Goal: Transaction & Acquisition: Purchase product/service

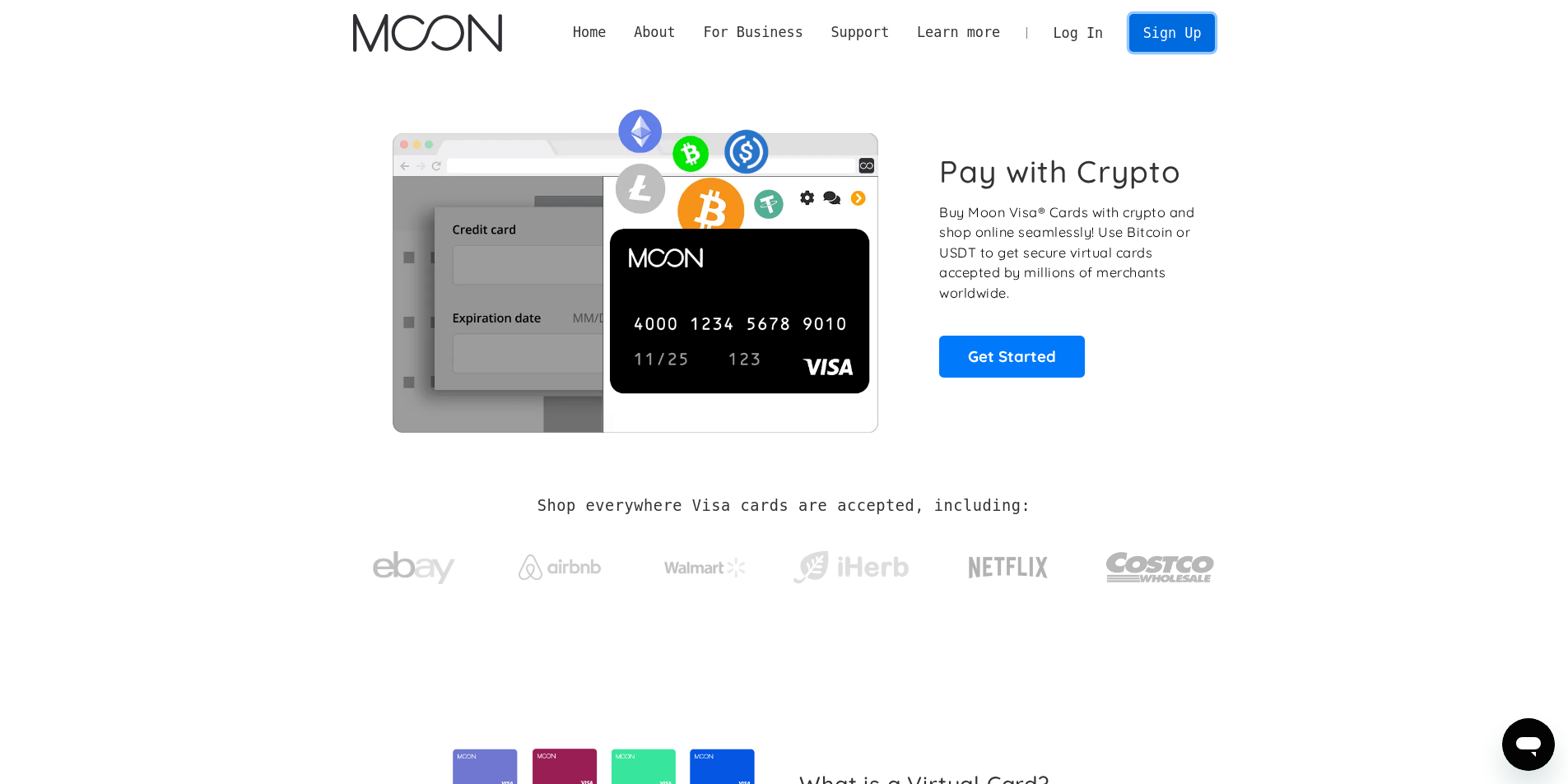
click at [1180, 35] on link "Sign Up" at bounding box center [1172, 32] width 86 height 37
click at [1097, 35] on link "Log In" at bounding box center [1078, 33] width 78 height 37
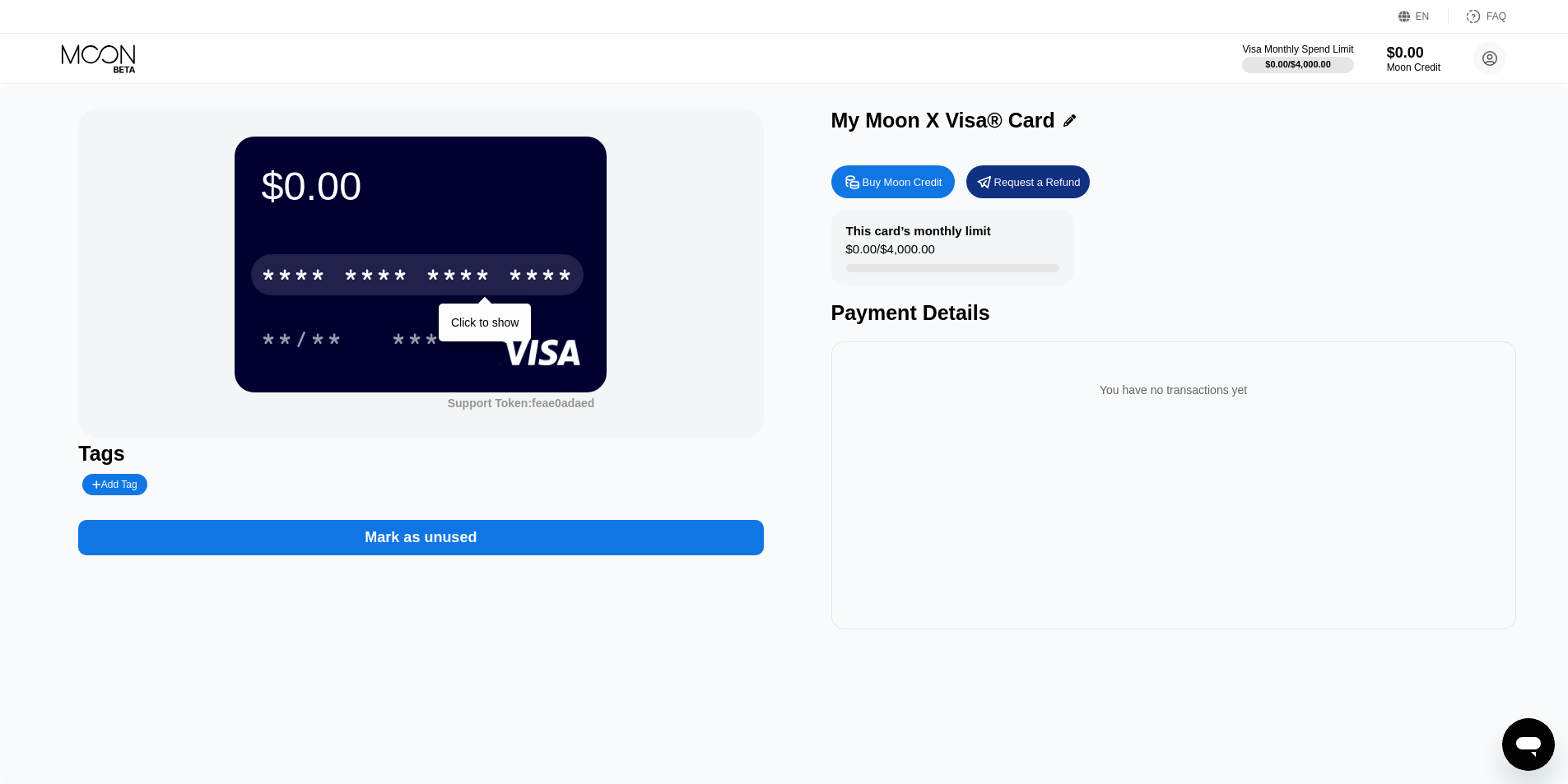
click at [444, 271] on div "* * * *" at bounding box center [458, 277] width 66 height 26
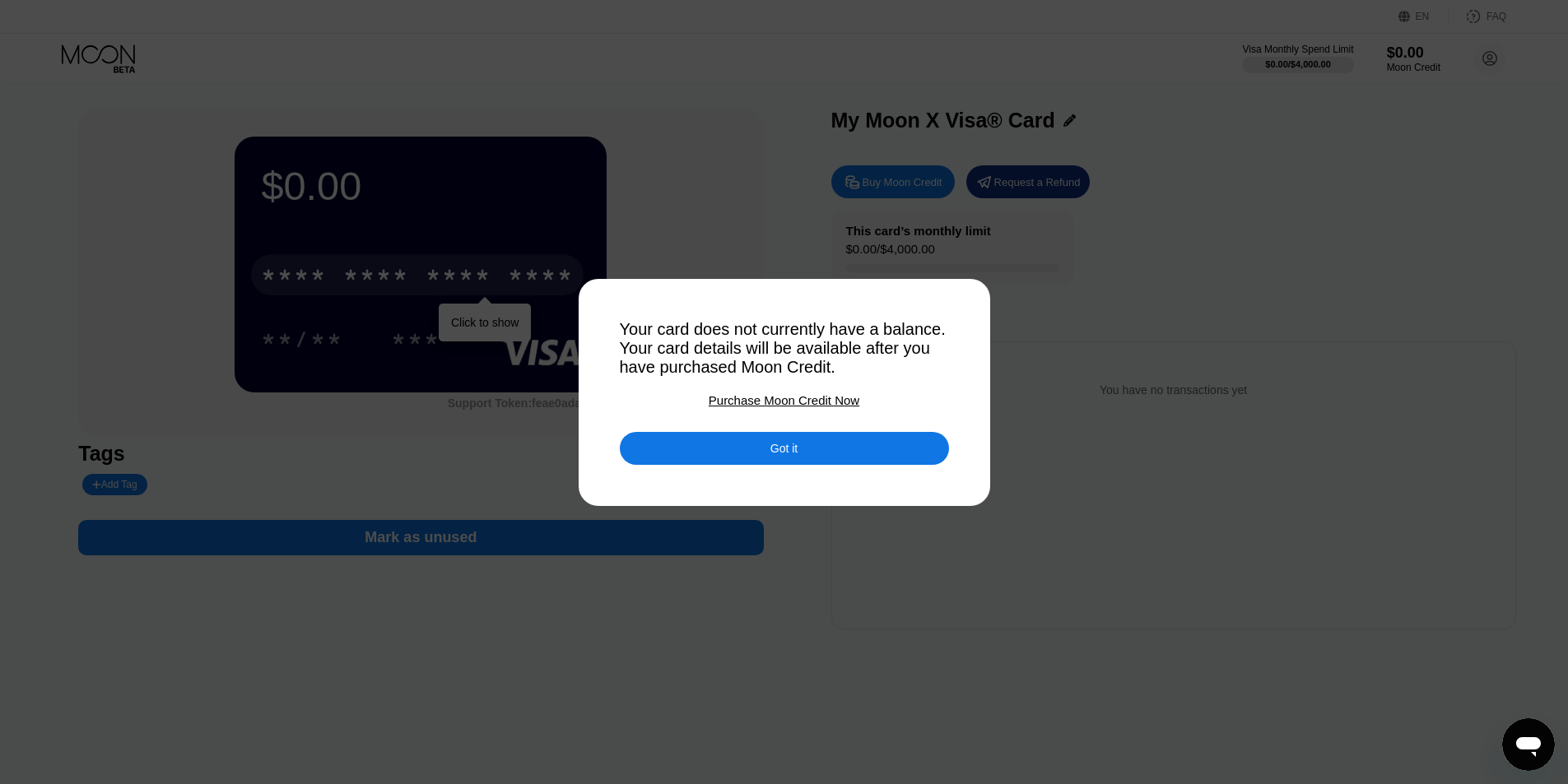
click at [790, 454] on div "Got it" at bounding box center [784, 448] width 27 height 15
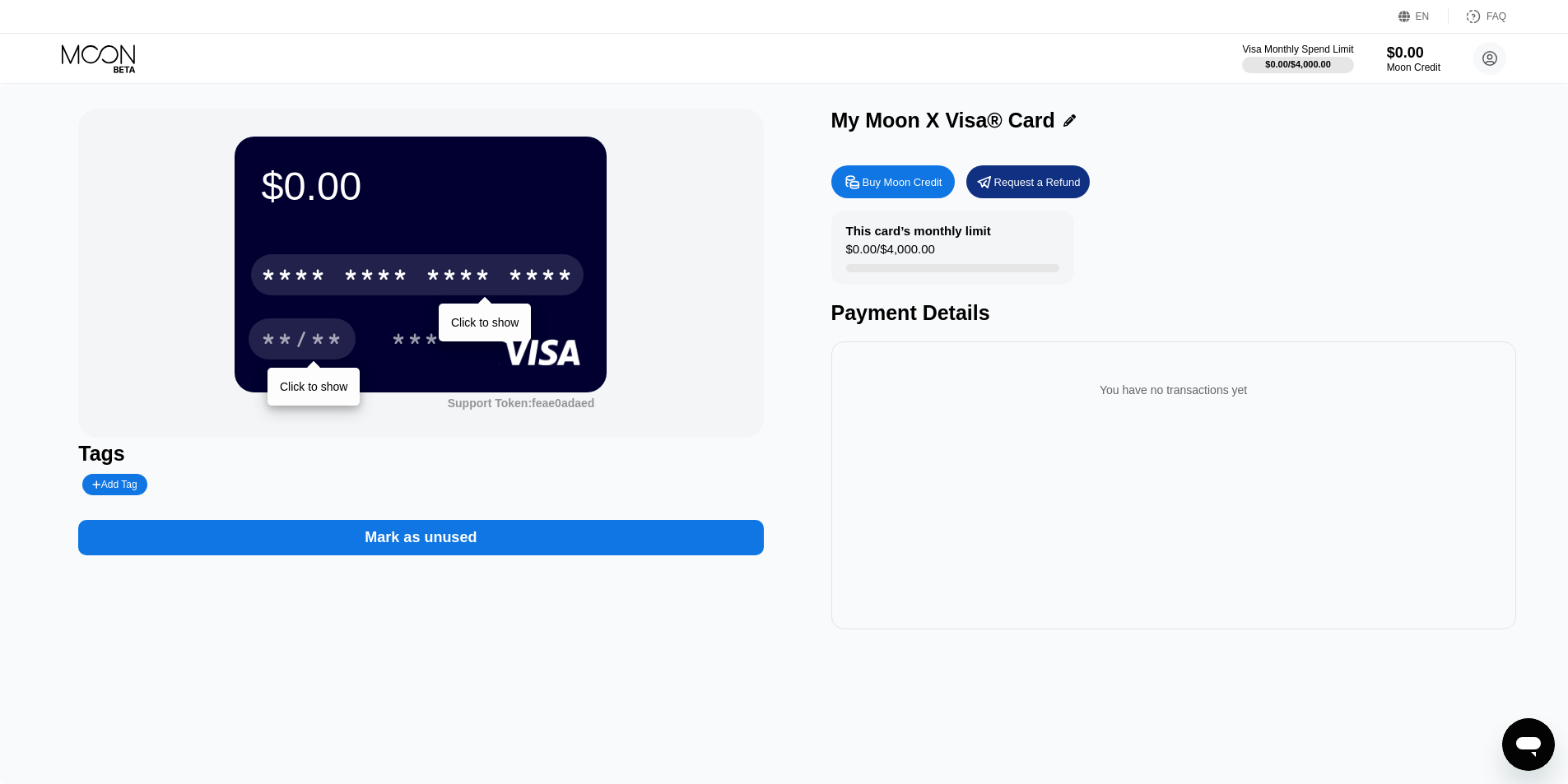
click at [280, 349] on div "**/**" at bounding box center [302, 341] width 82 height 26
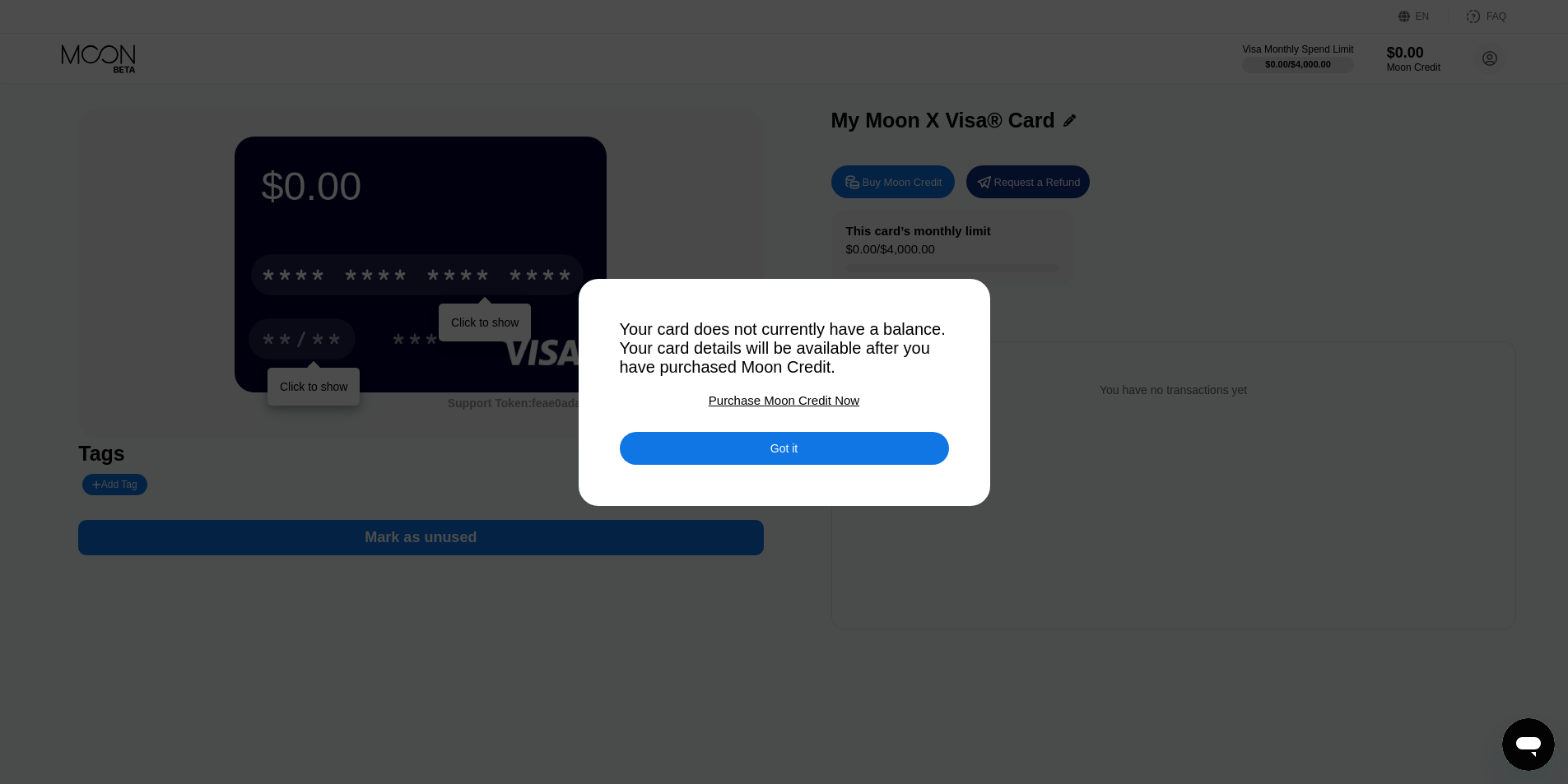
click at [803, 407] on div "Purchase Moon Credit Now" at bounding box center [784, 401] width 151 height 14
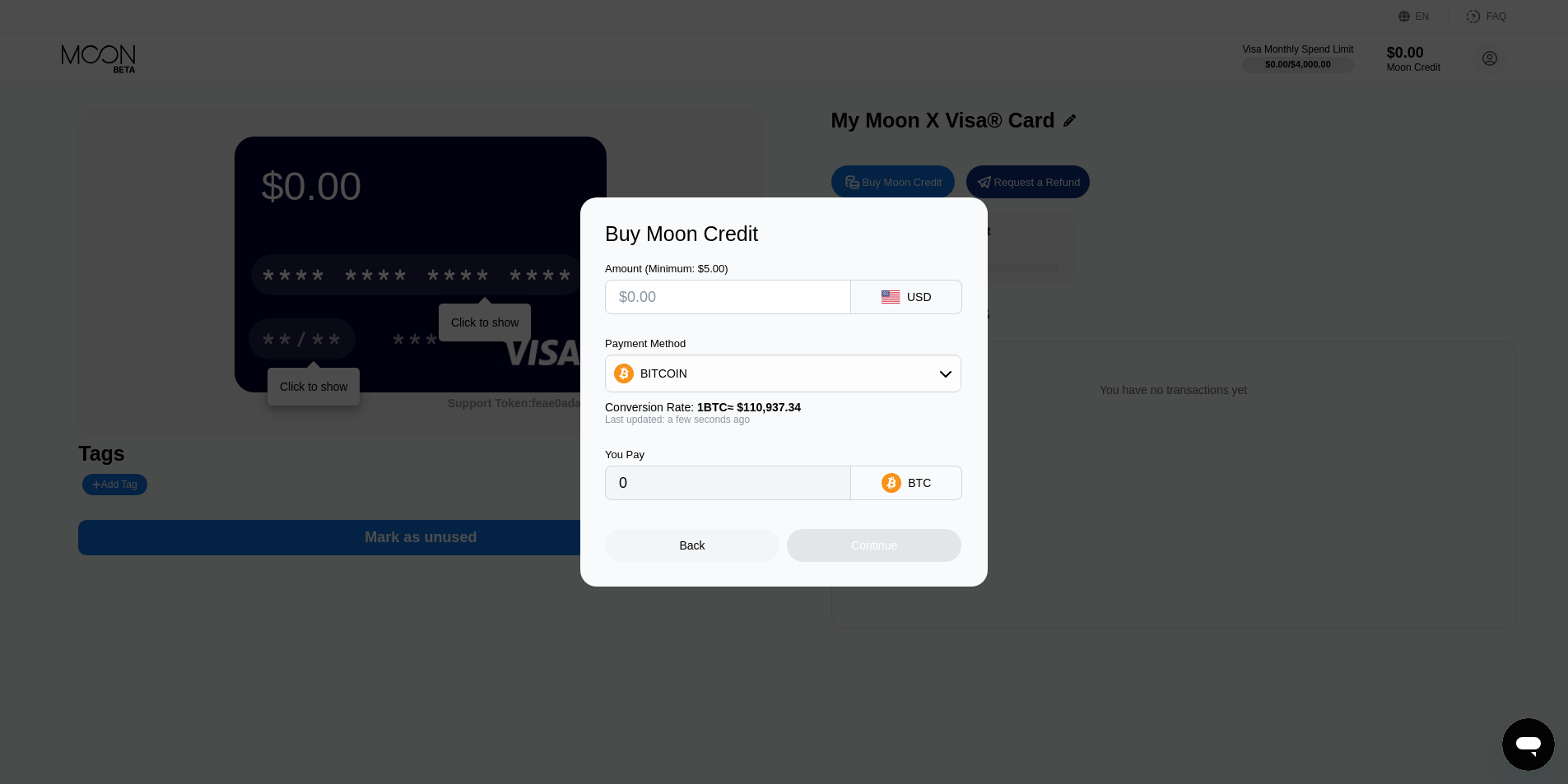
click at [730, 292] on input "text" at bounding box center [728, 296] width 218 height 33
click at [782, 299] on input "text" at bounding box center [728, 296] width 218 height 33
click at [773, 361] on div "BITCOIN" at bounding box center [782, 373] width 354 height 33
click at [743, 297] on input "text" at bounding box center [728, 296] width 218 height 33
type input "$5"
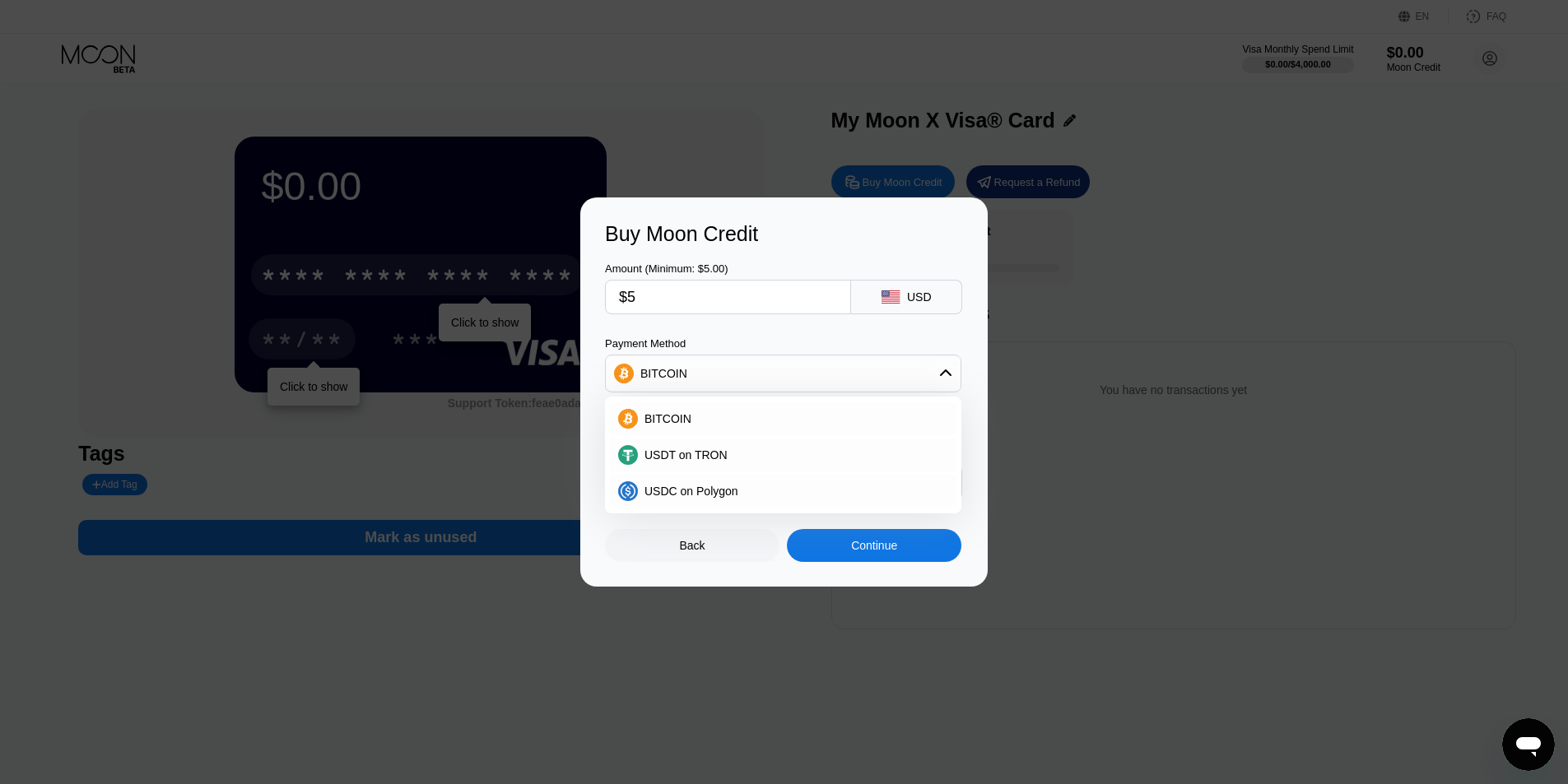
type input "0.00004508"
type input "$5"
click at [750, 460] on div "USDT on TRON" at bounding box center [792, 455] width 310 height 13
type input "5.05"
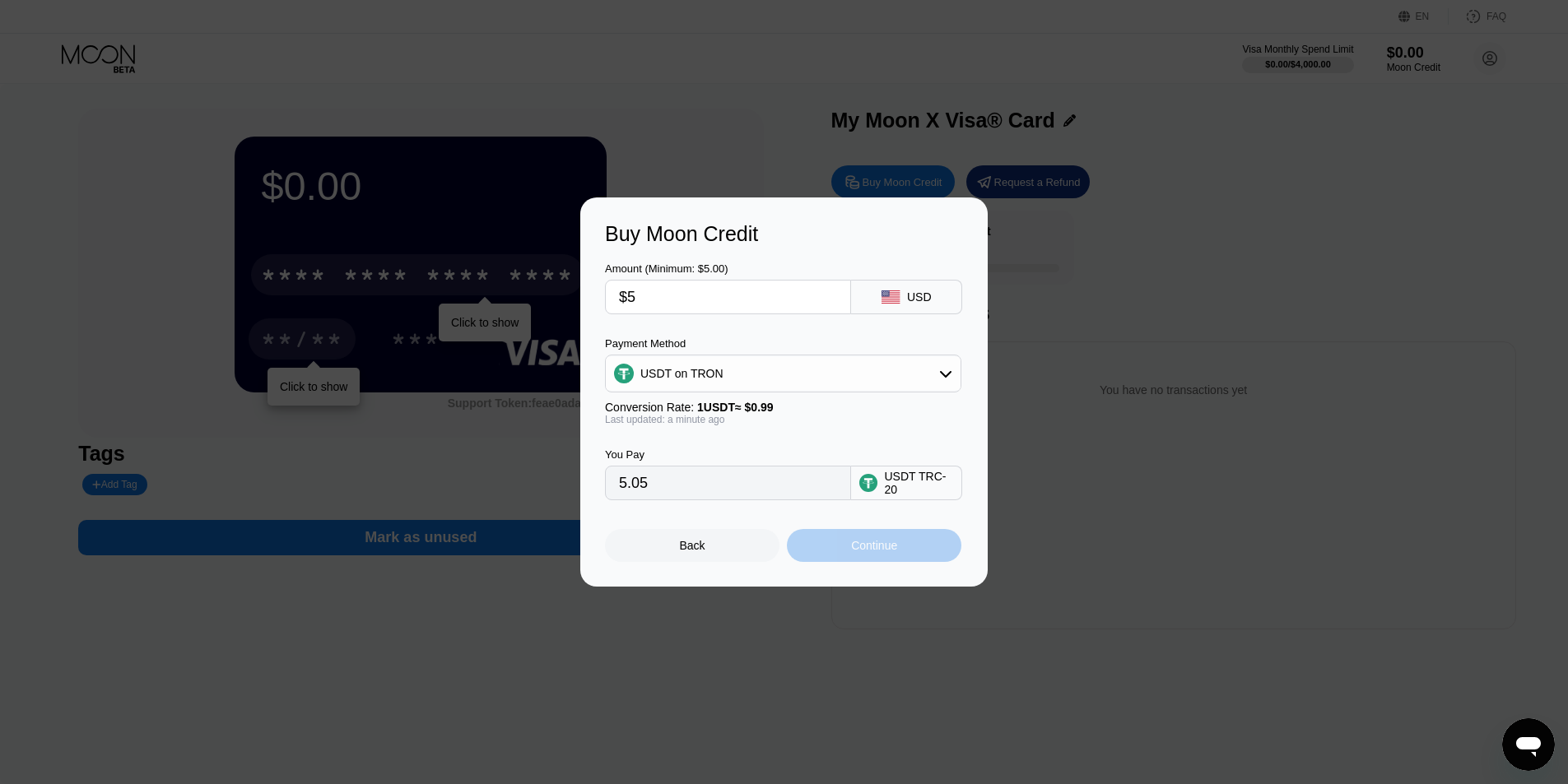
click at [835, 557] on div "Continue" at bounding box center [873, 546] width 174 height 33
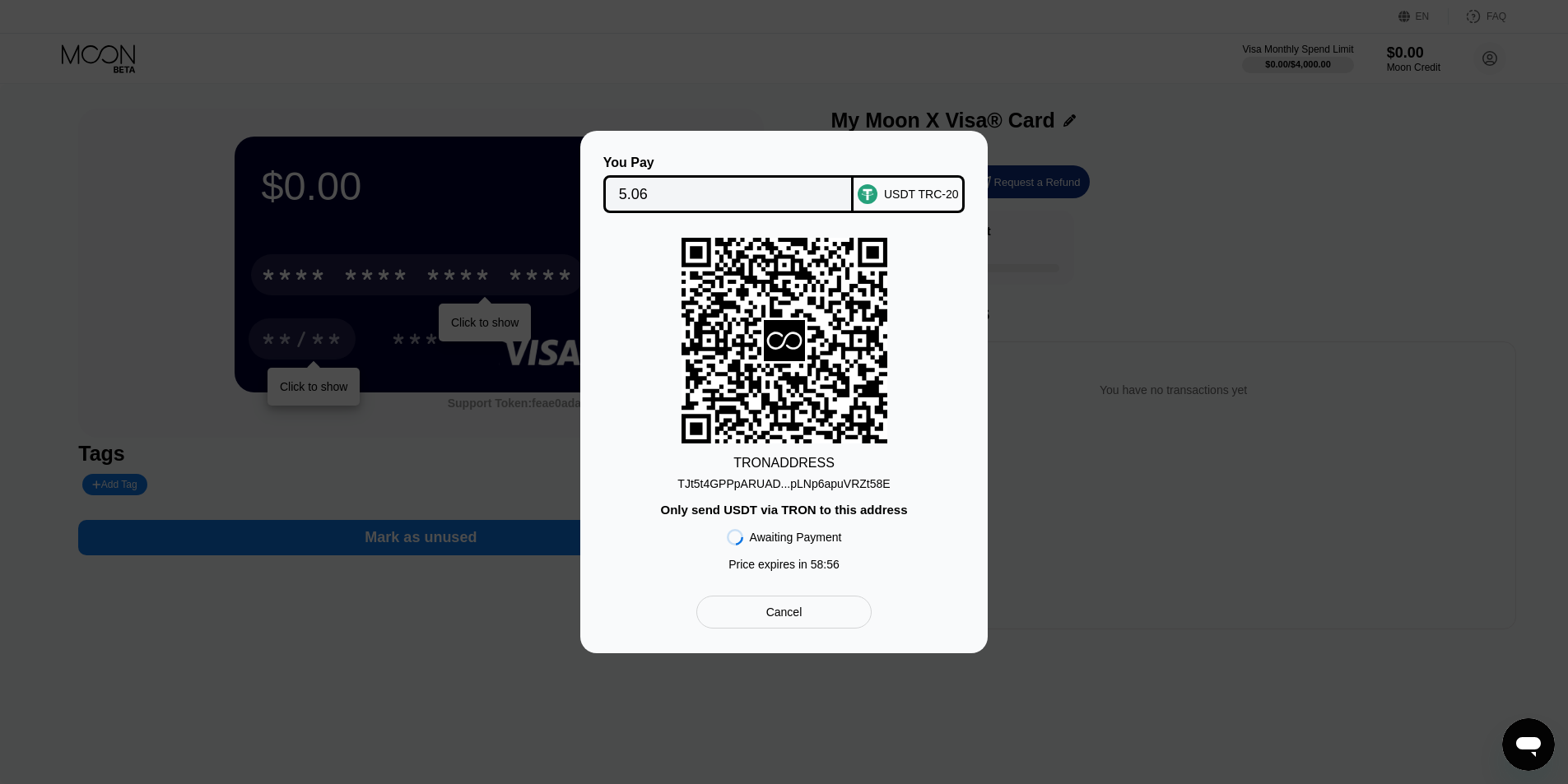
click at [738, 488] on div "TJt5t4GPPpARUAD...pLNp6apuVRZt58E" at bounding box center [784, 484] width 213 height 13
click at [821, 614] on div "Cancel" at bounding box center [784, 612] width 175 height 33
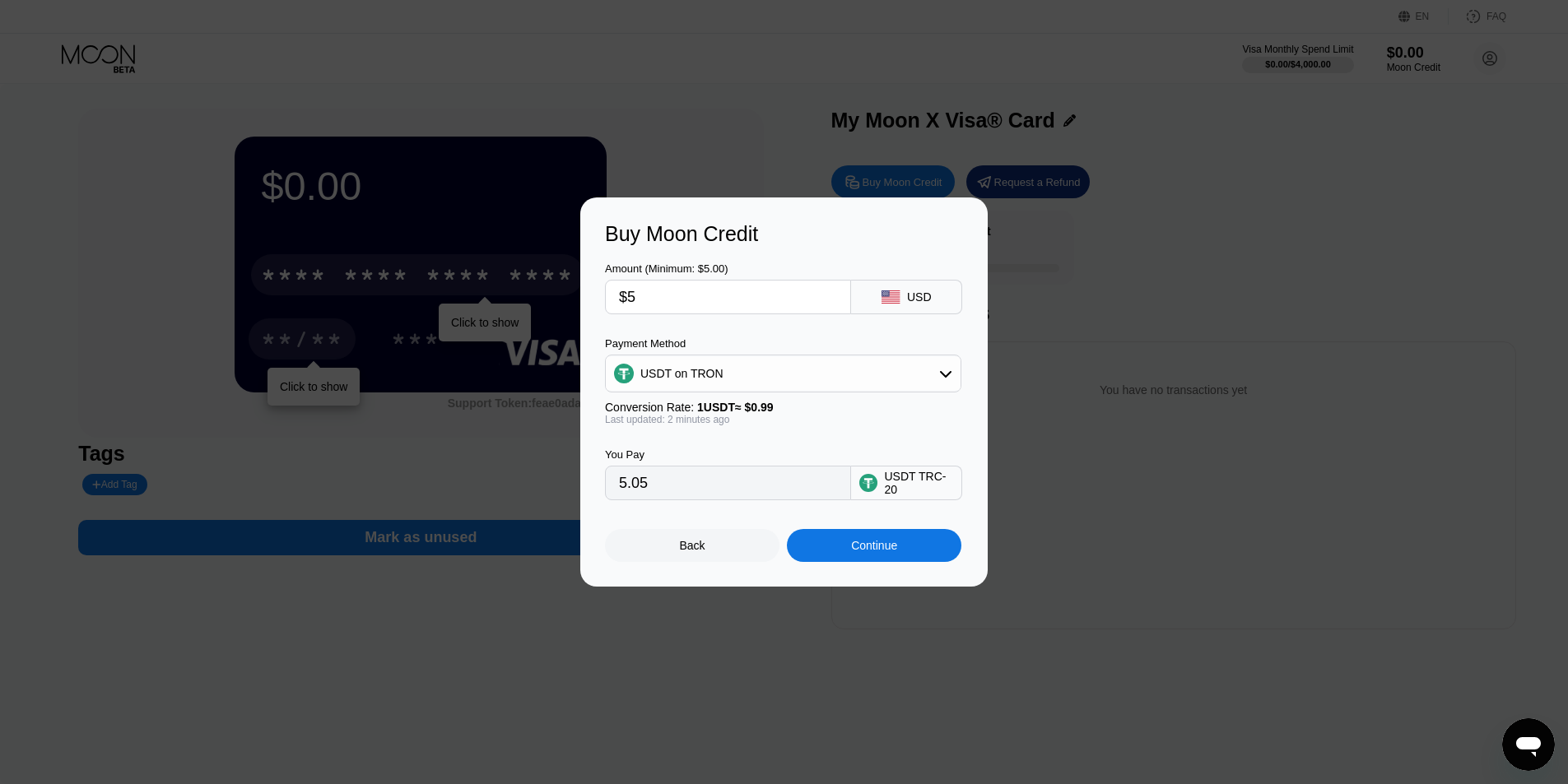
click at [719, 298] on input "$5" at bounding box center [728, 296] width 218 height 33
click at [737, 373] on div "USDT on TRON" at bounding box center [782, 373] width 354 height 33
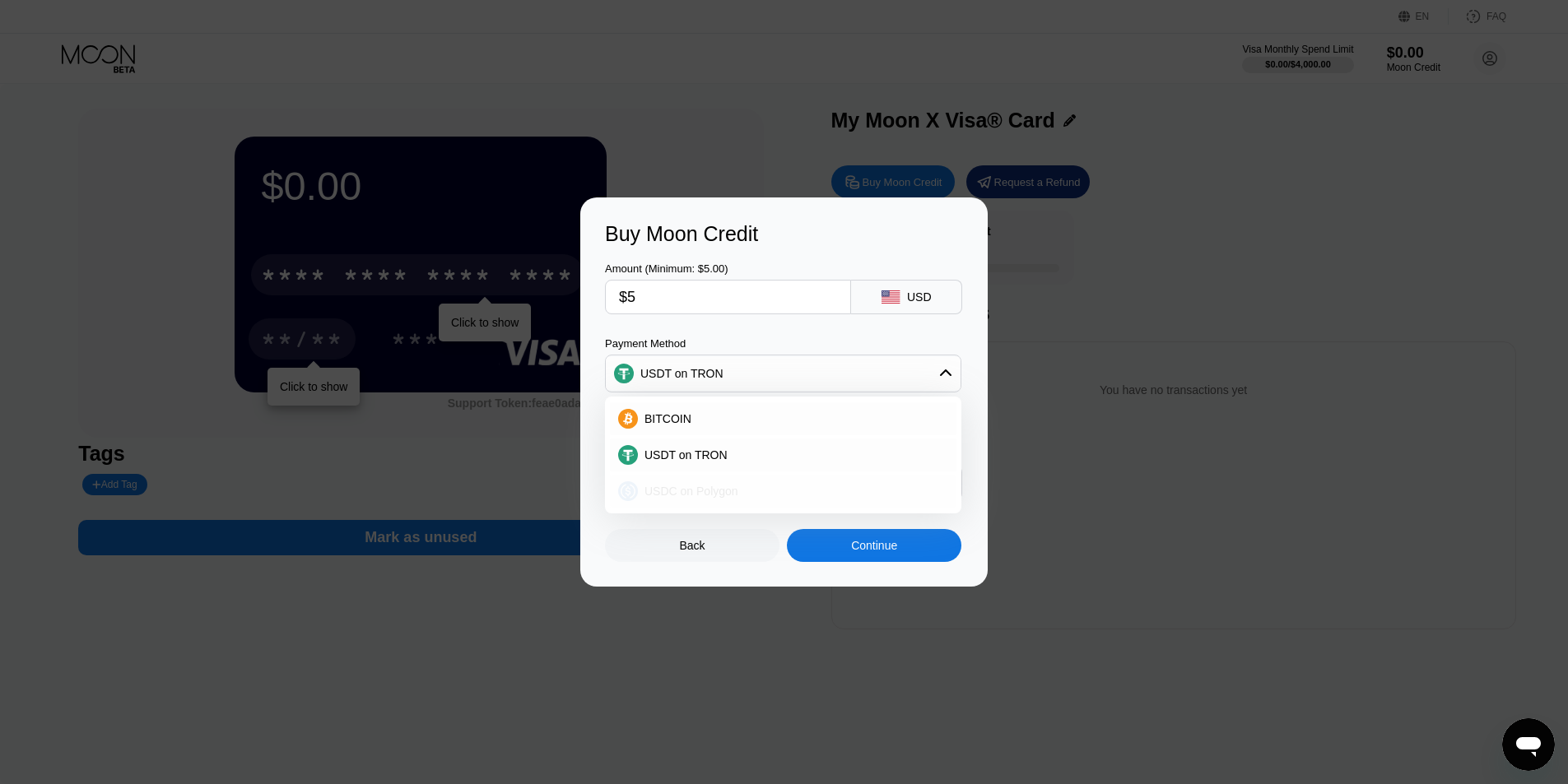
click at [708, 497] on span "USDC on Polygon" at bounding box center [691, 491] width 94 height 13
type input "5.00000000"
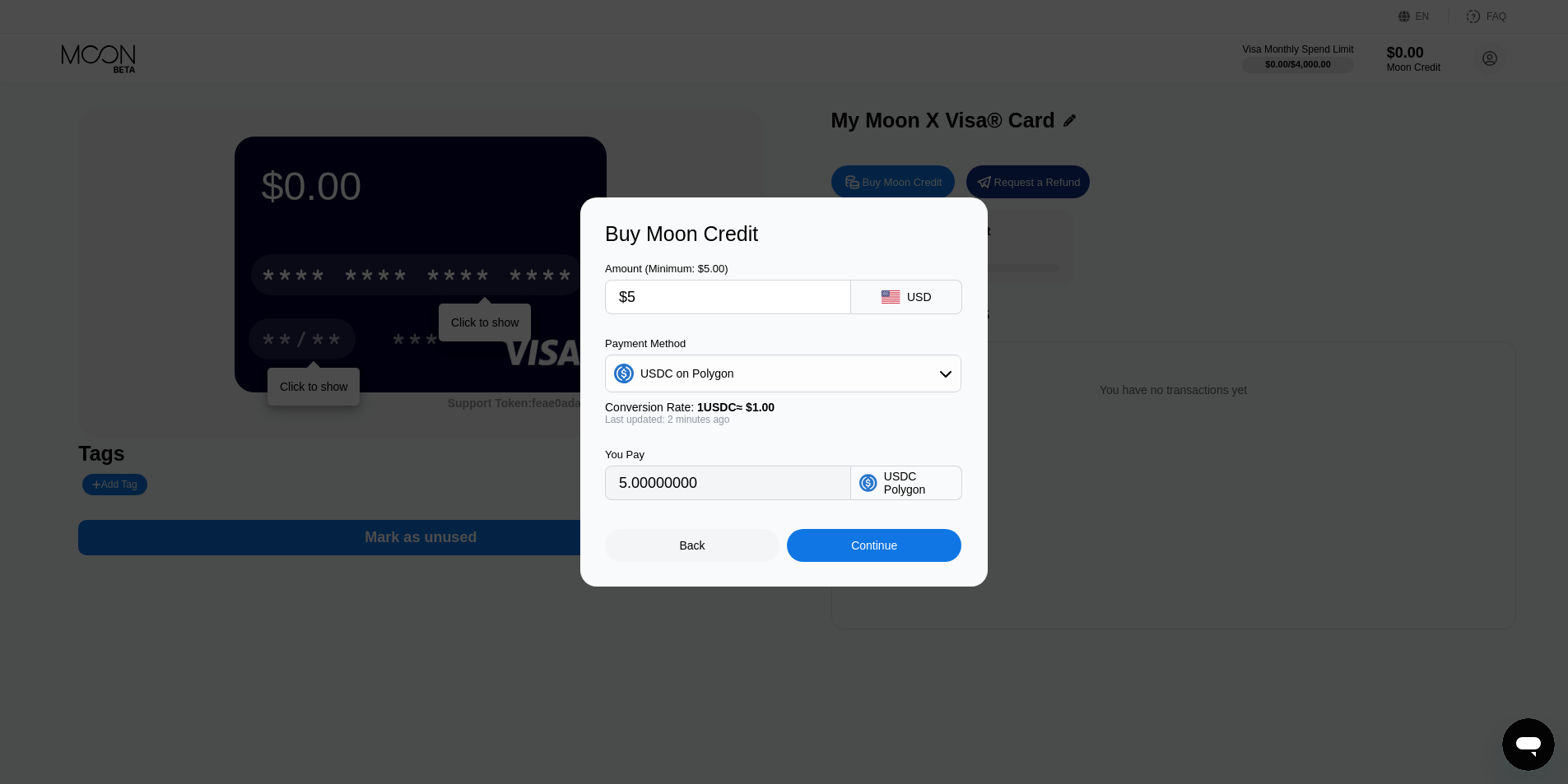
click at [705, 300] on input "$5" at bounding box center [728, 296] width 218 height 33
drag, startPoint x: 688, startPoint y: 304, endPoint x: 532, endPoint y: 307, distance: 156.0
click at [535, 307] on div "Buy Moon Credit Amount (Minimum: $5.00) $5 USD Payment Method USDC on Polygon C…" at bounding box center [784, 392] width 1568 height 389
type input "$3"
type input "3.00000000"
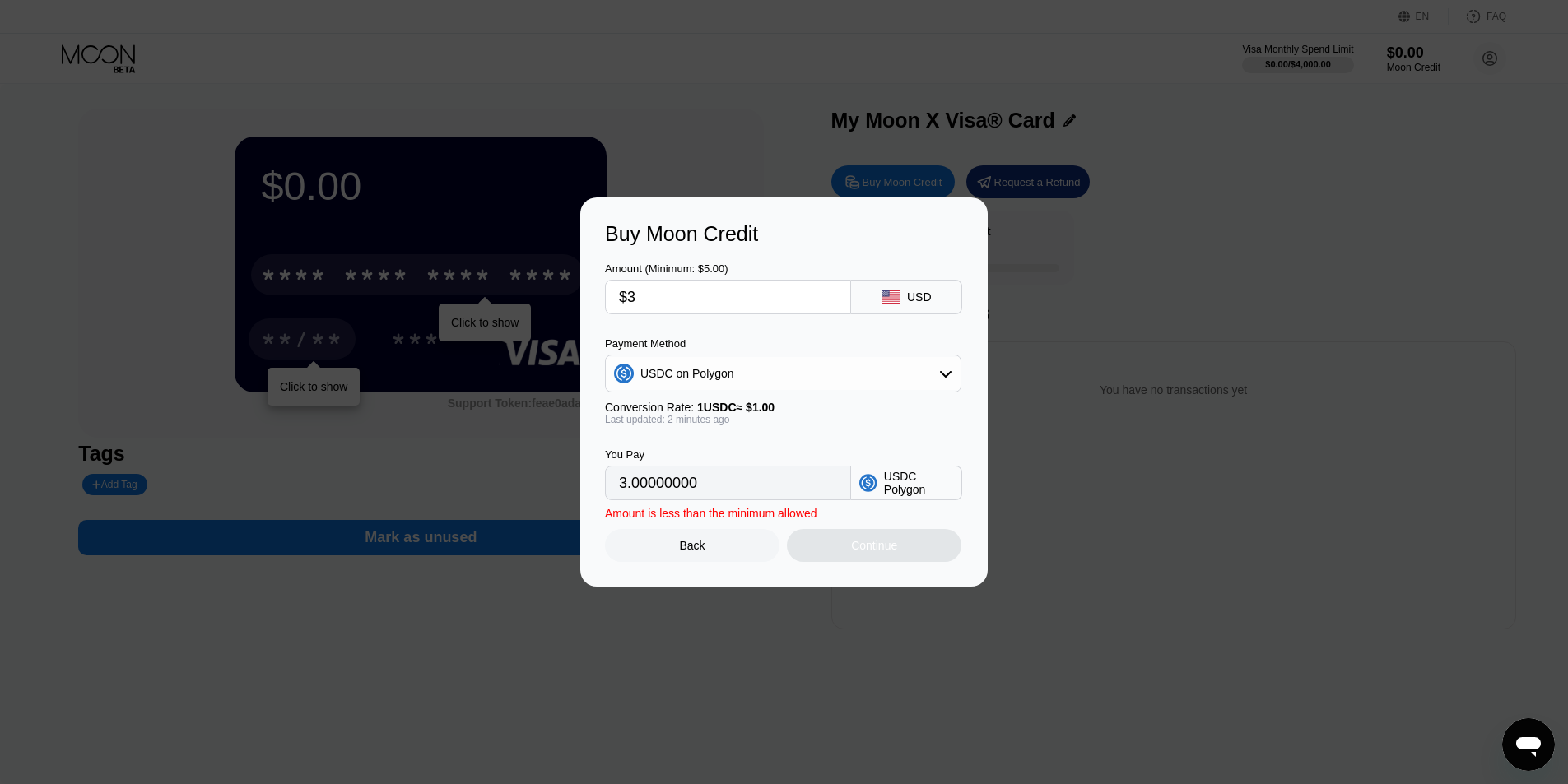
click at [778, 519] on div "Amount is less than the minimum allowed" at bounding box center [711, 513] width 213 height 13
click at [844, 374] on div "USDC on Polygon" at bounding box center [782, 373] width 354 height 33
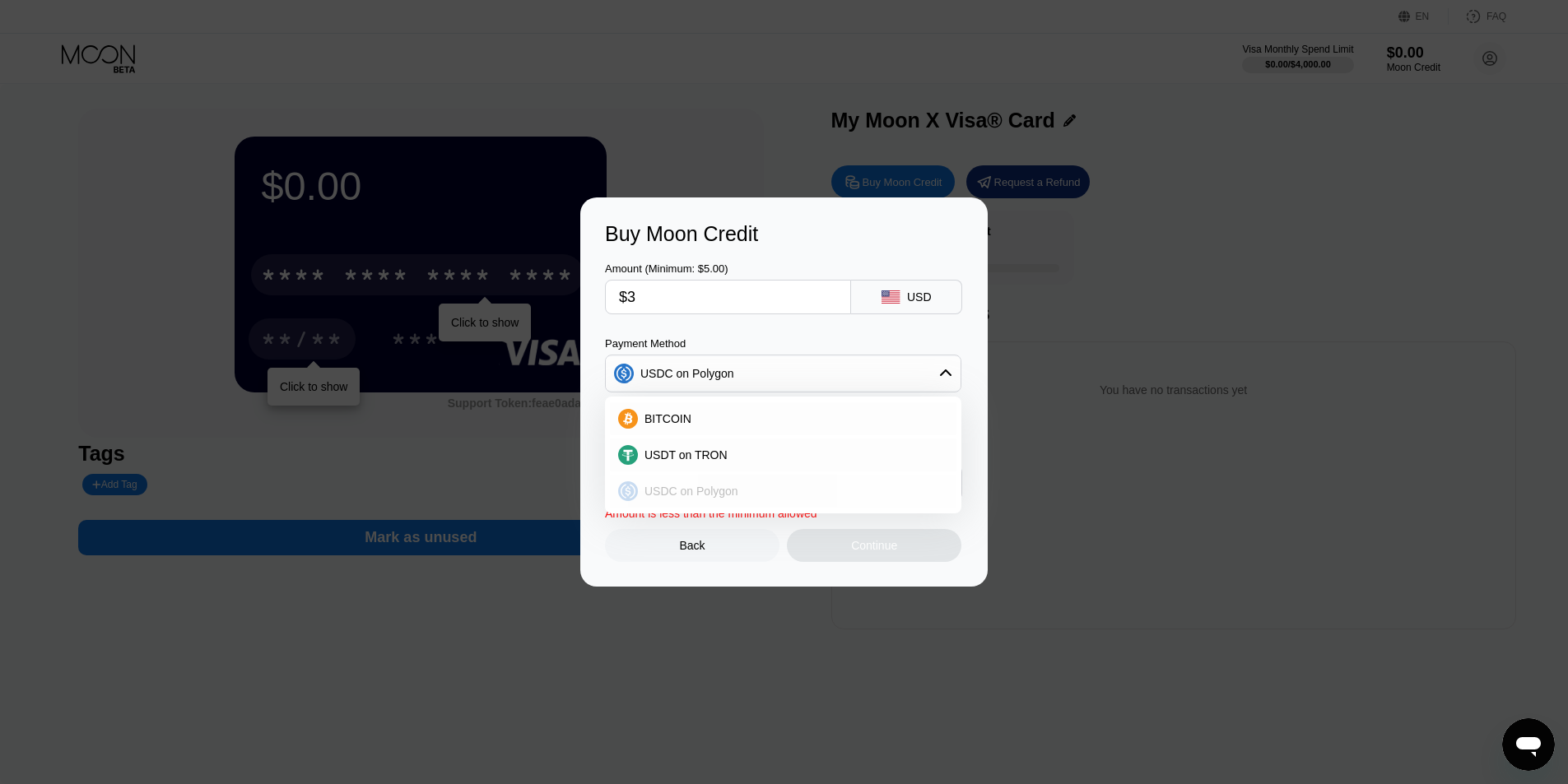
click at [746, 499] on div "USDC on Polygon" at bounding box center [783, 491] width 346 height 33
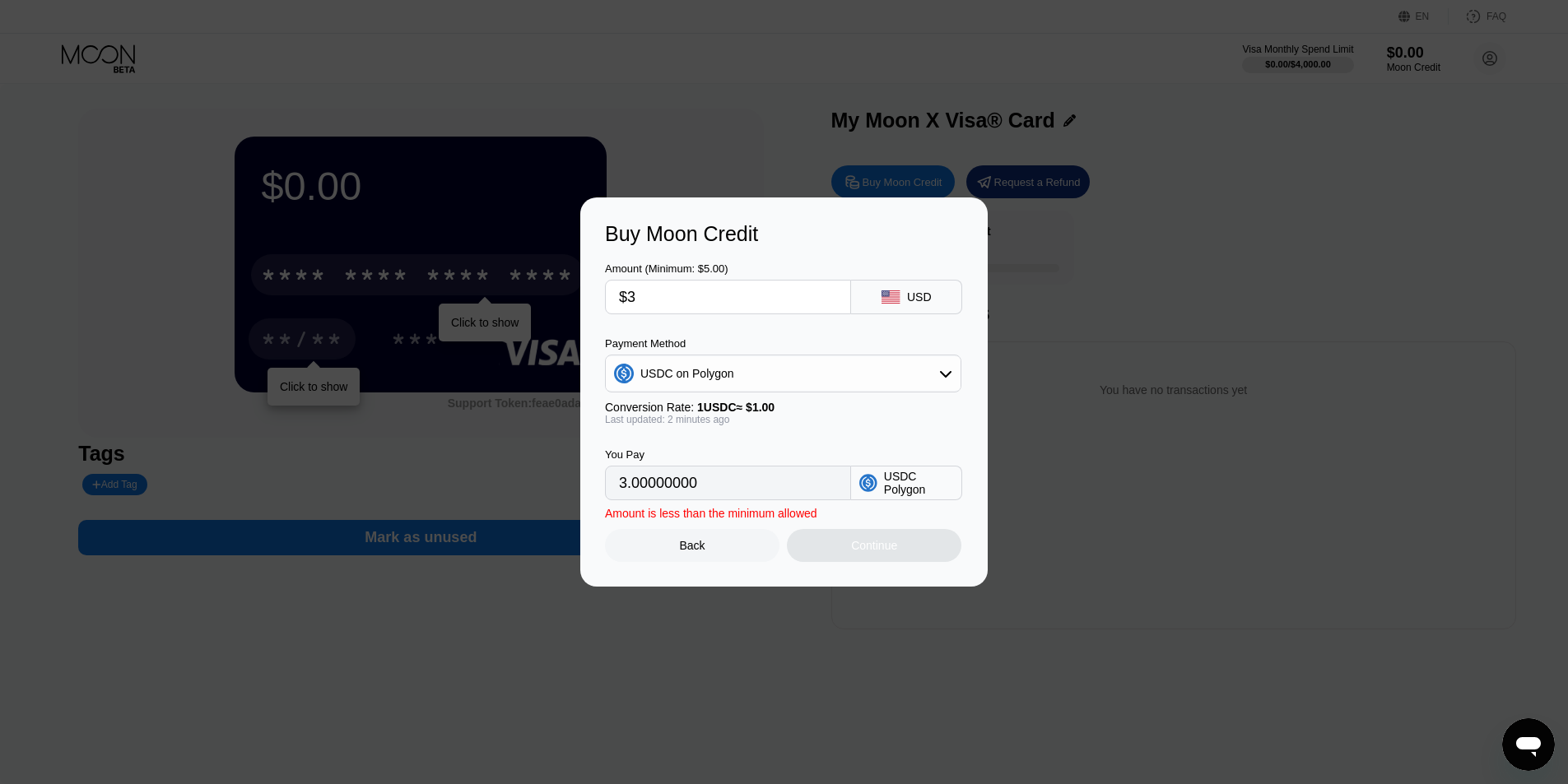
click at [762, 446] on div "You Pay 3.00000000 USDC Polygon" at bounding box center [783, 463] width 358 height 75
drag, startPoint x: 701, startPoint y: 285, endPoint x: 557, endPoint y: 288, distance: 144.0
click at [557, 288] on div "Buy Moon Credit Amount (Minimum: $5.00) $3 USD Payment Method USDC on Polygon C…" at bounding box center [784, 392] width 1568 height 389
type input "$5"
type input "5.00000000"
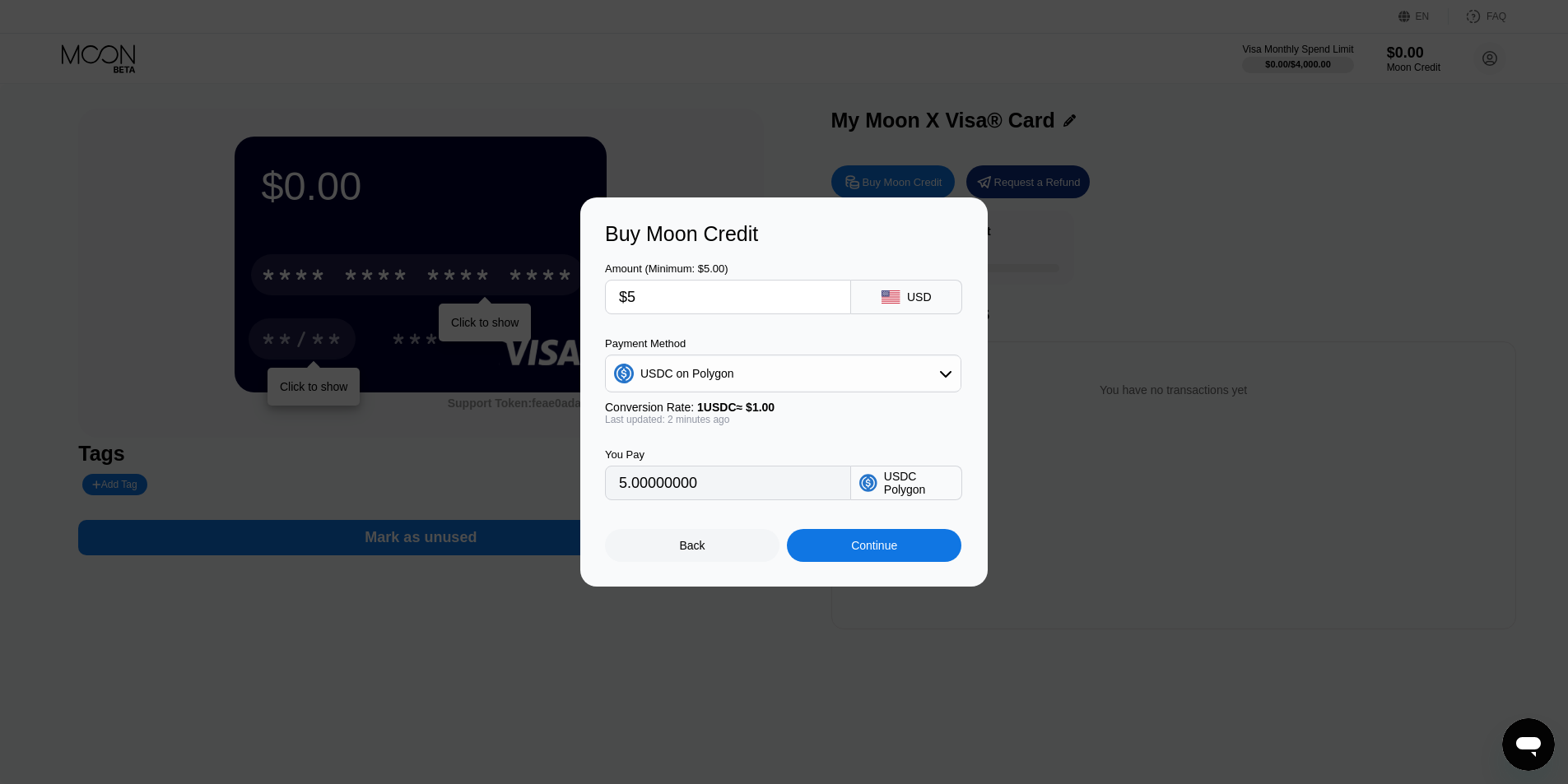
type input "$5"
click at [793, 438] on div "You Pay 5.00000000 USDC Polygon" at bounding box center [783, 463] width 358 height 75
click at [676, 301] on input "$5" at bounding box center [728, 296] width 218 height 33
click at [899, 550] on div "Continue" at bounding box center [873, 546] width 174 height 33
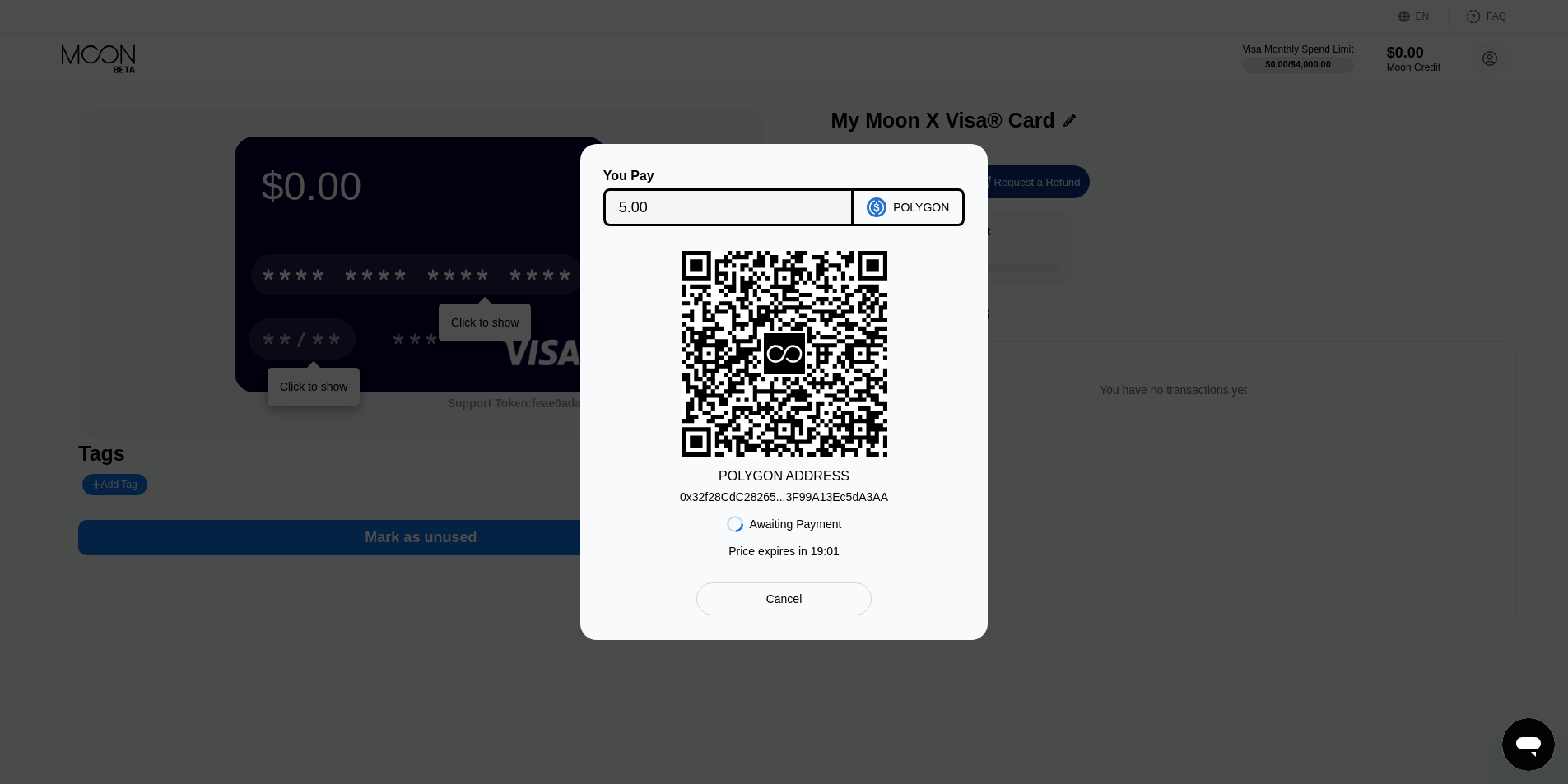
click at [795, 499] on div "0x32f28CdC28265...3F99A13Ec5dA3AA" at bounding box center [783, 496] width 208 height 13
click at [958, 349] on div "POLYGON ADDRESS 0x32f28CdC28265...3F99A13Ec5dA3AA Awaiting Payment Price expire…" at bounding box center [783, 408] width 358 height 315
click at [804, 158] on div "You Pay 5.00 POLYGON POLYGON ADDRESS 0x32f28CdC28265...3F99A13Ec5dA3AA Awaiting…" at bounding box center [784, 392] width 407 height 496
click at [939, 581] on div "You Pay 5.00 POLYGON POLYGON ADDRESS 0x32f28CdC28265...3F99A13Ec5dA3AA Awaiting…" at bounding box center [783, 392] width 358 height 446
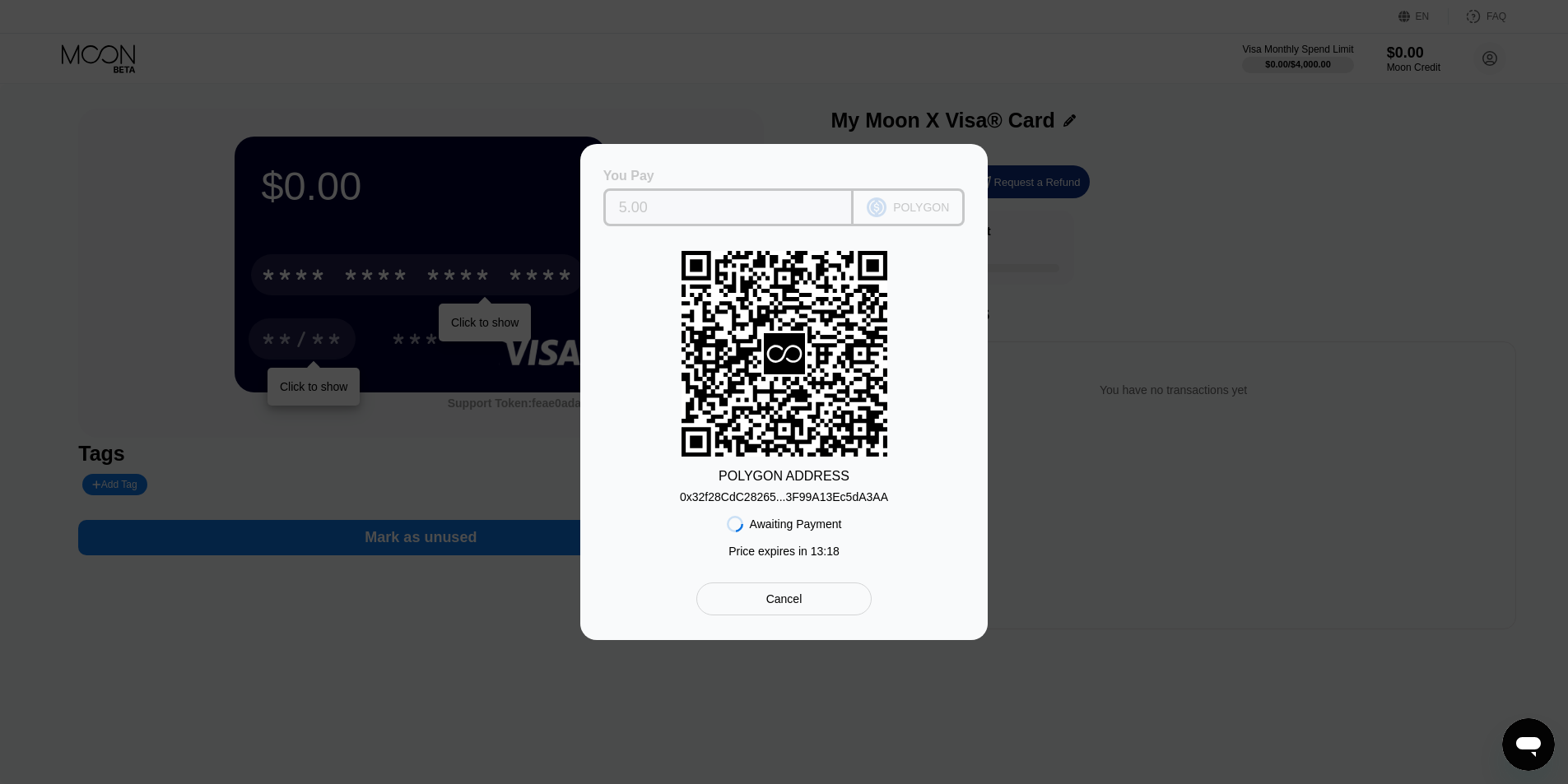
drag, startPoint x: 659, startPoint y: 204, endPoint x: 562, endPoint y: 209, distance: 97.1
click at [562, 209] on div "You Pay 5.00 POLYGON POLYGON ADDRESS 0x32f28CdC28265...3F99A13Ec5dA3AA Awaiting…" at bounding box center [784, 392] width 1568 height 496
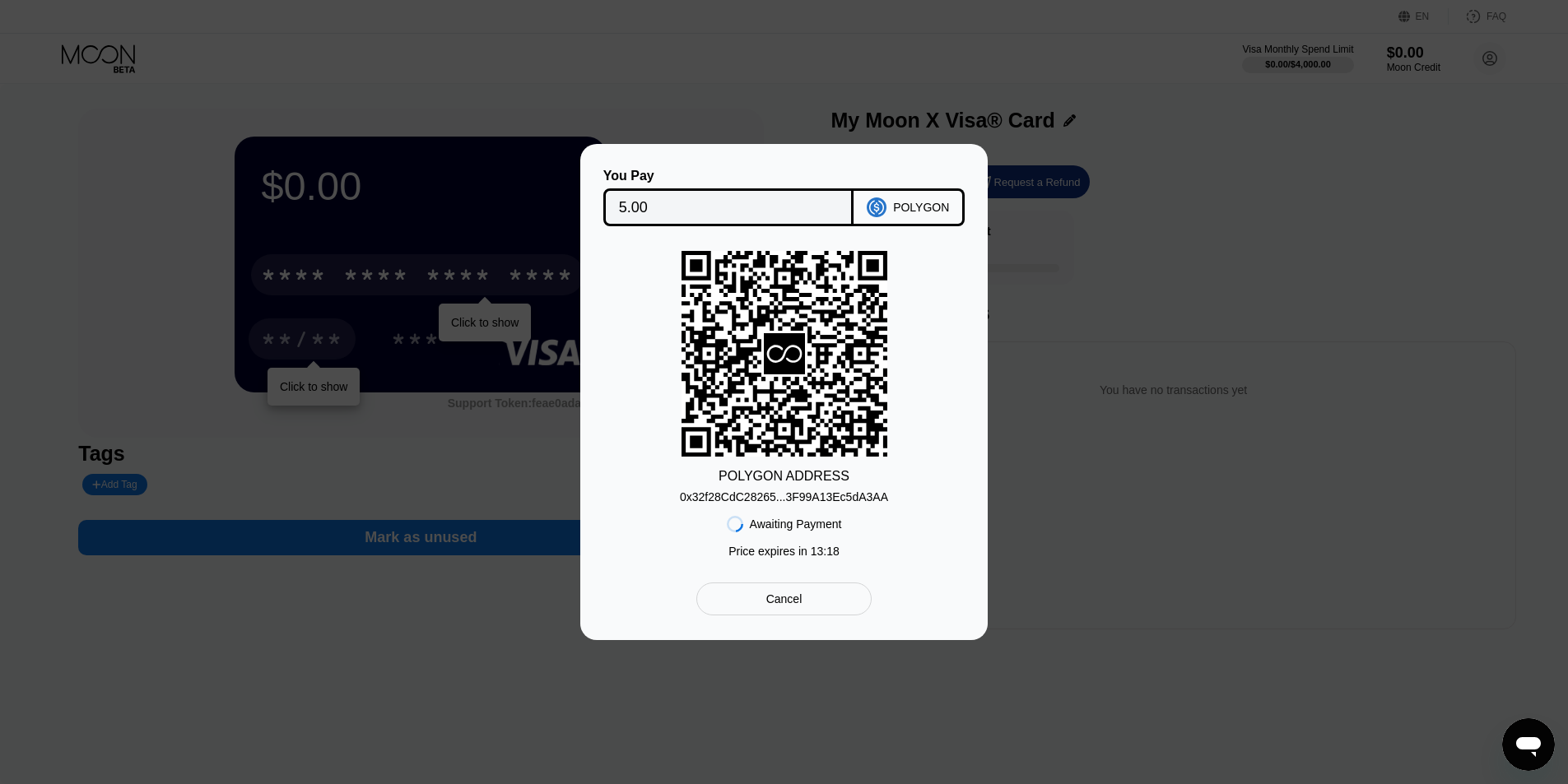
click at [627, 277] on div "POLYGON ADDRESS 0x32f28CdC28265...3F99A13Ec5dA3AA Awaiting Payment Price expire…" at bounding box center [783, 408] width 358 height 315
click at [628, 388] on div "POLYGON ADDRESS 0x32f28CdC28265...3F99A13Ec5dA3AA Awaiting Payment Price expire…" at bounding box center [783, 408] width 358 height 315
click at [948, 376] on div "POLYGON ADDRESS 0x32f28CdC28265...3F99A13Ec5dA3AA Awaiting Payment Price expire…" at bounding box center [783, 408] width 358 height 315
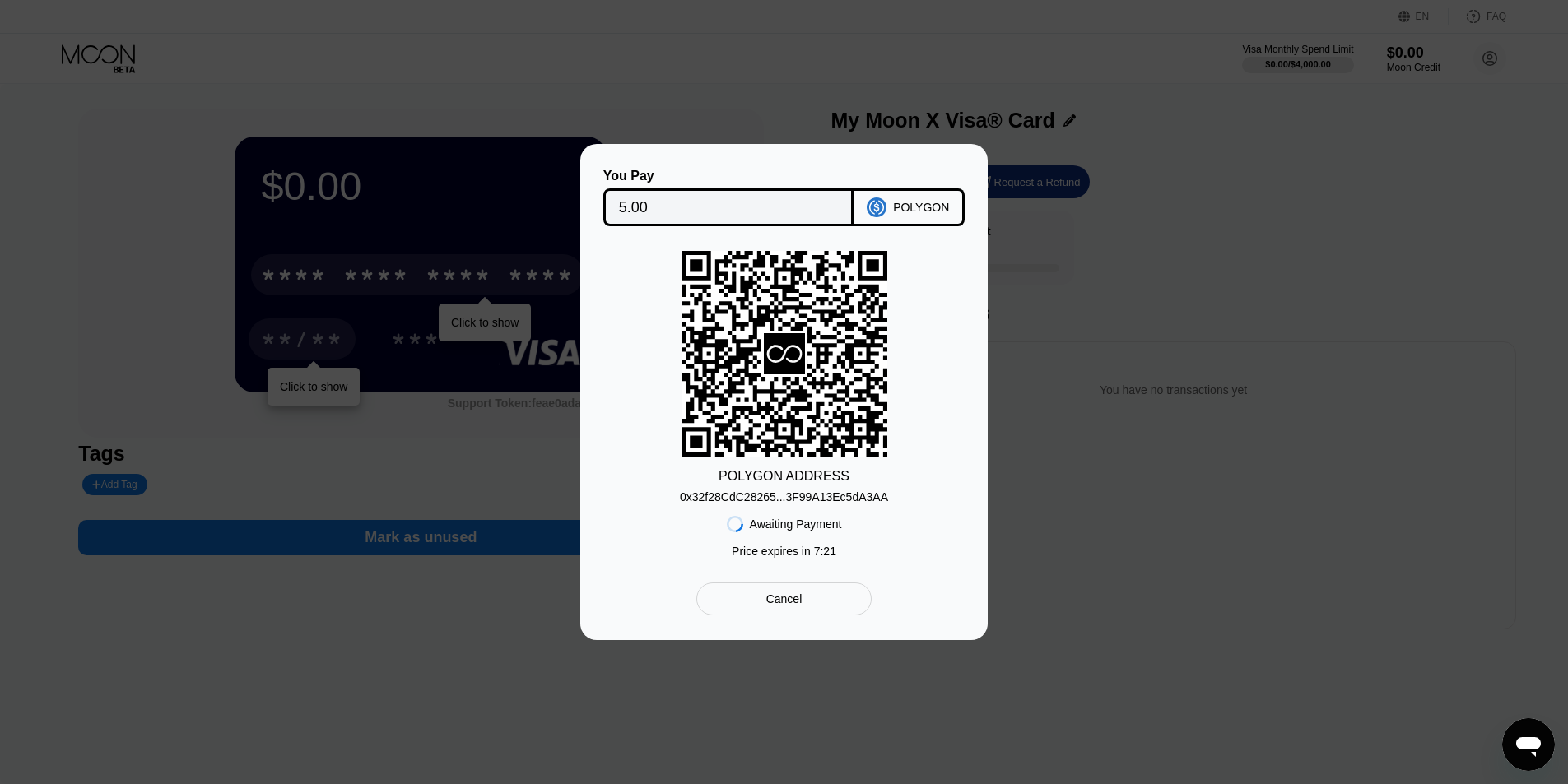
click at [962, 330] on div "POLYGON ADDRESS 0x32f28CdC28265...3F99A13Ec5dA3AA Awaiting Payment Price expire…" at bounding box center [783, 408] width 358 height 315
click at [950, 331] on div "POLYGON ADDRESS 0x32f28CdC28265...3F99A13Ec5dA3AA Awaiting Payment Price expire…" at bounding box center [783, 408] width 358 height 315
click at [846, 311] on icon at bounding box center [784, 354] width 205 height 202
click at [777, 355] on icon at bounding box center [784, 354] width 41 height 41
click at [1295, 484] on div "You Pay 5.00 POLYGON POLYGON ADDRESS 0x32f28CdC28265...3F99A13Ec5dA3AA Awaiting…" at bounding box center [784, 392] width 1568 height 496
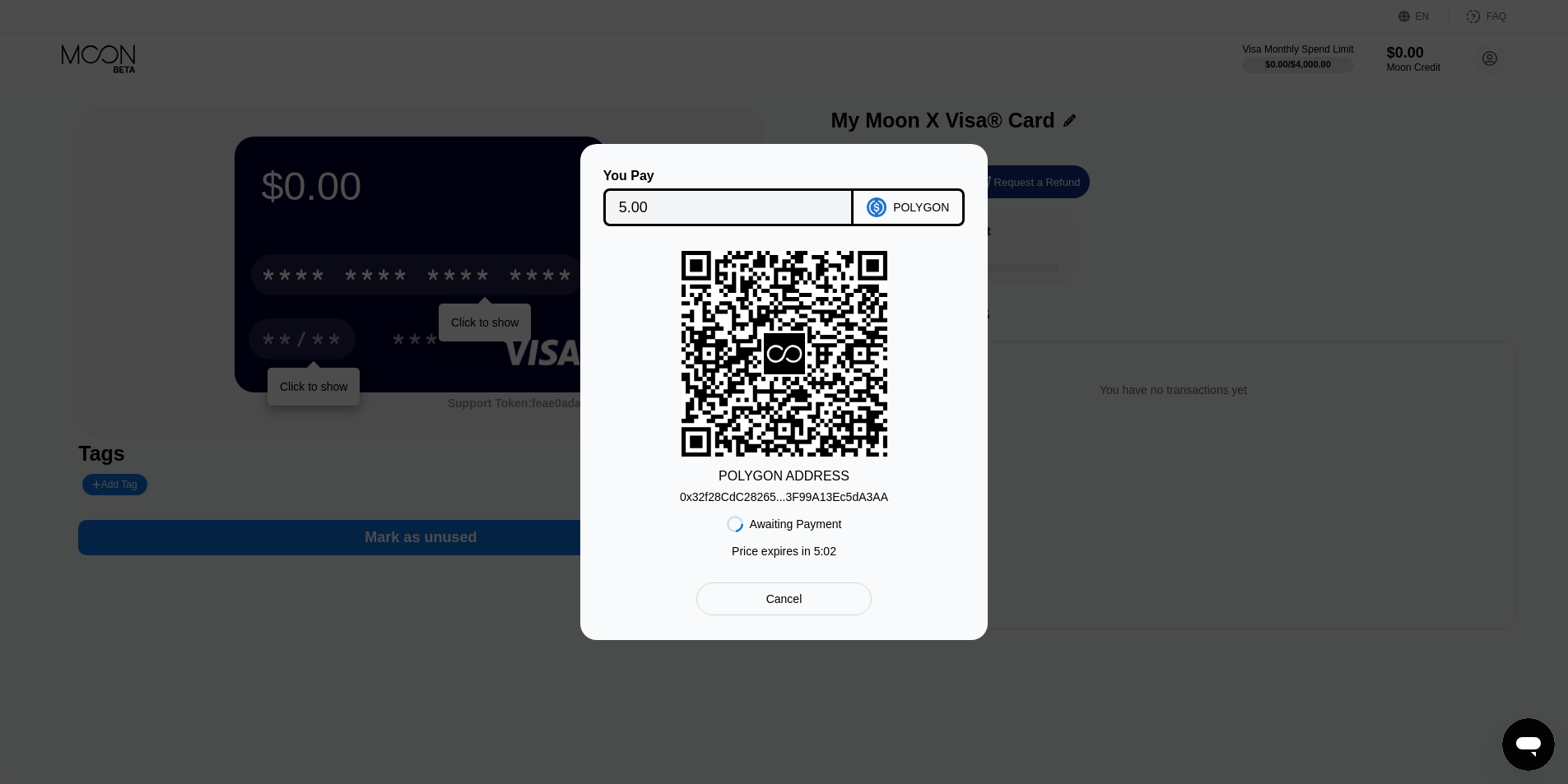
click at [808, 601] on div "Cancel" at bounding box center [784, 599] width 175 height 33
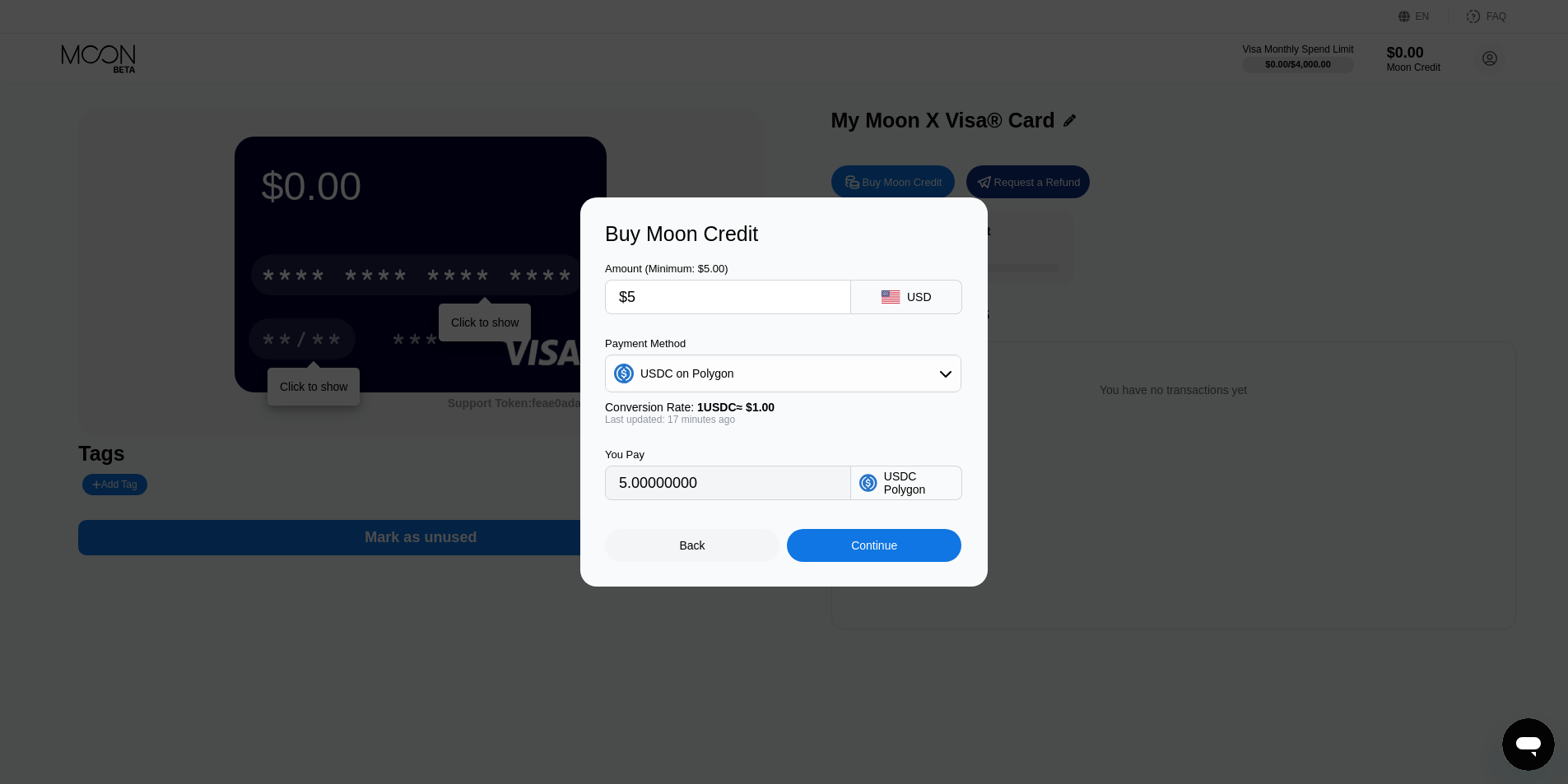
click at [871, 552] on div "Continue" at bounding box center [874, 546] width 46 height 13
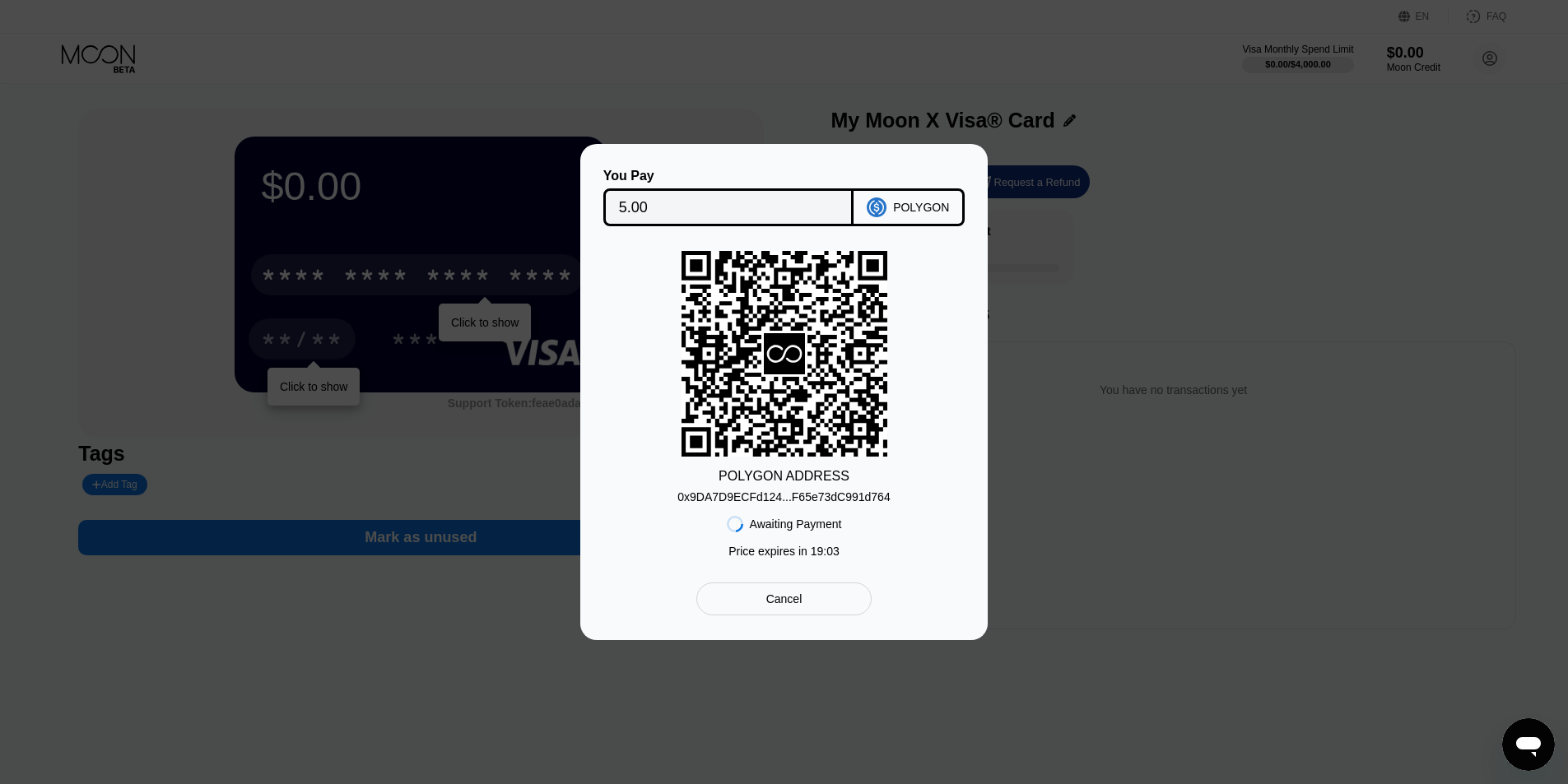
click at [1013, 288] on div "You Pay 5.00 POLYGON POLYGON ADDRESS 0x9DA7D9ECFd124...F65e73dC991d764 Awaiting…" at bounding box center [784, 392] width 1568 height 496
click at [809, 598] on div "Cancel" at bounding box center [784, 599] width 175 height 33
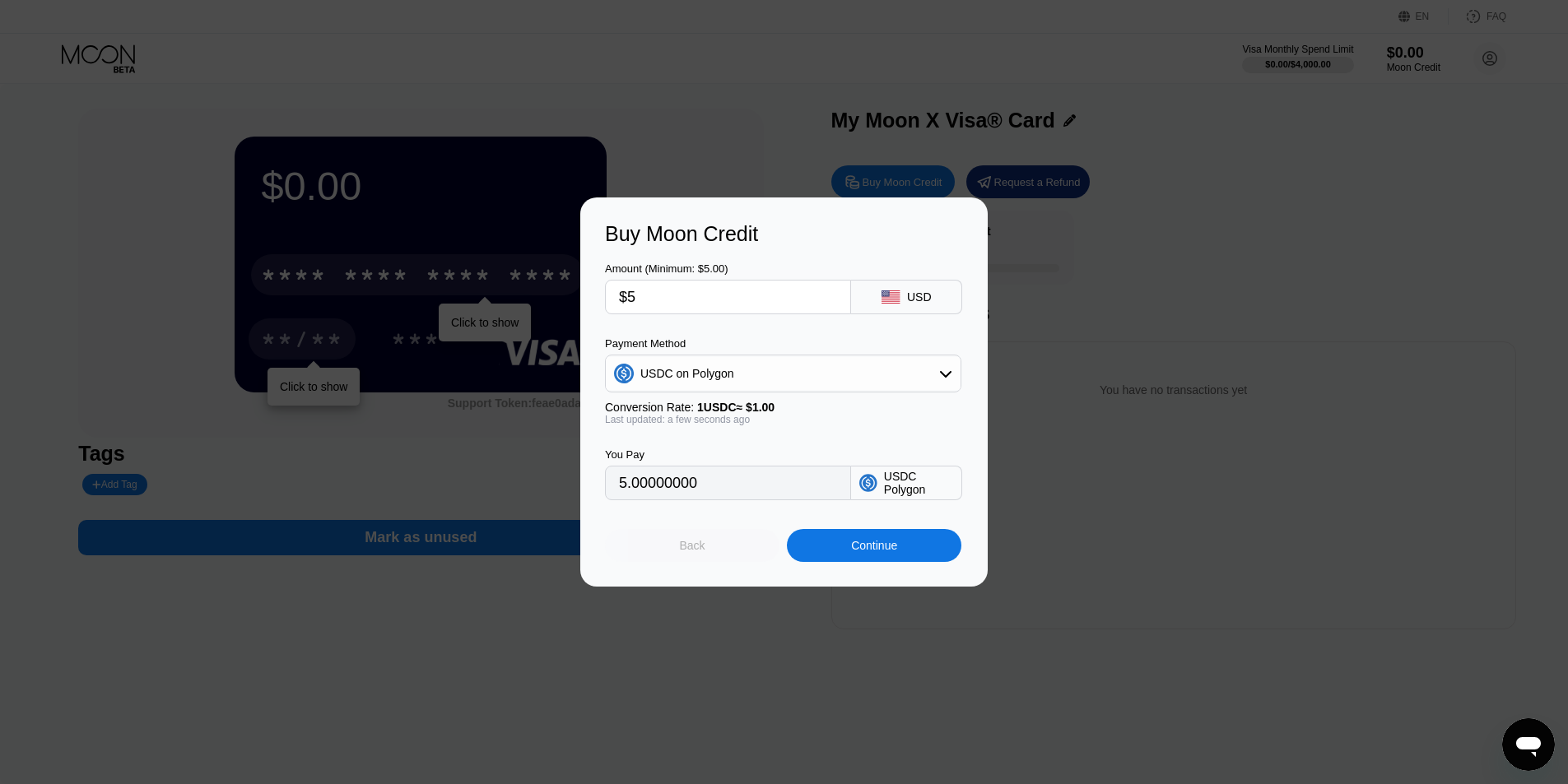
click at [729, 552] on div "Back" at bounding box center [691, 546] width 174 height 33
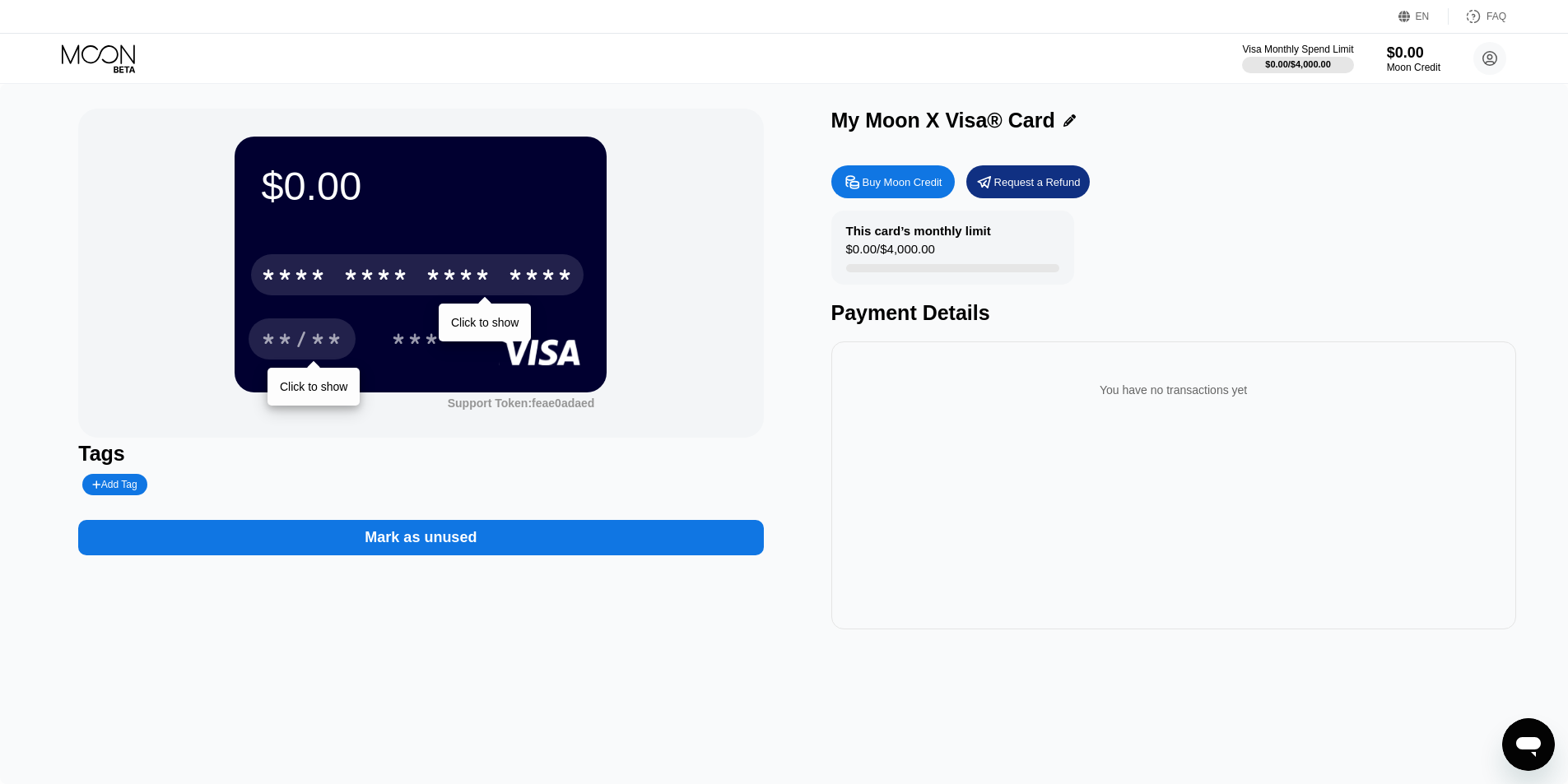
click at [729, 660] on div "$0.00 * * * * * * * * * * * * **** Click to show **/** Click to show *** Suppor…" at bounding box center [784, 434] width 1568 height 700
click at [1060, 182] on div "Request a Refund" at bounding box center [1037, 182] width 87 height 14
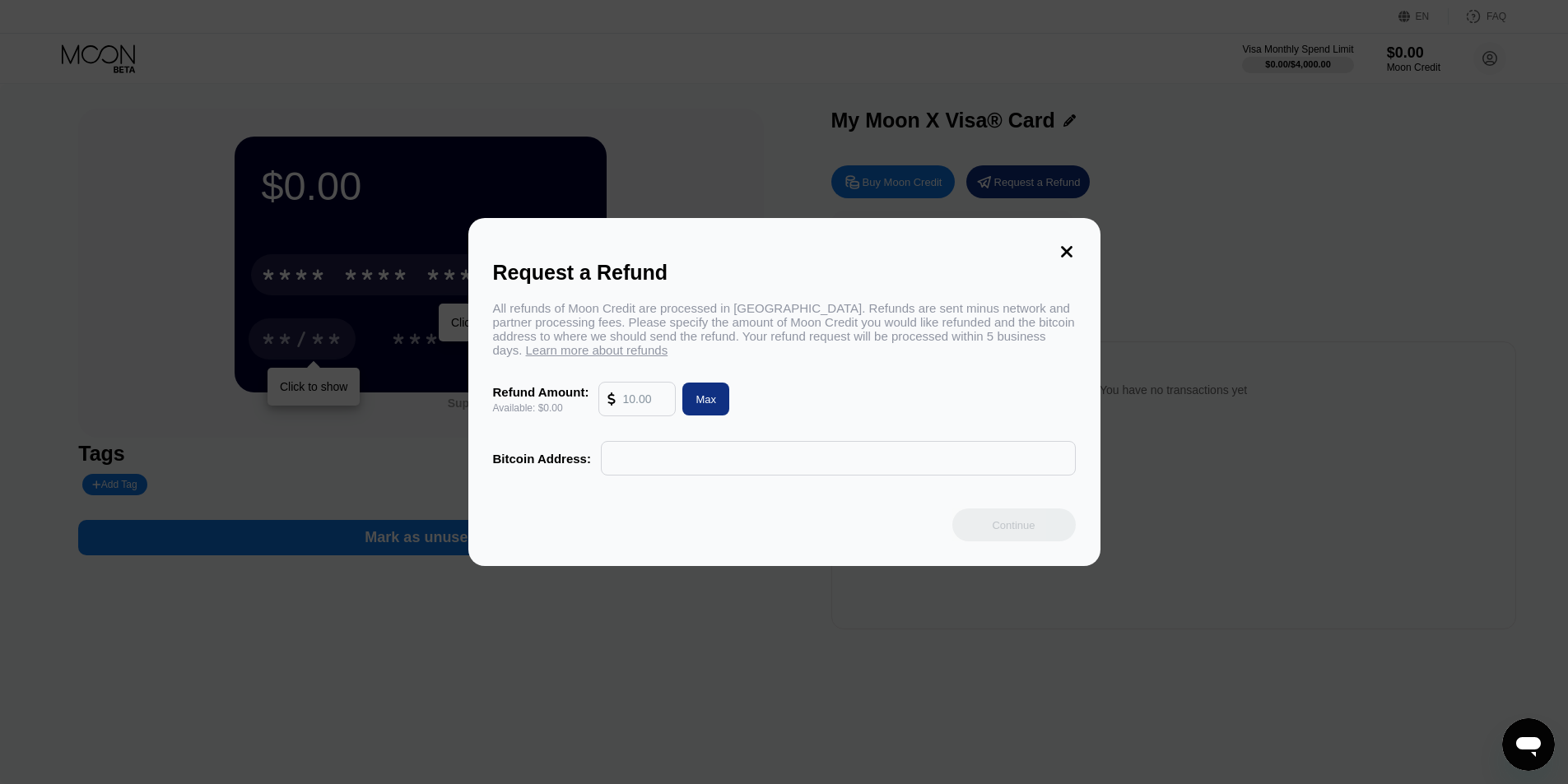
click at [646, 411] on input "text" at bounding box center [645, 399] width 45 height 33
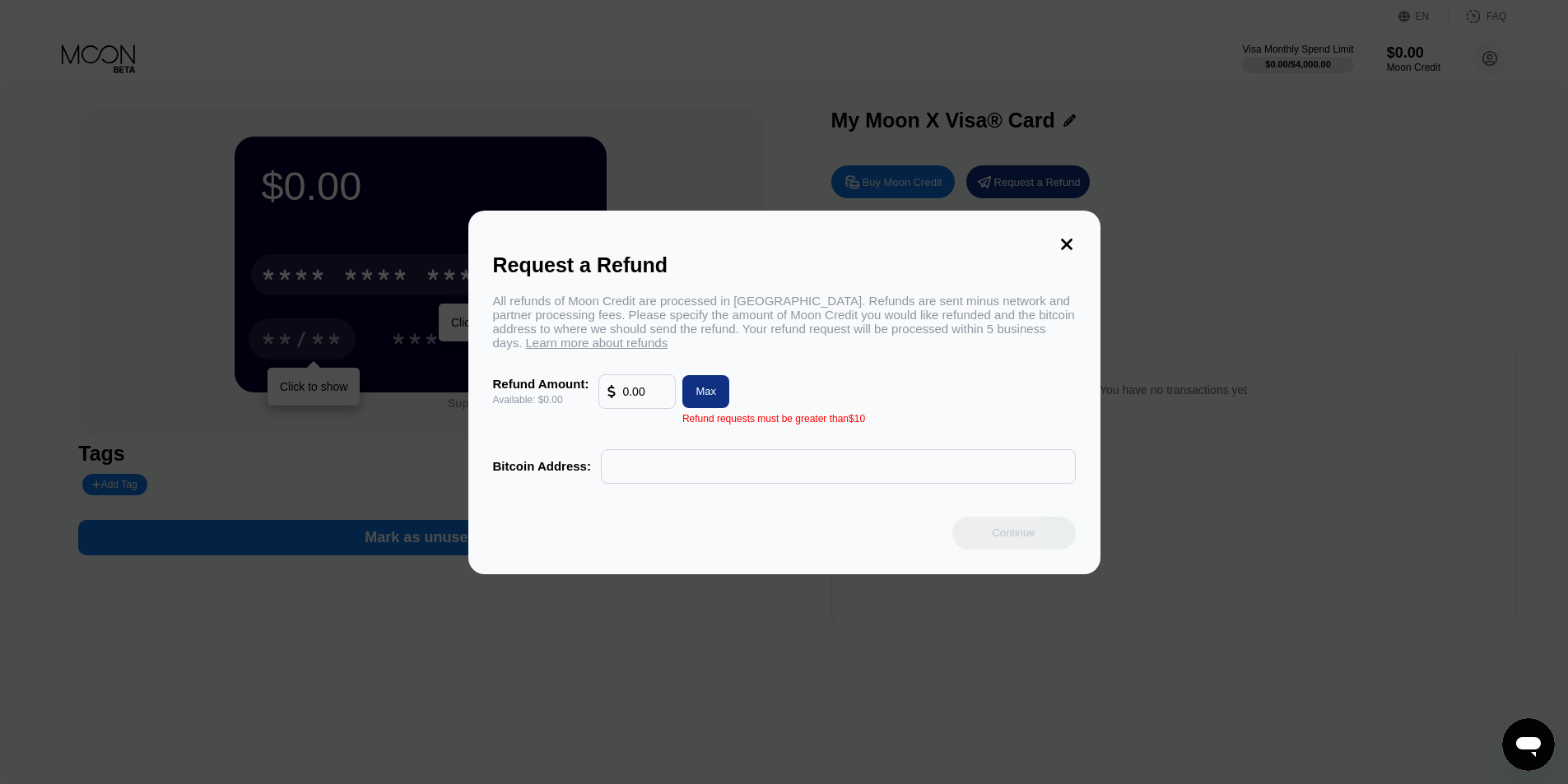
drag, startPoint x: 658, startPoint y: 388, endPoint x: 642, endPoint y: 388, distance: 16.0
click at [643, 388] on input "0.00" at bounding box center [645, 391] width 45 height 33
type input "0.00"
click at [1066, 238] on icon at bounding box center [1066, 244] width 12 height 12
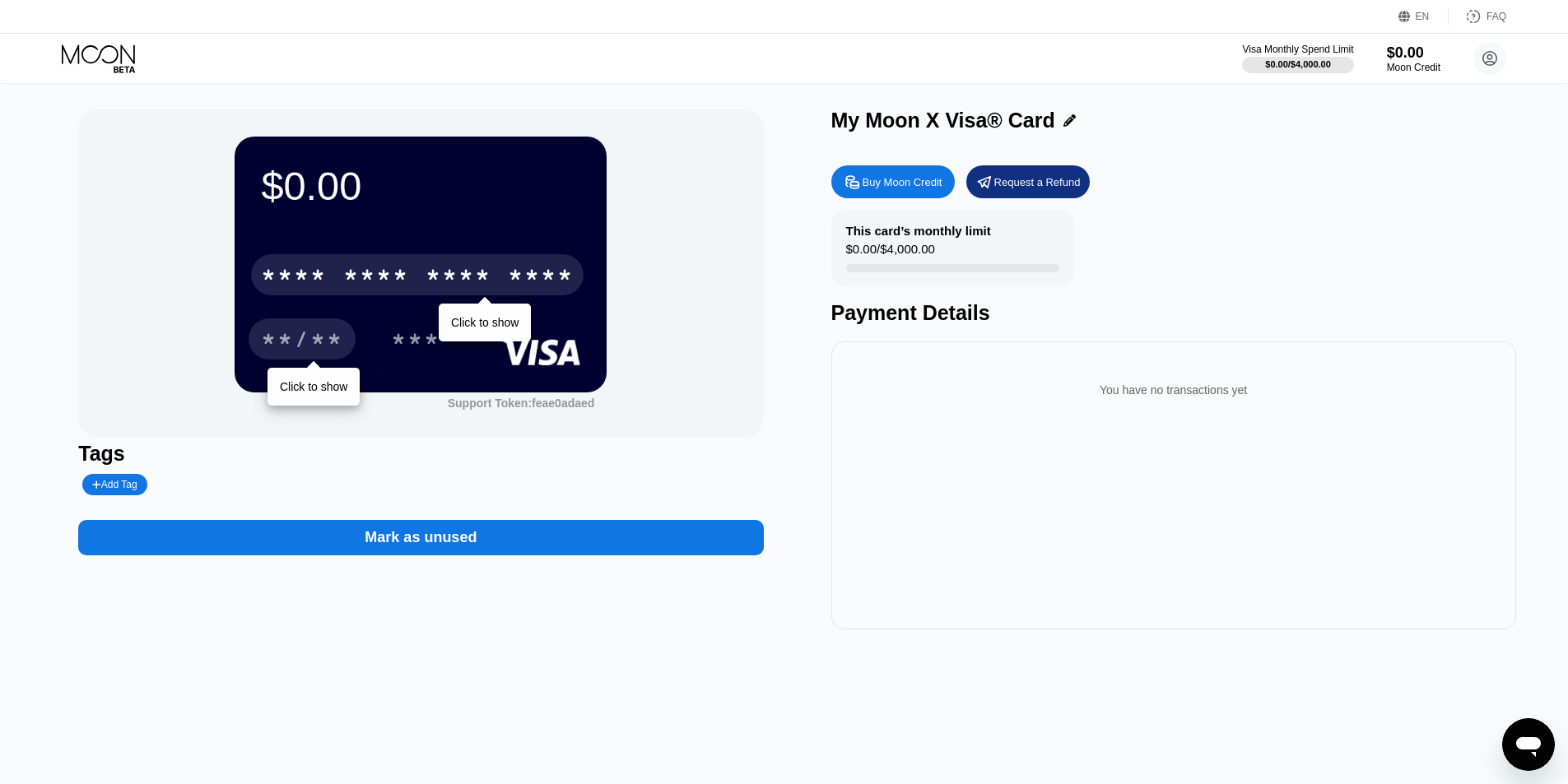
click at [578, 653] on div "$0.00 * * * * * * * * * * * * **** Click to show **/** Click to show *** Suppor…" at bounding box center [784, 434] width 1568 height 700
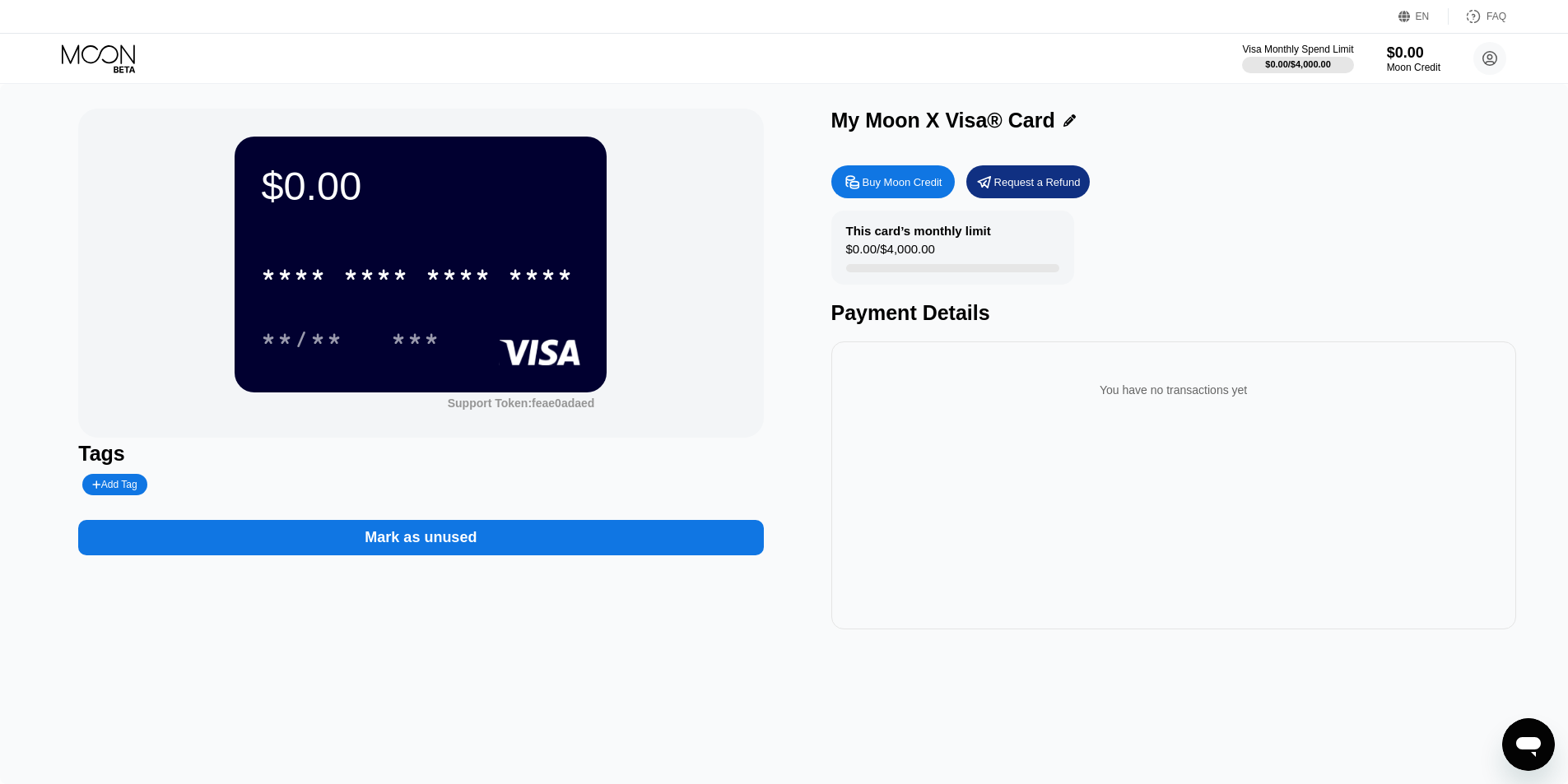
click at [1072, 398] on div "You have no transactions yet" at bounding box center [1173, 390] width 658 height 46
drag, startPoint x: 1223, startPoint y: 714, endPoint x: 1197, endPoint y: 656, distance: 63.6
click at [1223, 714] on div "$0.00 * * * * * * * * * * * * **** **/** *** Support Token: feae0adaed Tags Add…" at bounding box center [784, 434] width 1568 height 700
click at [946, 271] on div at bounding box center [952, 268] width 213 height 8
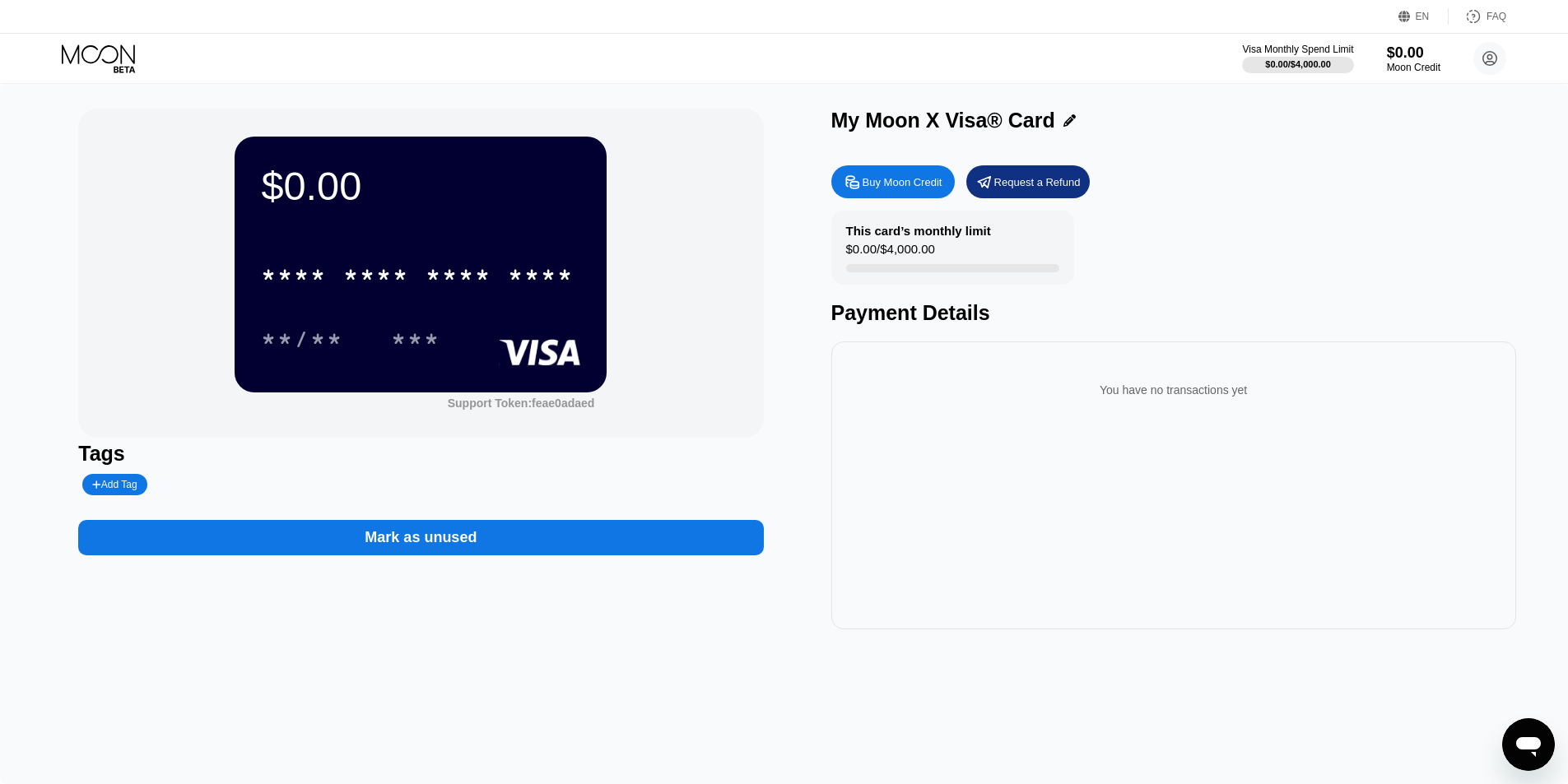
click at [955, 235] on div "This card’s monthly limit" at bounding box center [918, 231] width 145 height 14
click at [1224, 220] on div "This card’s monthly limit $0.00 / $4,000.00 Payment Details" at bounding box center [1173, 268] width 685 height 114
click at [1430, 53] on div "$0.00" at bounding box center [1414, 52] width 55 height 17
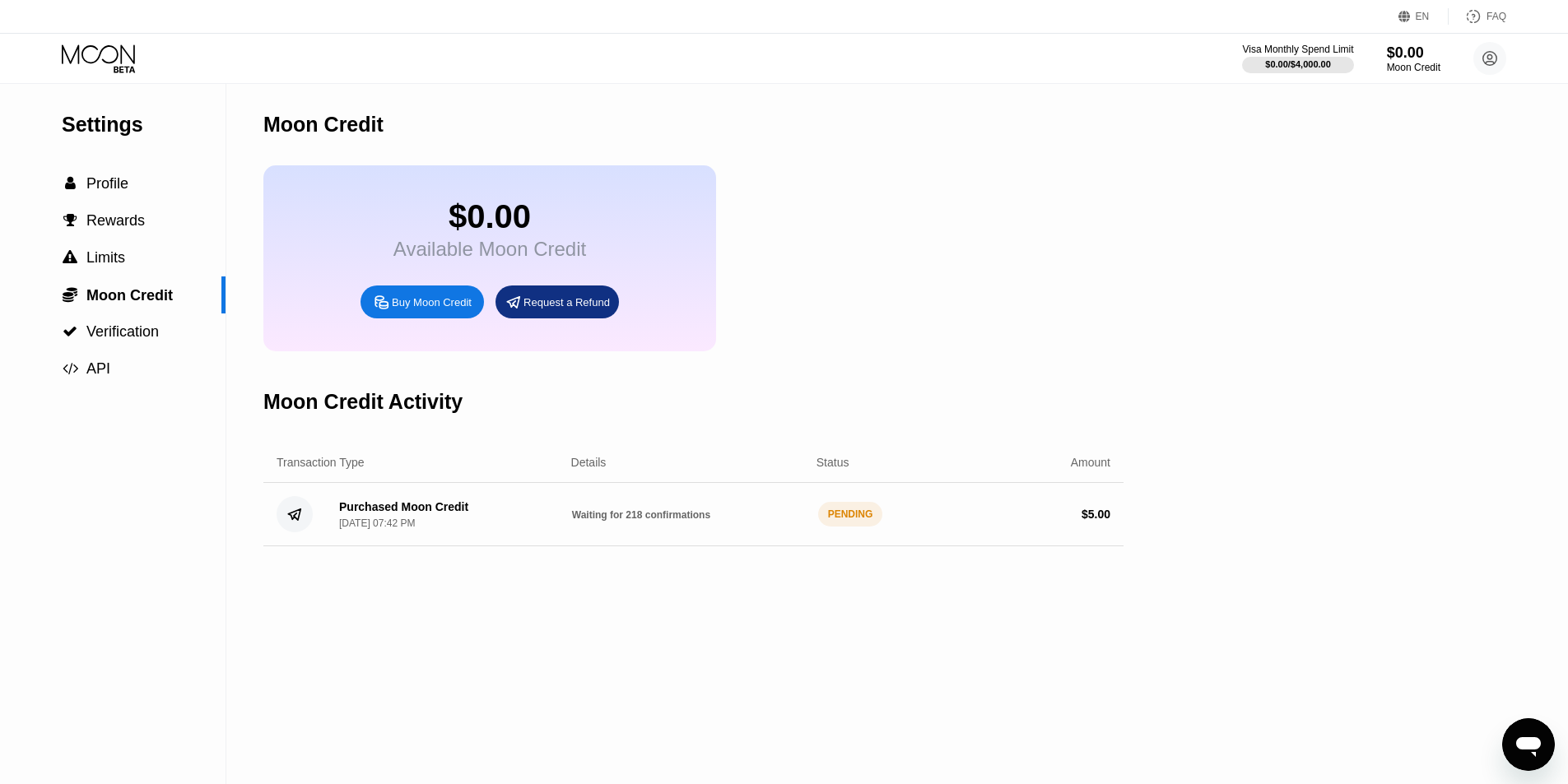
click at [438, 513] on div "Purchased Moon Credit" at bounding box center [404, 506] width 129 height 13
click at [866, 527] on div "PENDING" at bounding box center [850, 514] width 65 height 25
click at [698, 546] on div "Purchased Moon Credit Sep 23, 2025, 07:42 PM Waiting for 218 confirmations PEND…" at bounding box center [693, 514] width 860 height 63
click at [1080, 521] on div "$ 5.00" at bounding box center [993, 514] width 233 height 13
click at [378, 513] on div "Purchased Moon Credit" at bounding box center [404, 506] width 129 height 13
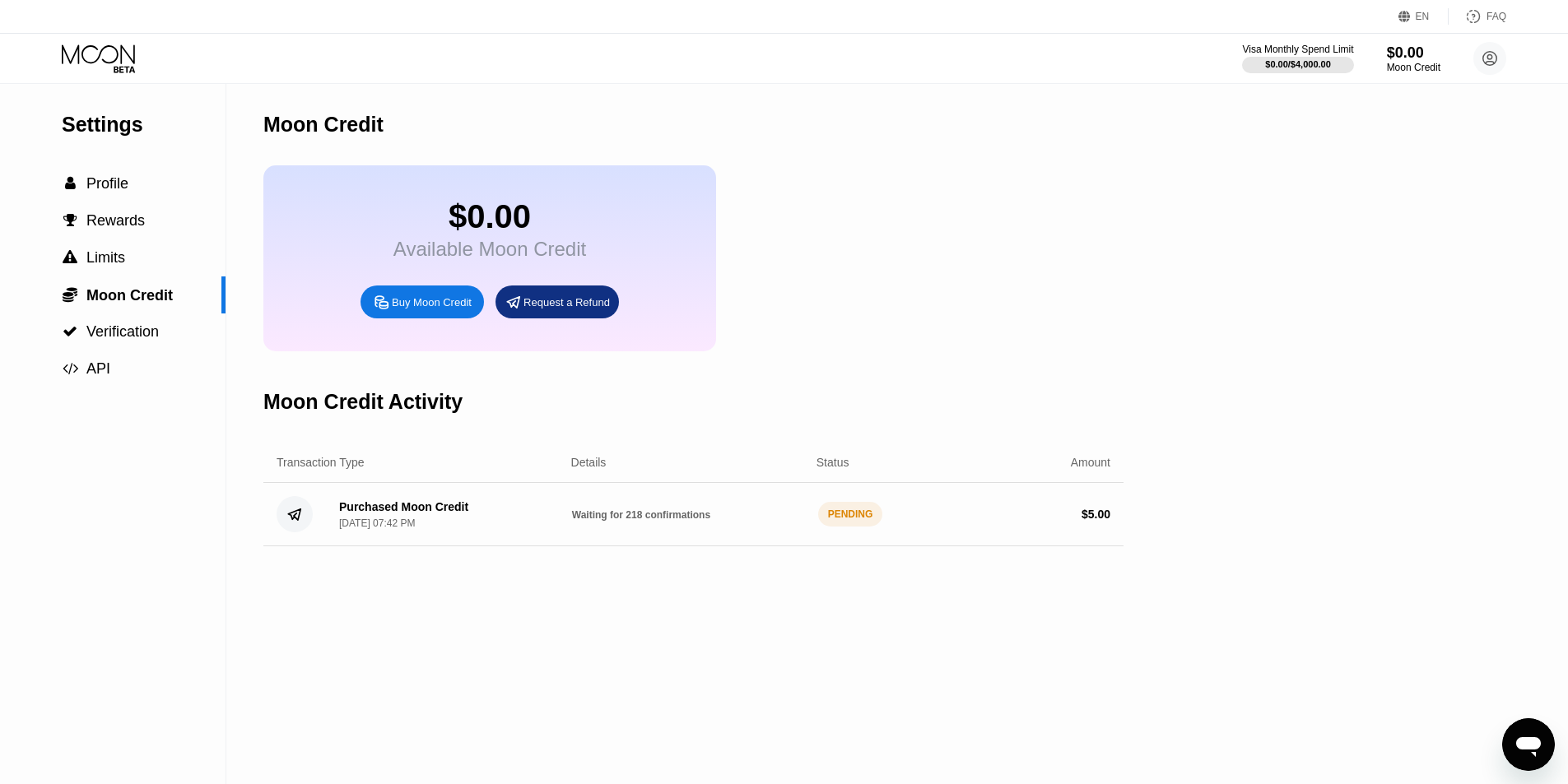
click at [282, 532] on circle at bounding box center [295, 514] width 37 height 37
click at [390, 513] on div "Purchased Moon Credit" at bounding box center [404, 506] width 129 height 13
click at [415, 546] on div "Purchased Moon Credit Sep 23, 2025, 07:42 PM Waiting for 218 confirmations PEND…" at bounding box center [693, 514] width 860 height 63
click at [514, 530] on div "Purchased Moon Credit Sep 23, 2025, 07:42 PM" at bounding box center [442, 514] width 233 height 29
click at [465, 512] on div "Purchased Moon Credit Sep 23, 2025, 07:42 PM Waiting for 218 confirmations PEND…" at bounding box center [693, 514] width 860 height 63
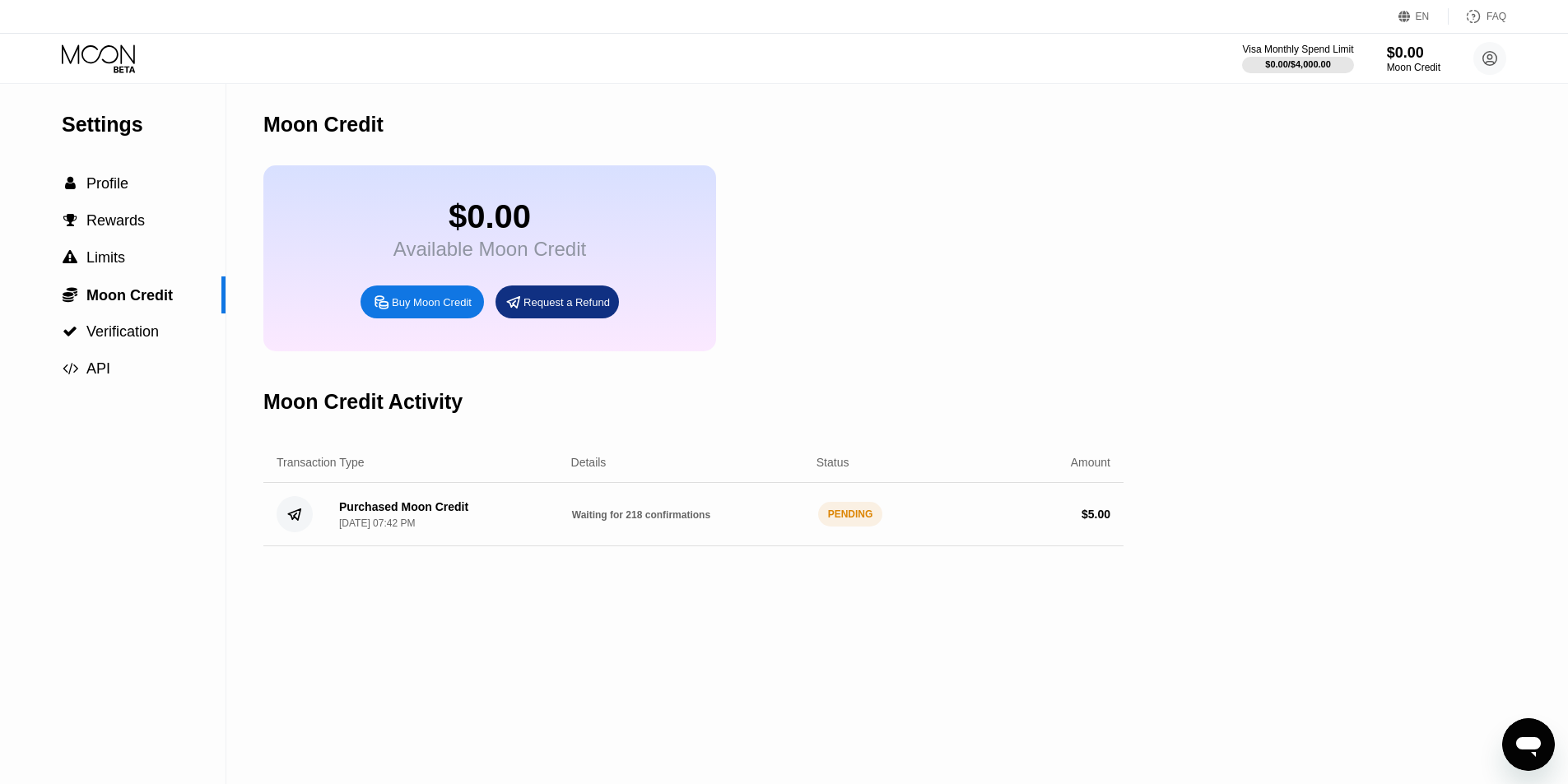
click at [630, 521] on span "Waiting for 218 confirmations" at bounding box center [641, 514] width 138 height 12
click at [367, 530] on div "Sep 23, 2025, 07:42 PM" at bounding box center [377, 523] width 76 height 12
click at [415, 530] on div "Sep 23, 2025, 07:42 PM" at bounding box center [377, 523] width 76 height 12
click at [300, 532] on circle at bounding box center [295, 514] width 37 height 37
click at [409, 530] on div "Sep 23, 2025, 07:42 PM" at bounding box center [377, 523] width 76 height 12
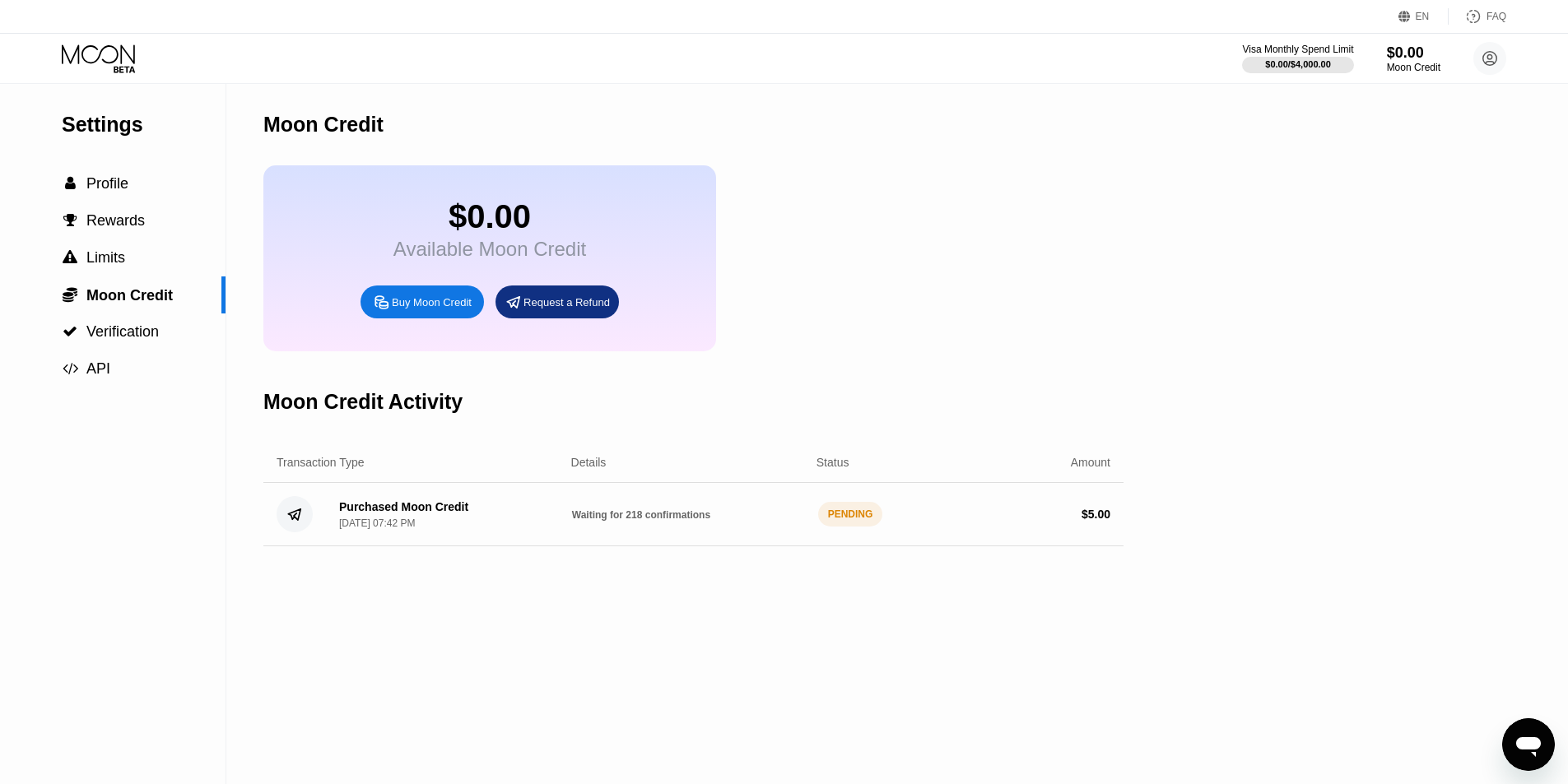
click at [1333, 371] on div "Settings  Profile  Rewards  Limits  Moon Credit  Verification  API Moon C…" at bounding box center [784, 434] width 1568 height 700
click at [847, 527] on div "PENDING" at bounding box center [850, 514] width 65 height 25
click at [886, 589] on div "Moon Credit $0.00 Available Moon Credit Buy Moon Credit Request a Refund Moon C…" at bounding box center [693, 434] width 860 height 700
click at [831, 383] on div "Moon Credit Activity" at bounding box center [693, 402] width 860 height 81
click at [547, 530] on div "Purchased Moon Credit Sep 23, 2025, 07:42 PM" at bounding box center [442, 514] width 233 height 29
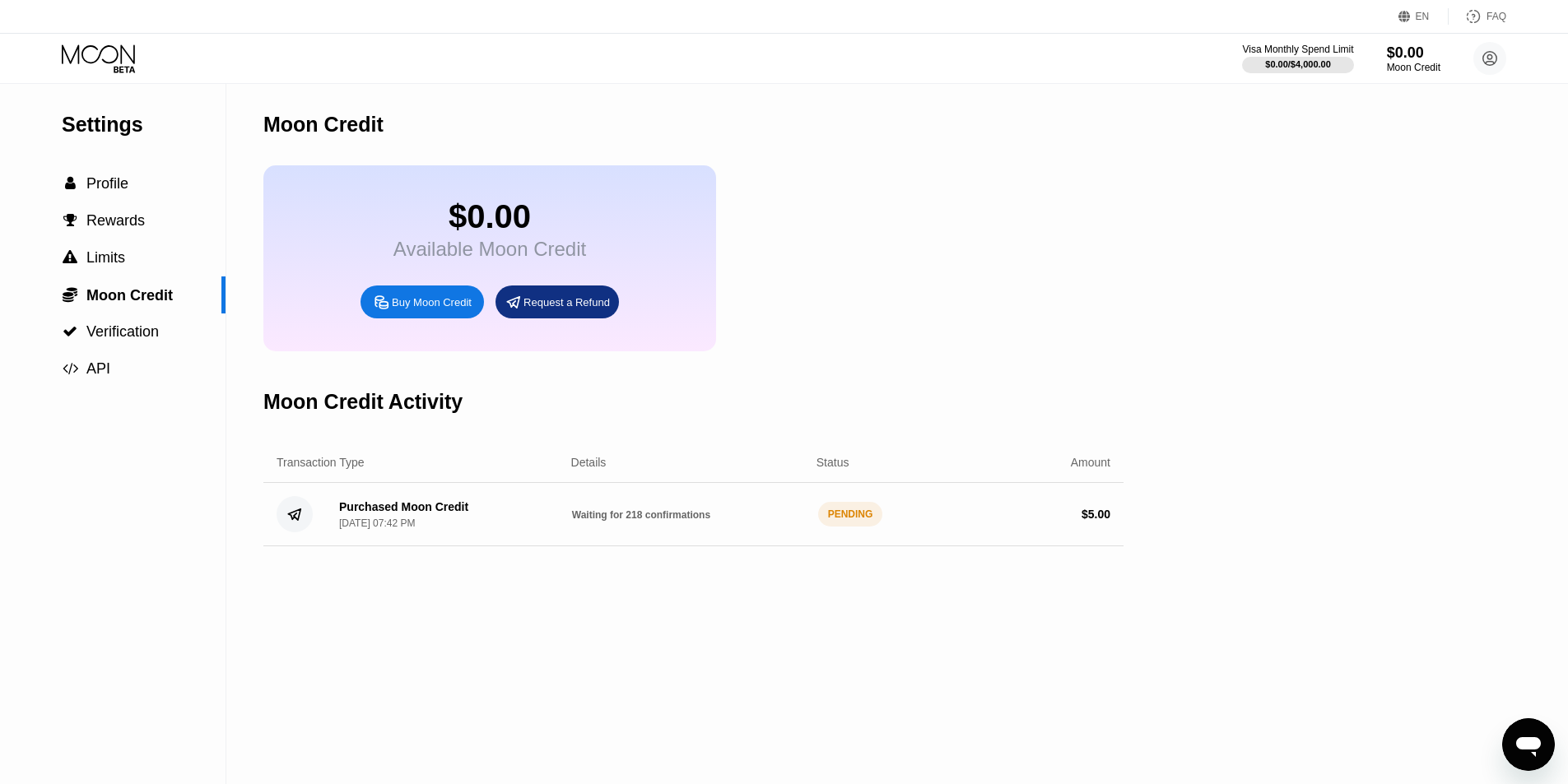
click at [599, 521] on div "Waiting for 218 confirmations" at bounding box center [688, 514] width 233 height 13
drag, startPoint x: 463, startPoint y: 525, endPoint x: 351, endPoint y: 522, distance: 112.0
click at [351, 522] on div "Purchased Moon Credit Sep 23, 2025, 07:42 PM" at bounding box center [442, 514] width 233 height 29
click at [454, 612] on div "Moon Credit $0.00 Available Moon Credit Buy Moon Credit Request a Refund Moon C…" at bounding box center [693, 434] width 860 height 700
click at [1351, 573] on div "Settings  Profile  Rewards  Limits  Moon Credit  Verification  API Moon C…" at bounding box center [784, 434] width 1568 height 700
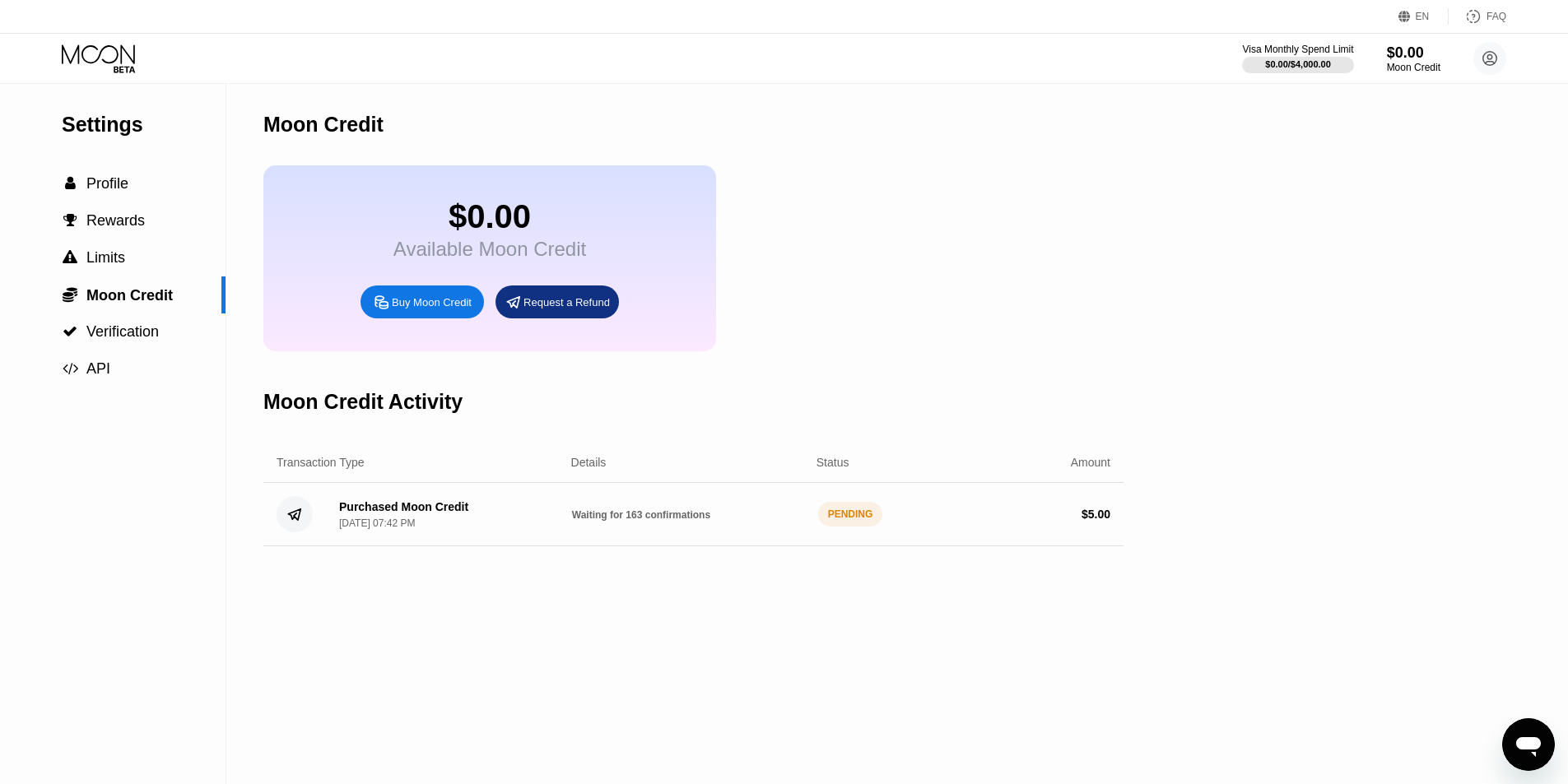
click at [1266, 318] on div "Settings  Profile  Rewards  Limits  Moon Credit  Verification  API Moon C…" at bounding box center [784, 434] width 1568 height 700
click at [865, 349] on div "$0.00 Available Moon Credit Buy Moon Credit Request a Refund" at bounding box center [693, 258] width 860 height 186
click at [865, 350] on div "$0.00 Available Moon Credit Buy Moon Credit Request a Refund" at bounding box center [693, 258] width 860 height 186
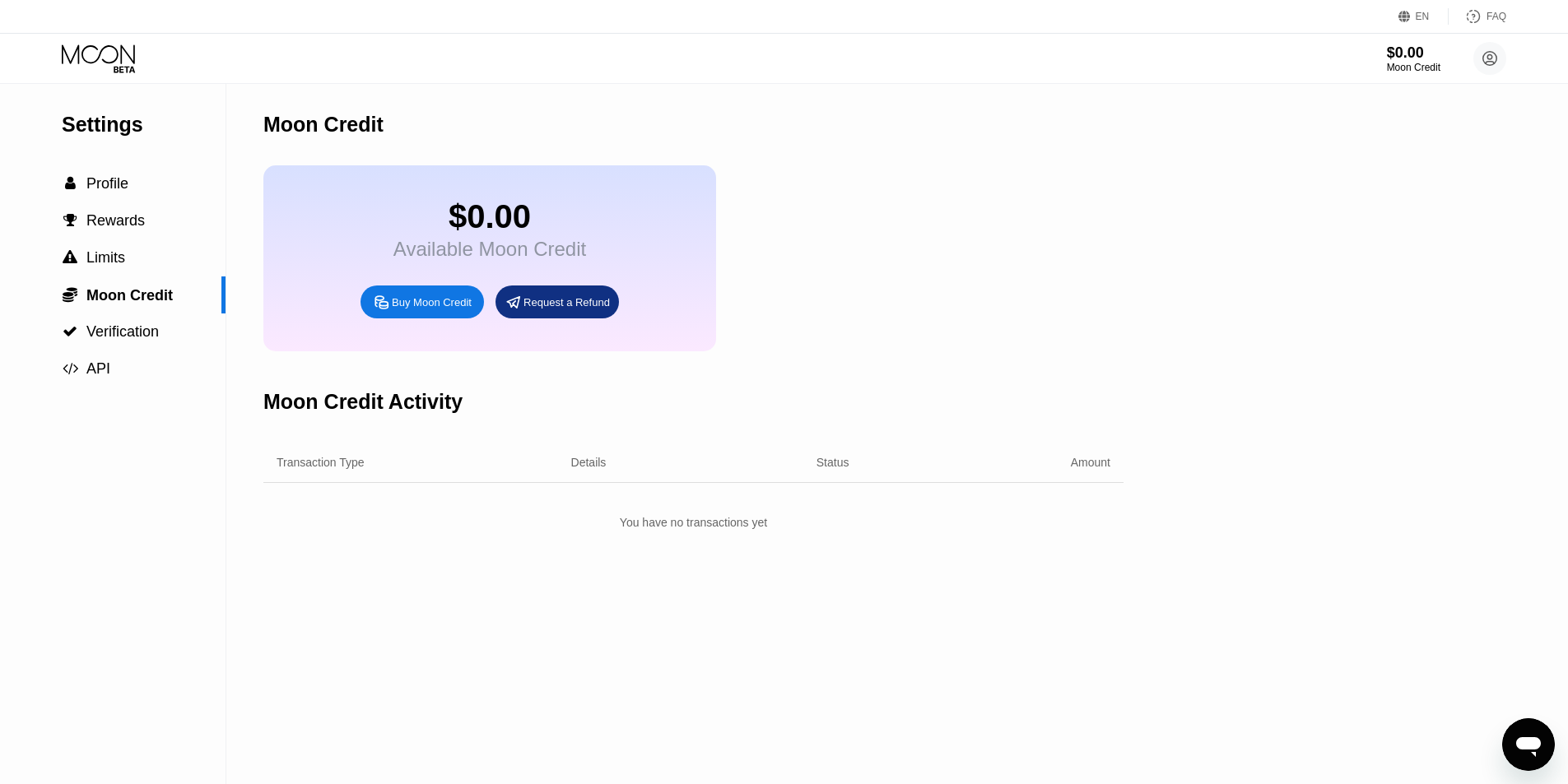
click at [1199, 365] on div "Settings  Profile  Rewards  Limits  Moon Credit  Verification  API Moon C…" at bounding box center [784, 434] width 1568 height 700
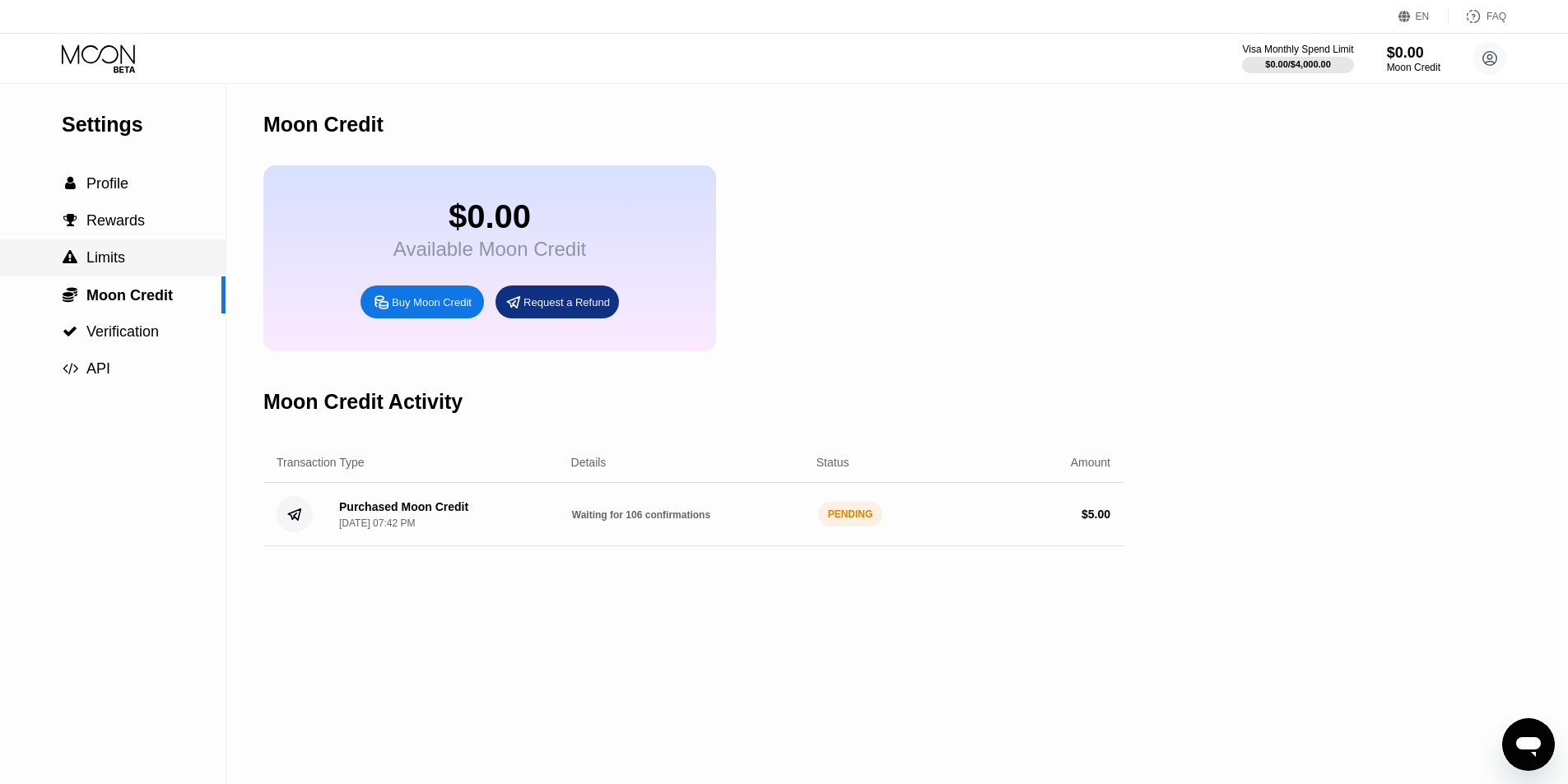
click at [74, 265] on span "" at bounding box center [70, 257] width 15 height 15
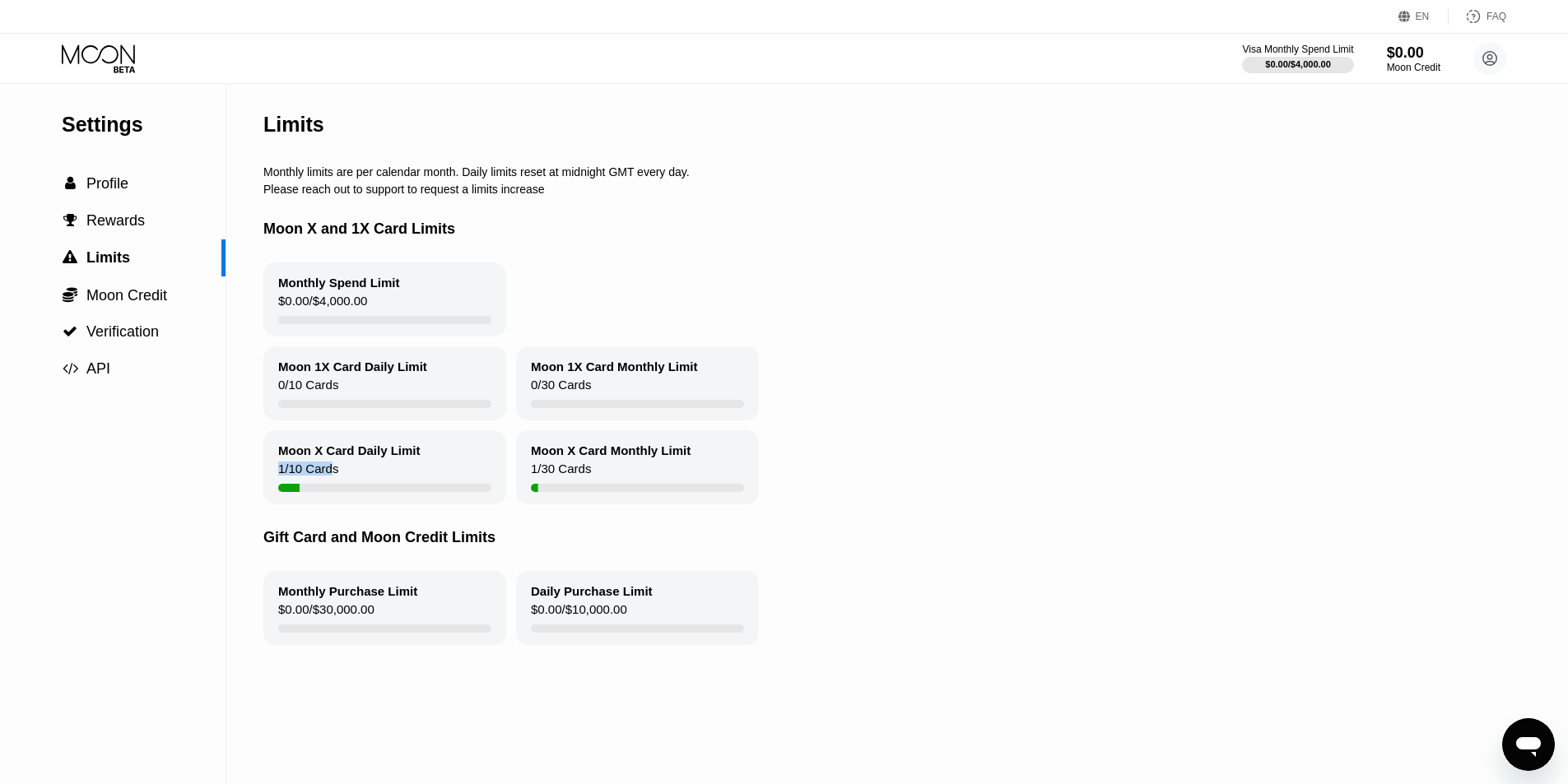
drag, startPoint x: 281, startPoint y: 478, endPoint x: 334, endPoint y: 478, distance: 53.0
click at [334, 478] on div "1 / 10 Cards" at bounding box center [308, 472] width 60 height 22
click at [363, 457] on div "Moon X Card Daily Limit" at bounding box center [349, 451] width 142 height 14
click at [352, 457] on div "Moon X Card Daily Limit" at bounding box center [349, 451] width 142 height 14
click at [400, 457] on div "Moon X Card Daily Limit" at bounding box center [349, 451] width 142 height 14
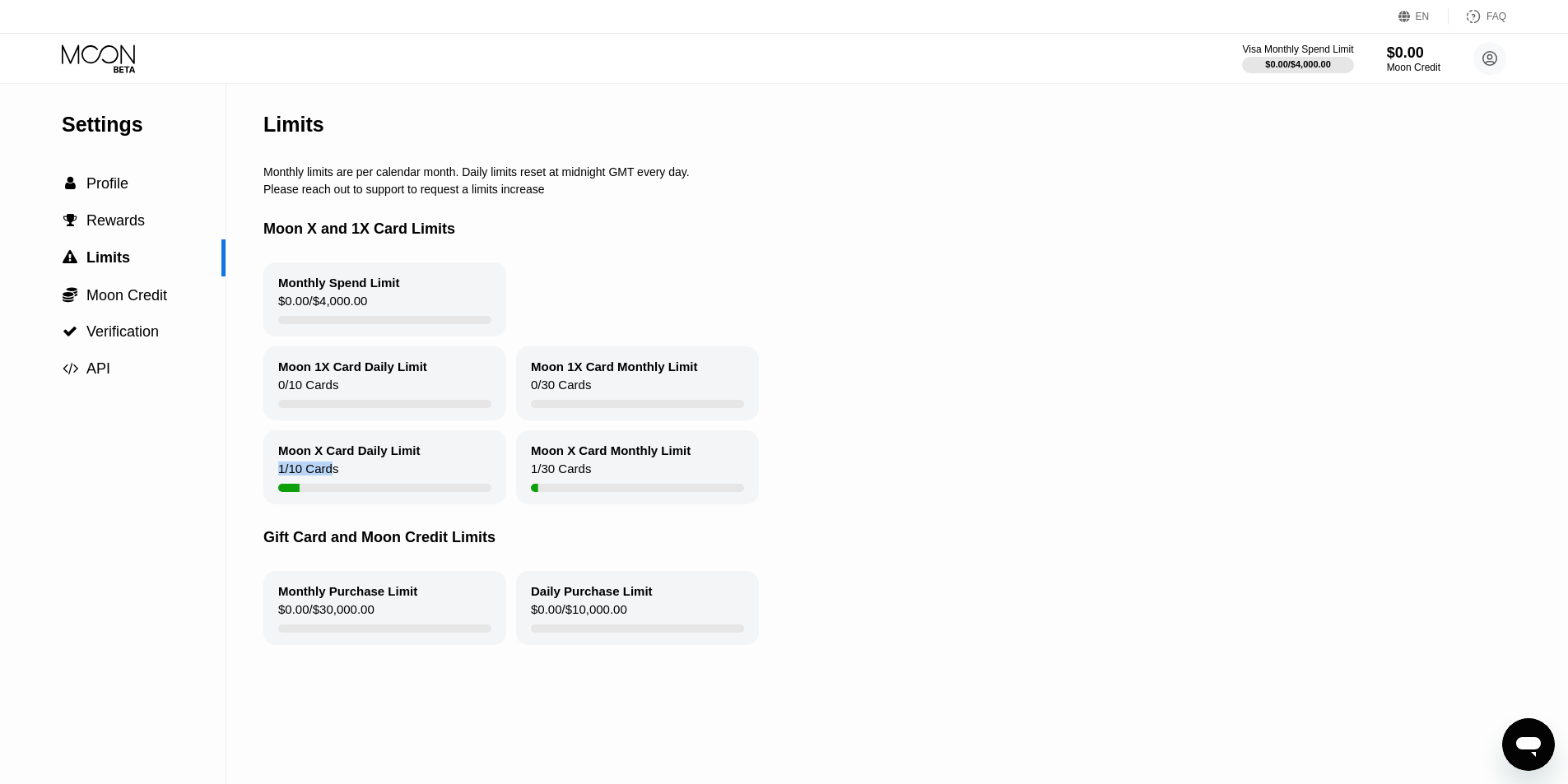
click at [400, 473] on div "Moon X Card Daily Limit 1 / 10 Cards" at bounding box center [385, 467] width 243 height 74
drag, startPoint x: 694, startPoint y: 461, endPoint x: 521, endPoint y: 455, distance: 173.1
click at [521, 455] on div "Moon X Card Monthly Limit 1 / 30 Cards" at bounding box center [638, 467] width 243 height 74
drag, startPoint x: 530, startPoint y: 456, endPoint x: 698, endPoint y: 463, distance: 168.1
click at [698, 463] on div "Moon X Card Monthly Limit 1 / 30 Cards" at bounding box center [638, 467] width 243 height 74
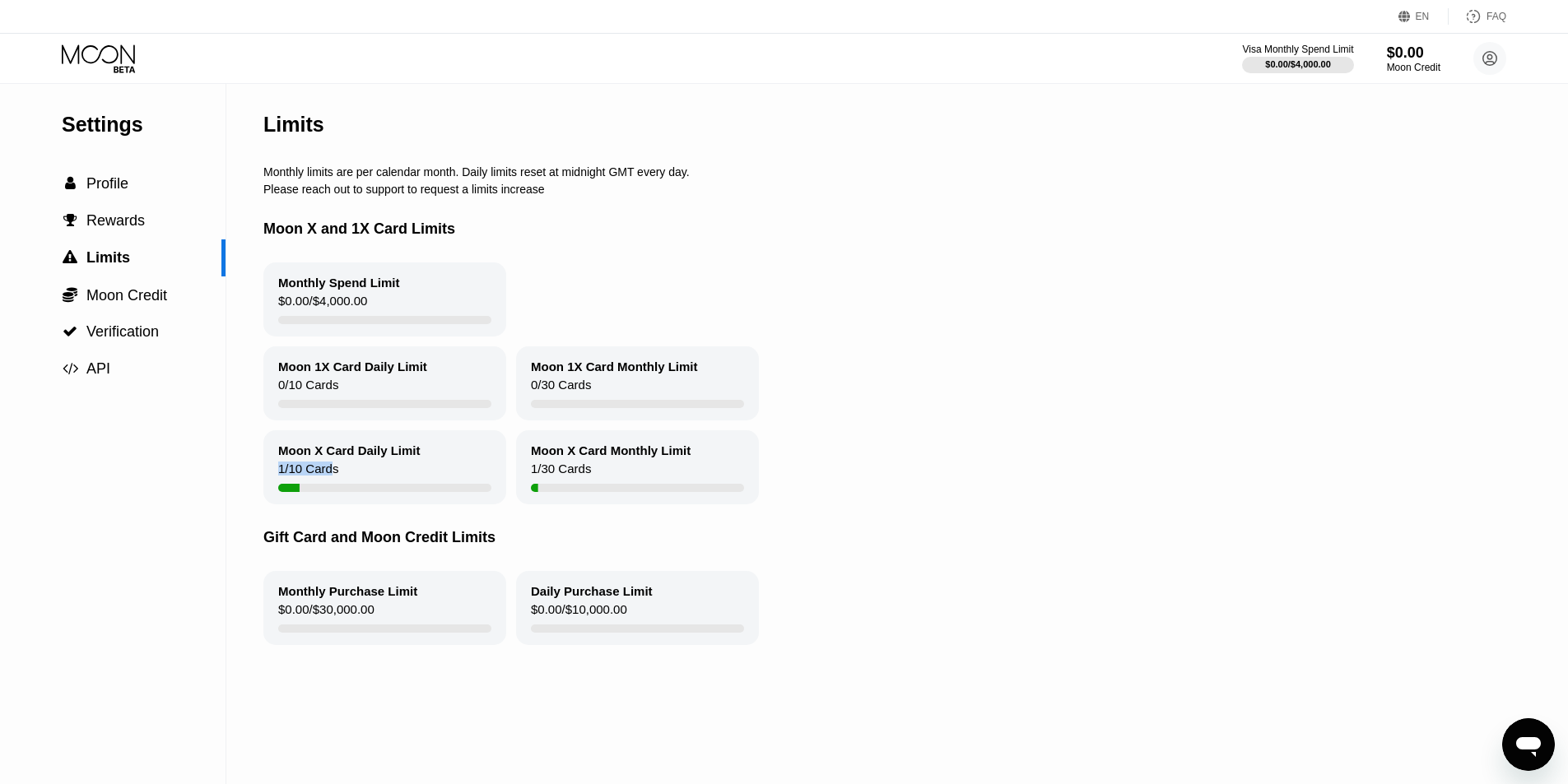
click at [603, 492] on div at bounding box center [637, 488] width 213 height 8
drag, startPoint x: 545, startPoint y: 477, endPoint x: 571, endPoint y: 477, distance: 26.0
click at [571, 477] on div "1 / 30 Cards" at bounding box center [560, 472] width 60 height 22
click at [146, 193] on div " Profile" at bounding box center [113, 183] width 226 height 17
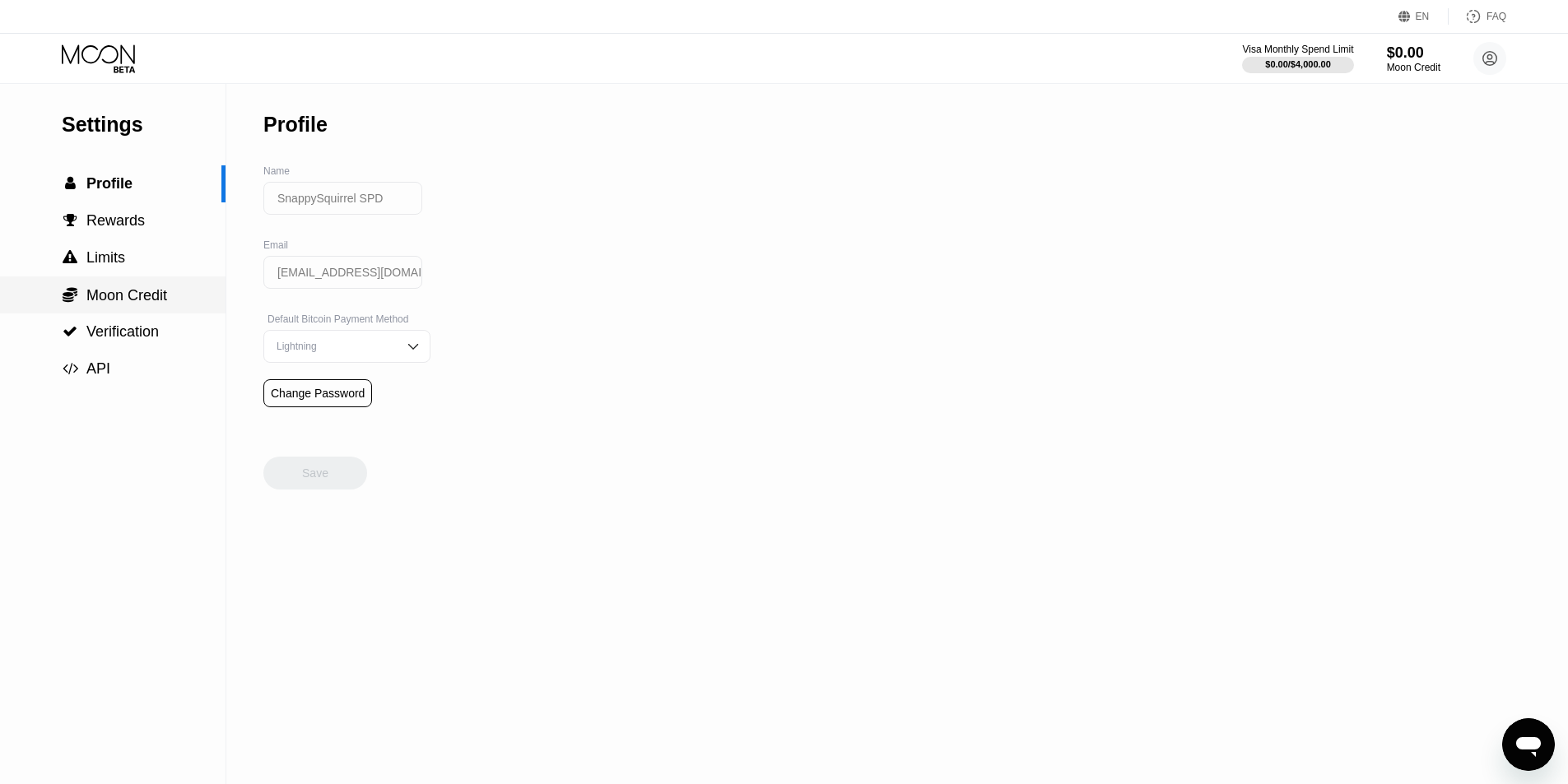
click at [121, 313] on div " Moon Credit" at bounding box center [113, 295] width 226 height 37
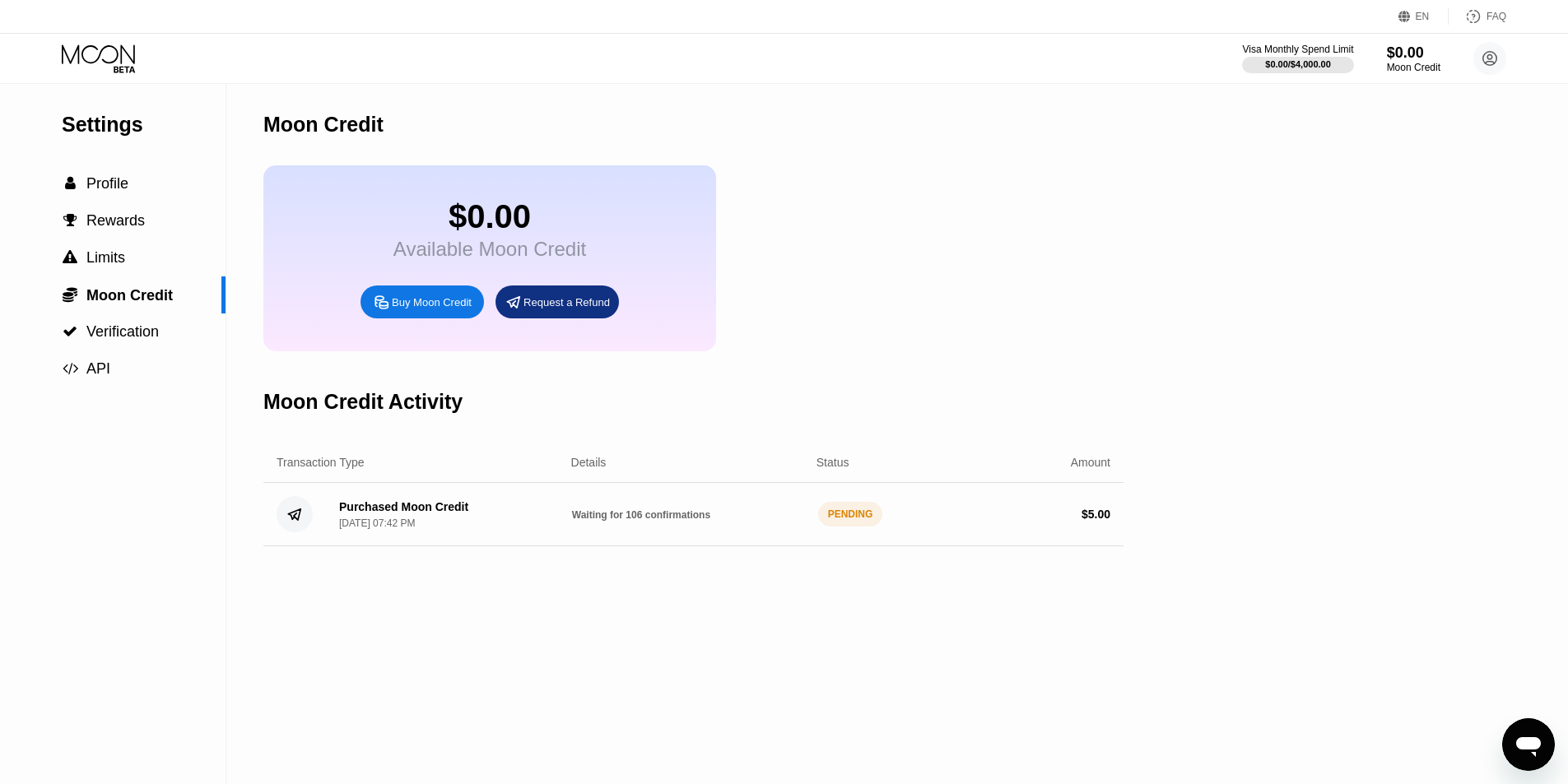
click at [413, 530] on div "[DATE] 07:42 PM" at bounding box center [377, 523] width 76 height 12
click at [1393, 54] on div "$0.00" at bounding box center [1414, 52] width 55 height 17
click at [1483, 63] on circle at bounding box center [1489, 58] width 33 height 33
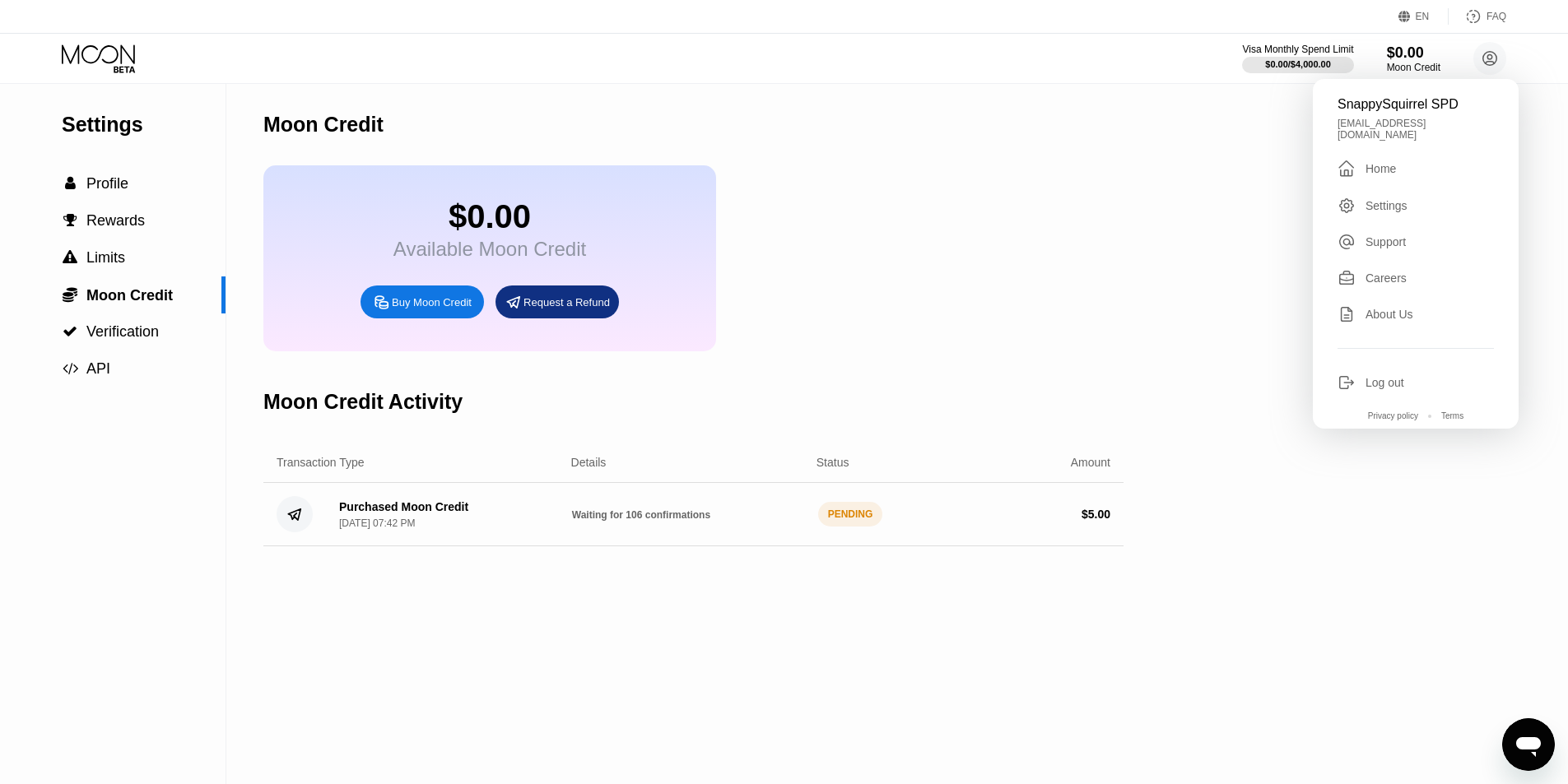
click at [947, 177] on div "$0.00 Available Moon Credit Buy Moon Credit Request a Refund" at bounding box center [693, 258] width 860 height 186
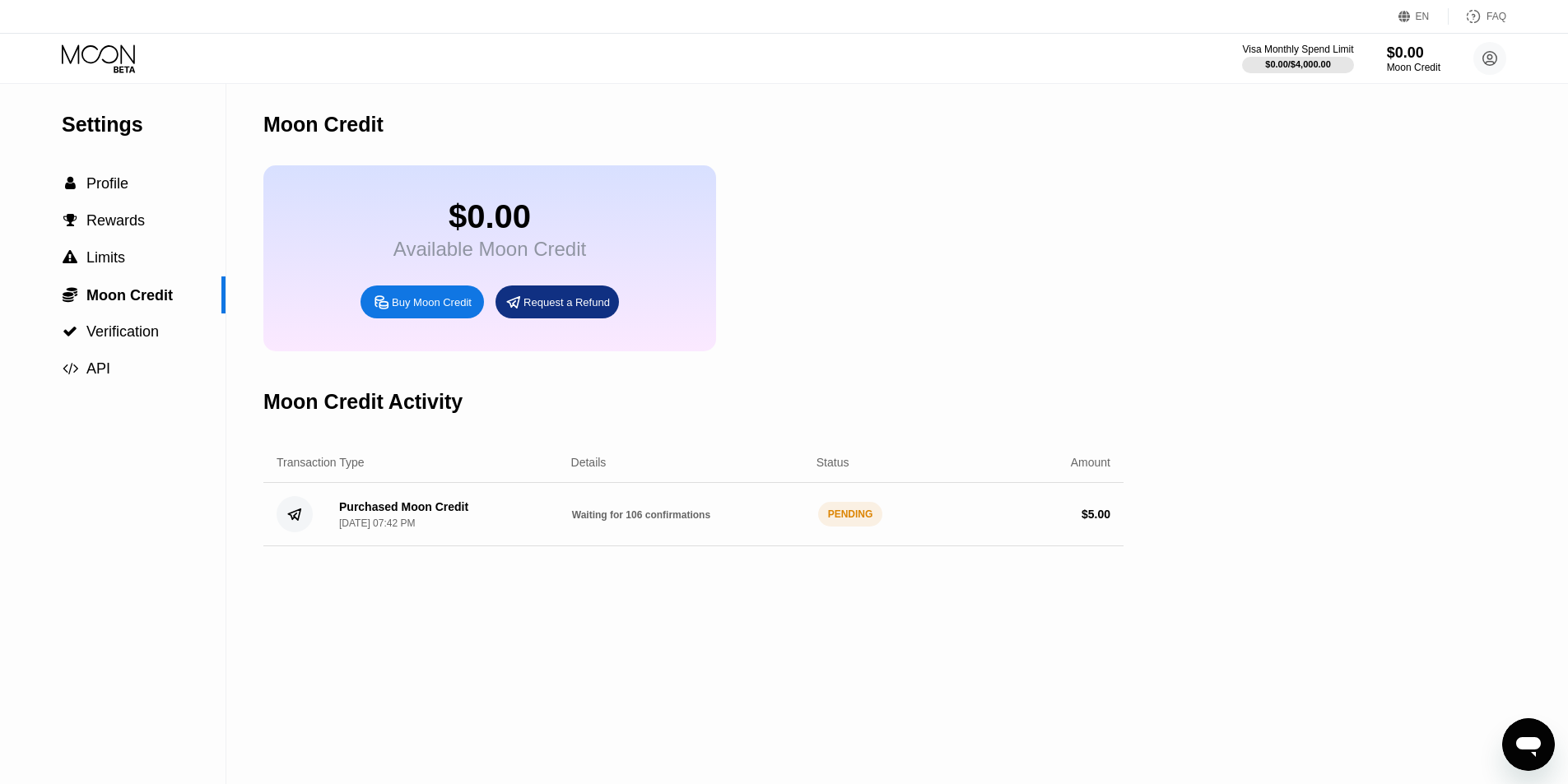
click at [714, 234] on div "$0.00 Available Moon Credit Buy Moon Credit Request a Refund" at bounding box center [489, 258] width 453 height 186
click at [1092, 344] on div "$0.00 Available Moon Credit Buy Moon Credit Request a Refund" at bounding box center [693, 258] width 860 height 186
click at [863, 527] on div "PENDING" at bounding box center [850, 514] width 65 height 25
click at [586, 618] on div "Moon Credit $0.00 Available Moon Credit Buy Moon Credit Request a Refund Moon C…" at bounding box center [693, 434] width 860 height 700
click at [1318, 388] on div "Settings  Profile  Rewards  Limits  Moon Credit  Verification  API Moon C…" at bounding box center [784, 434] width 1568 height 700
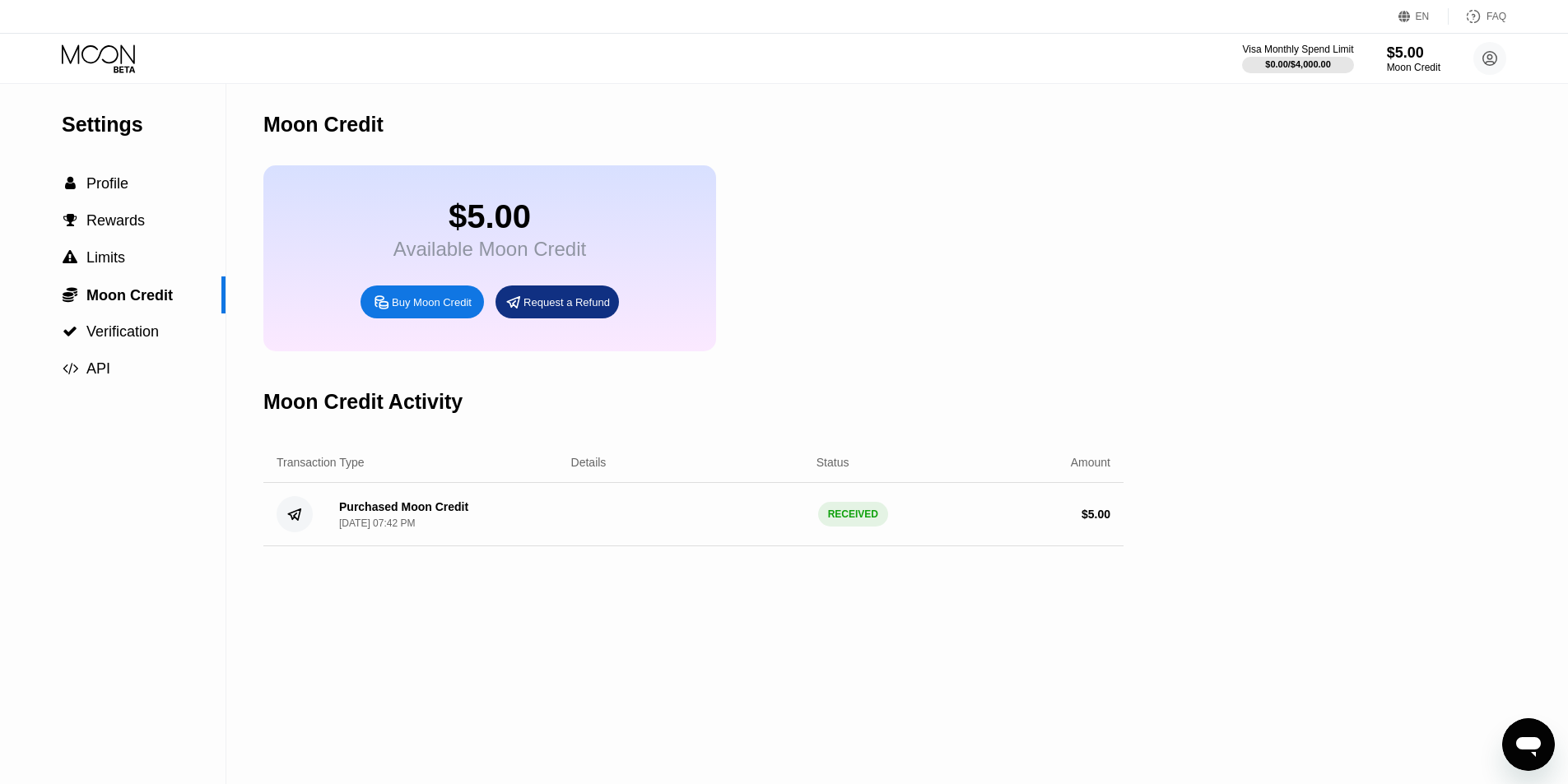
click at [77, 50] on icon at bounding box center [98, 54] width 73 height 19
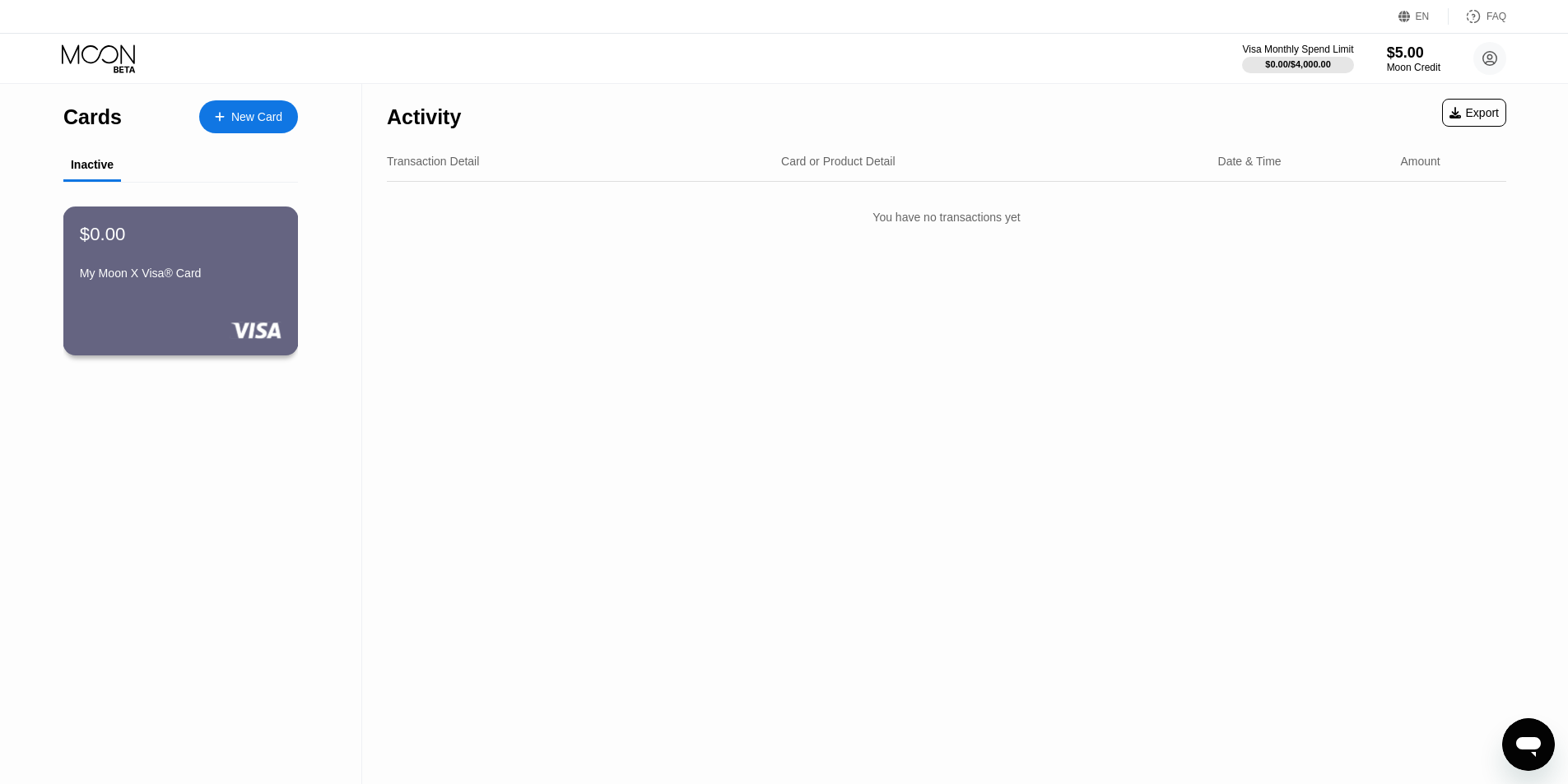
click at [207, 277] on div "My Moon X Visa® Card" at bounding box center [180, 273] width 202 height 13
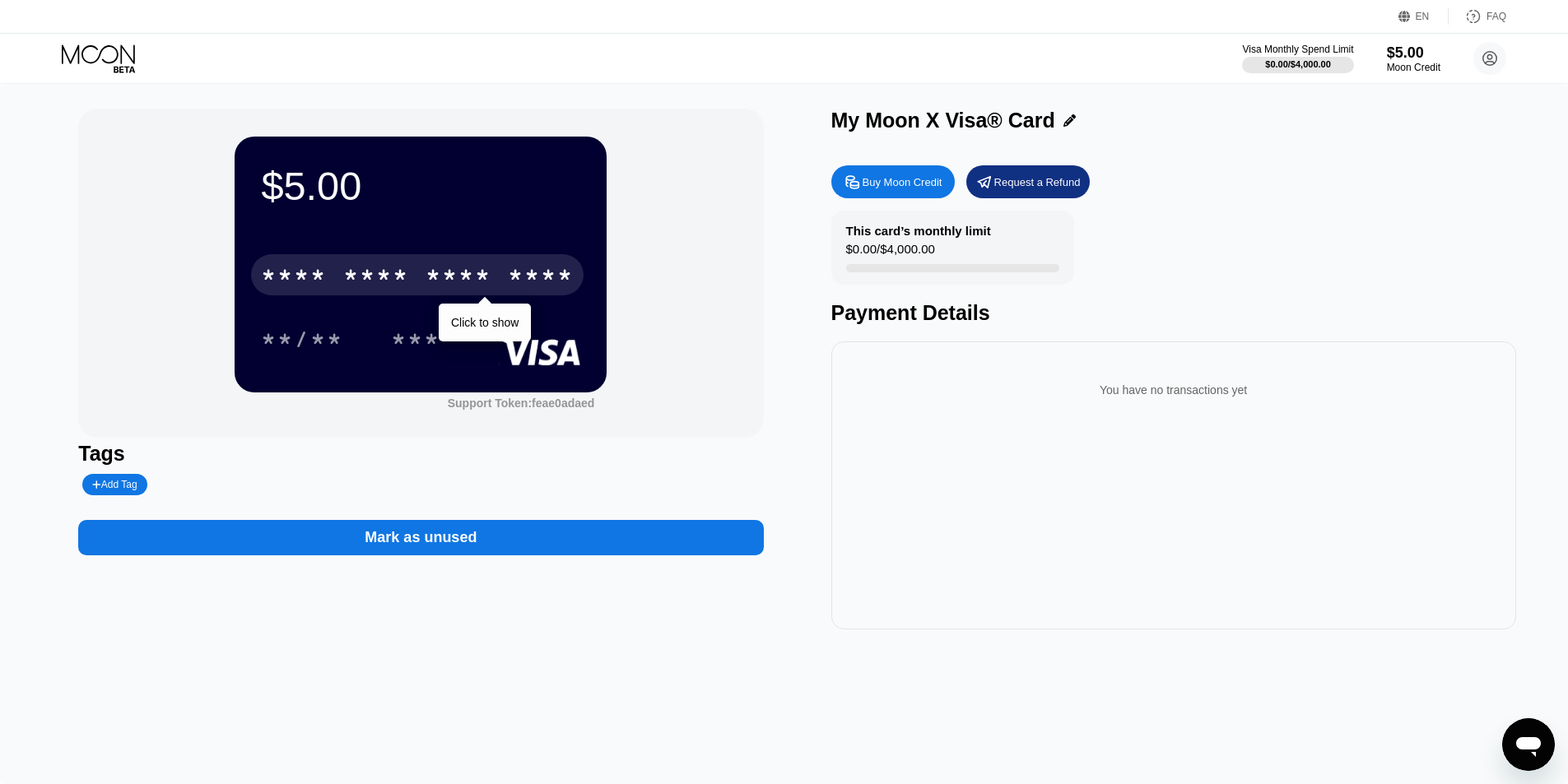
click at [359, 279] on div "* * * *" at bounding box center [376, 277] width 66 height 26
click at [450, 272] on div "* * * *" at bounding box center [458, 277] width 66 height 26
click at [438, 280] on div "2775" at bounding box center [458, 277] width 66 height 26
click at [463, 276] on div "* * * *" at bounding box center [458, 277] width 66 height 26
click at [463, 276] on div "2775" at bounding box center [458, 277] width 66 height 26
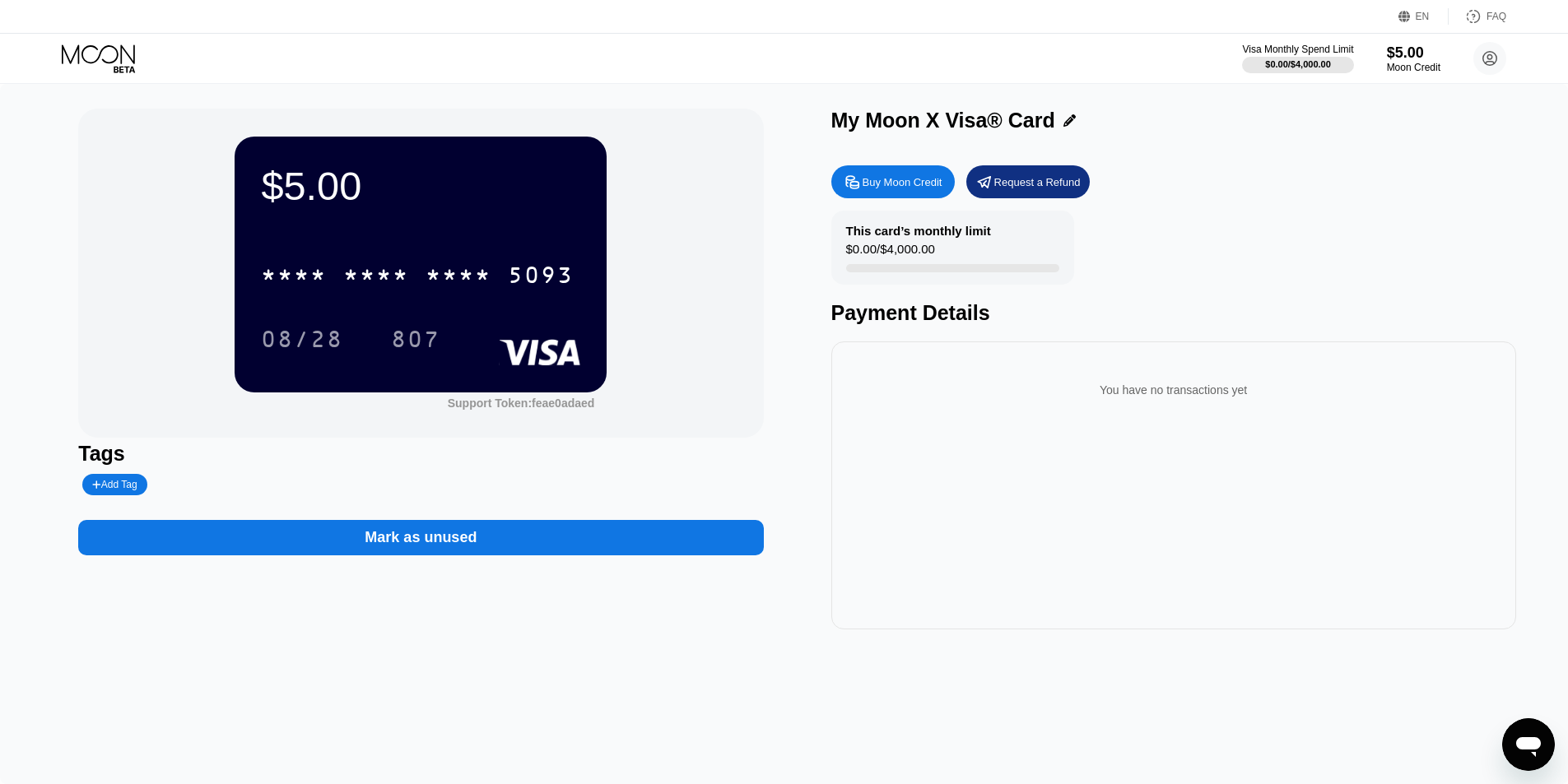
click at [549, 360] on rect at bounding box center [539, 352] width 81 height 26
click at [278, 346] on div "08/28" at bounding box center [302, 341] width 82 height 26
click at [428, 337] on div "807" at bounding box center [415, 341] width 49 height 26
click at [1154, 396] on div "WEBSHARE* PROXY PLN F1 [PHONE_NUMBER] US Decline $5.98 [DATE] 8:09 PM" at bounding box center [1173, 386] width 658 height 63
click at [1055, 379] on div "WEBSHARE* PROXY PLN F1 [PHONE_NUMBER] US Decline $5.98 [DATE] 8:09 PM" at bounding box center [1173, 386] width 658 height 63
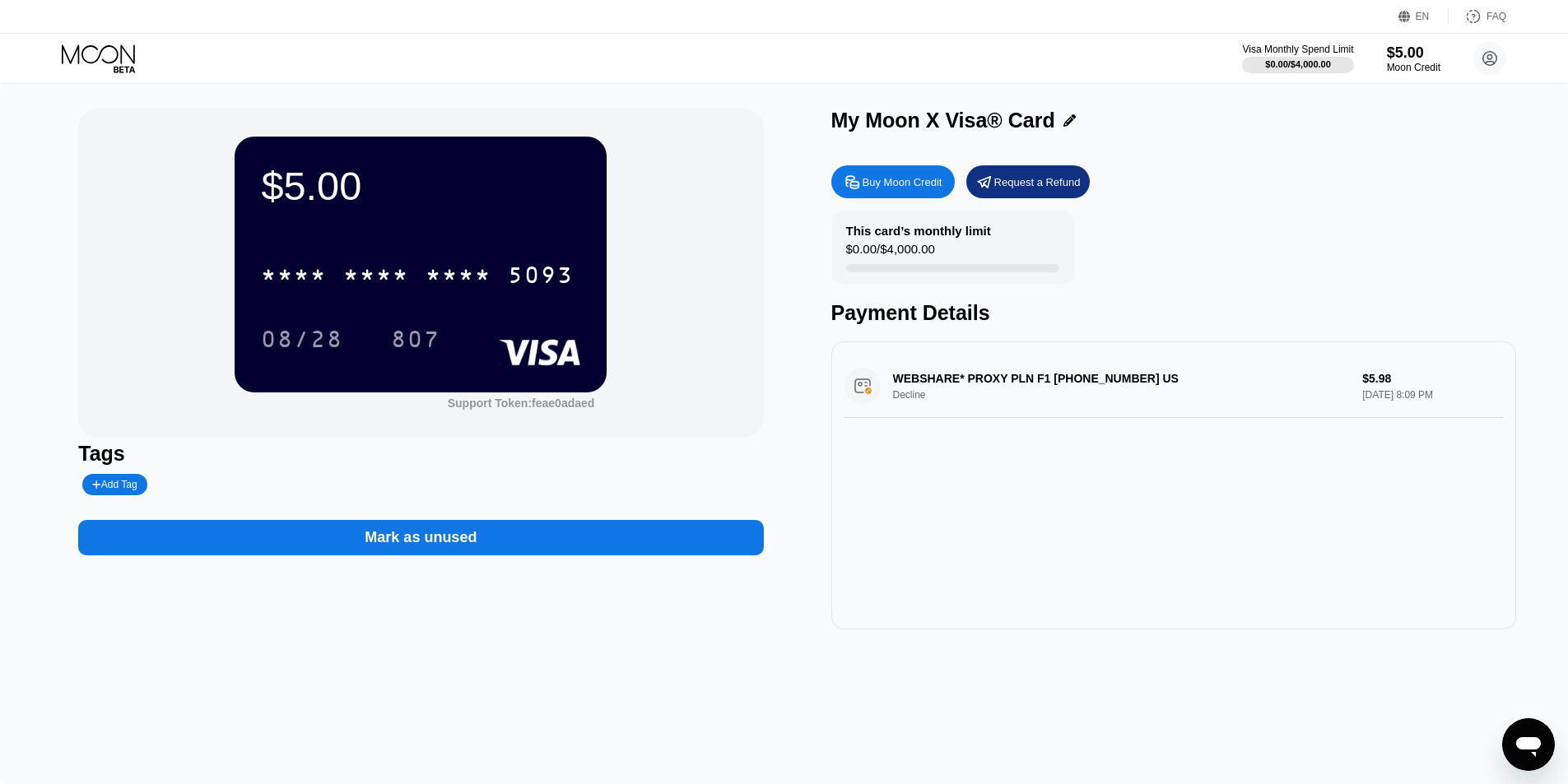
click at [1146, 231] on div "This card’s monthly limit $0.00 / $4,000.00 Payment Details" at bounding box center [1173, 268] width 685 height 114
click at [1410, 384] on div "WEBSHARE* PROXY PLN F1 [PHONE_NUMBER] US Decline $5.98 [DATE] 8:09 PM" at bounding box center [1173, 386] width 658 height 63
drag, startPoint x: 1282, startPoint y: 382, endPoint x: 1044, endPoint y: 386, distance: 238.0
click at [1205, 383] on div "WEBSHARE* PROXY PLN F1 [PHONE_NUMBER] US Decline $5.98 [DATE] 8:09 PM" at bounding box center [1173, 386] width 658 height 63
click at [919, 394] on div "WEBSHARE* PROXY PLN F1 [PHONE_NUMBER] US Decline $5.98 [DATE] 8:09 PM" at bounding box center [1173, 386] width 658 height 63
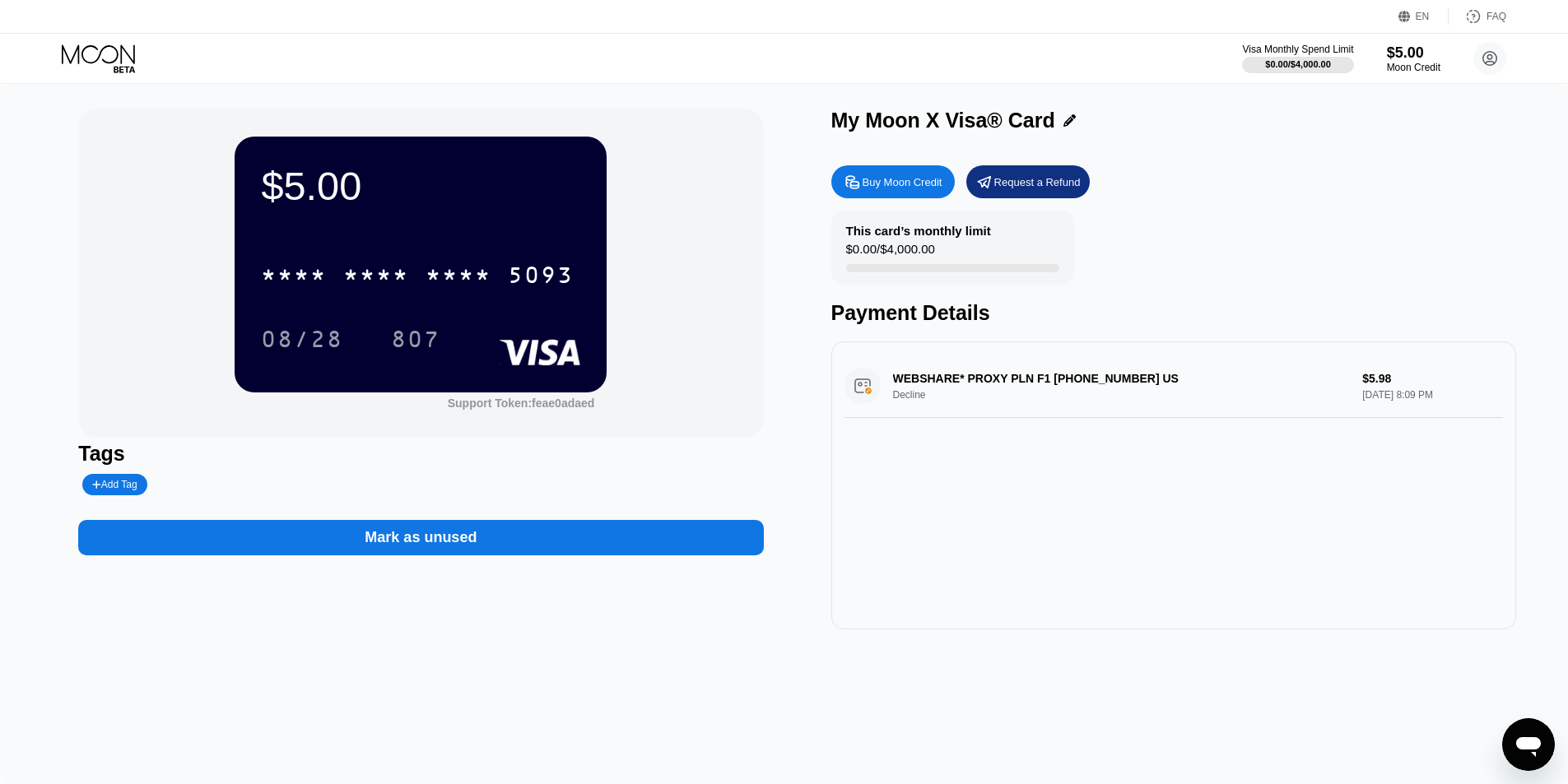
click at [879, 396] on div "WEBSHARE* PROXY PLN F1 [PHONE_NUMBER] US Decline $5.98 [DATE] 8:09 PM" at bounding box center [1173, 386] width 658 height 63
drag, startPoint x: 893, startPoint y: 400, endPoint x: 938, endPoint y: 401, distance: 45.0
click at [930, 401] on div "WEBSHARE* PROXY PLN F1 [PHONE_NUMBER] US Decline $5.98 [DATE] 8:09 PM" at bounding box center [1173, 386] width 658 height 63
click at [956, 401] on div "WEBSHARE* PROXY PLN F1 [PHONE_NUMBER] US Decline $5.98 [DATE] 8:09 PM" at bounding box center [1173, 386] width 658 height 63
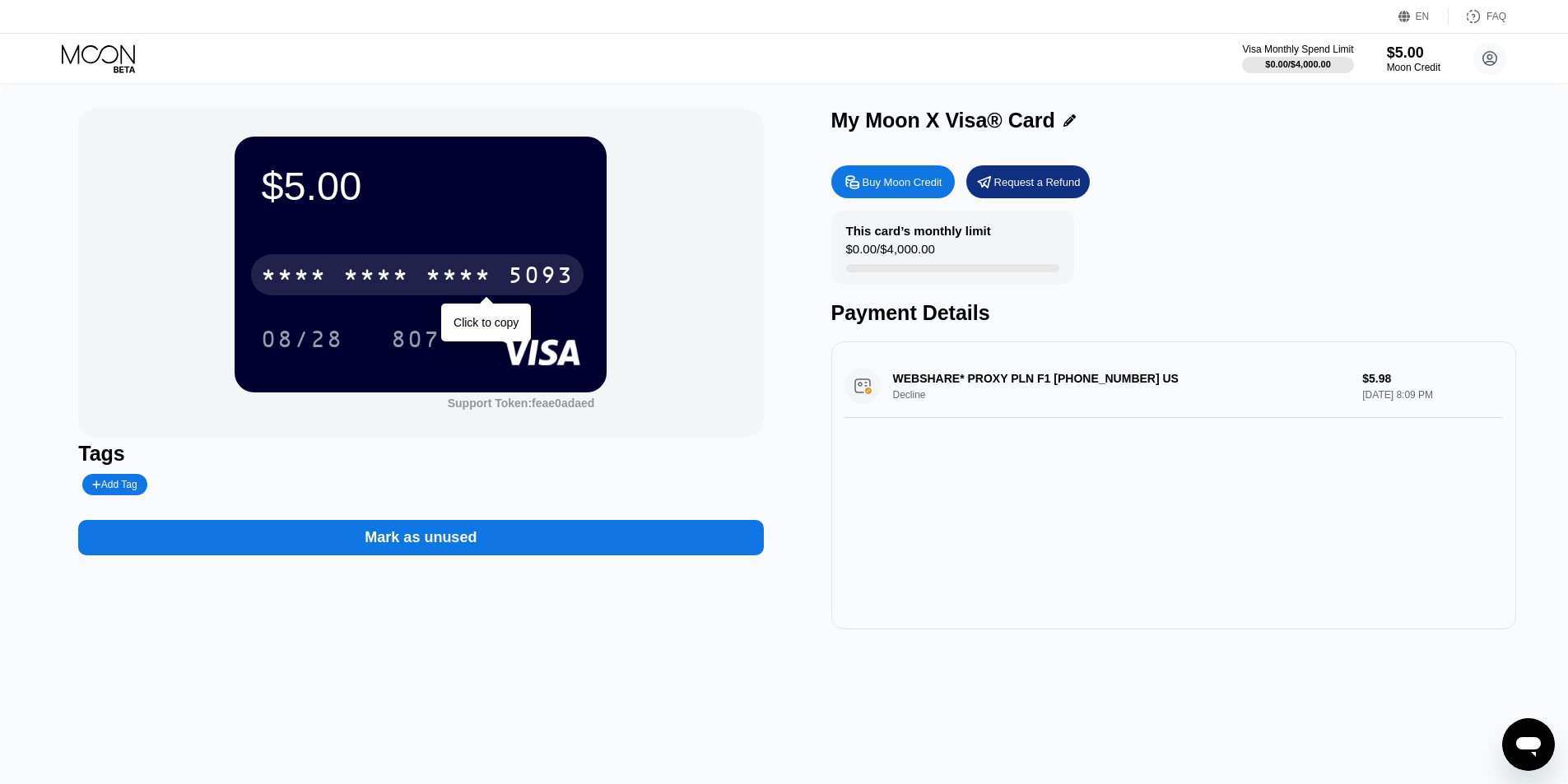
click at [367, 273] on div "* * * *" at bounding box center [376, 277] width 66 height 26
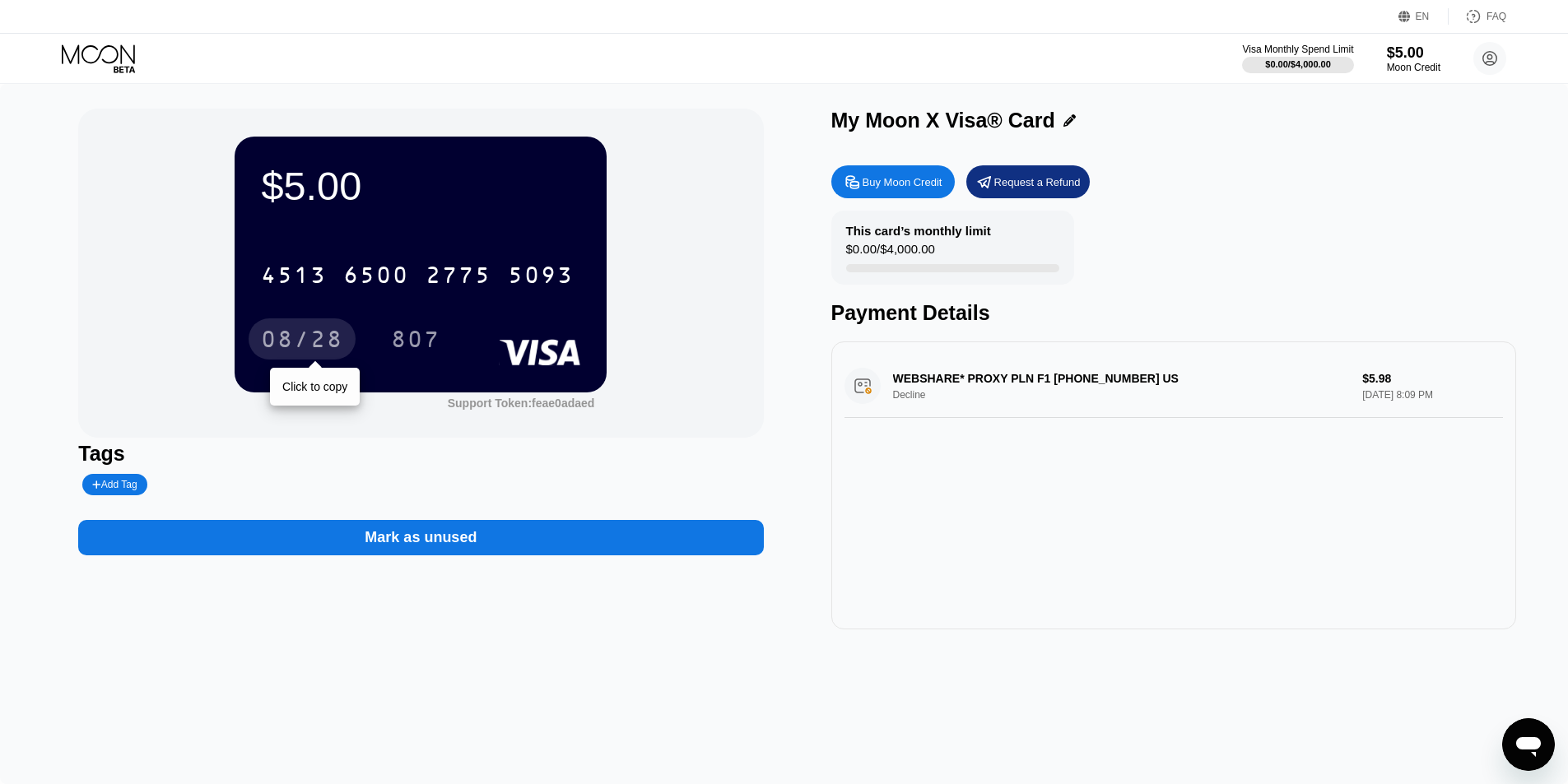
click at [304, 332] on div "08/28" at bounding box center [302, 341] width 82 height 26
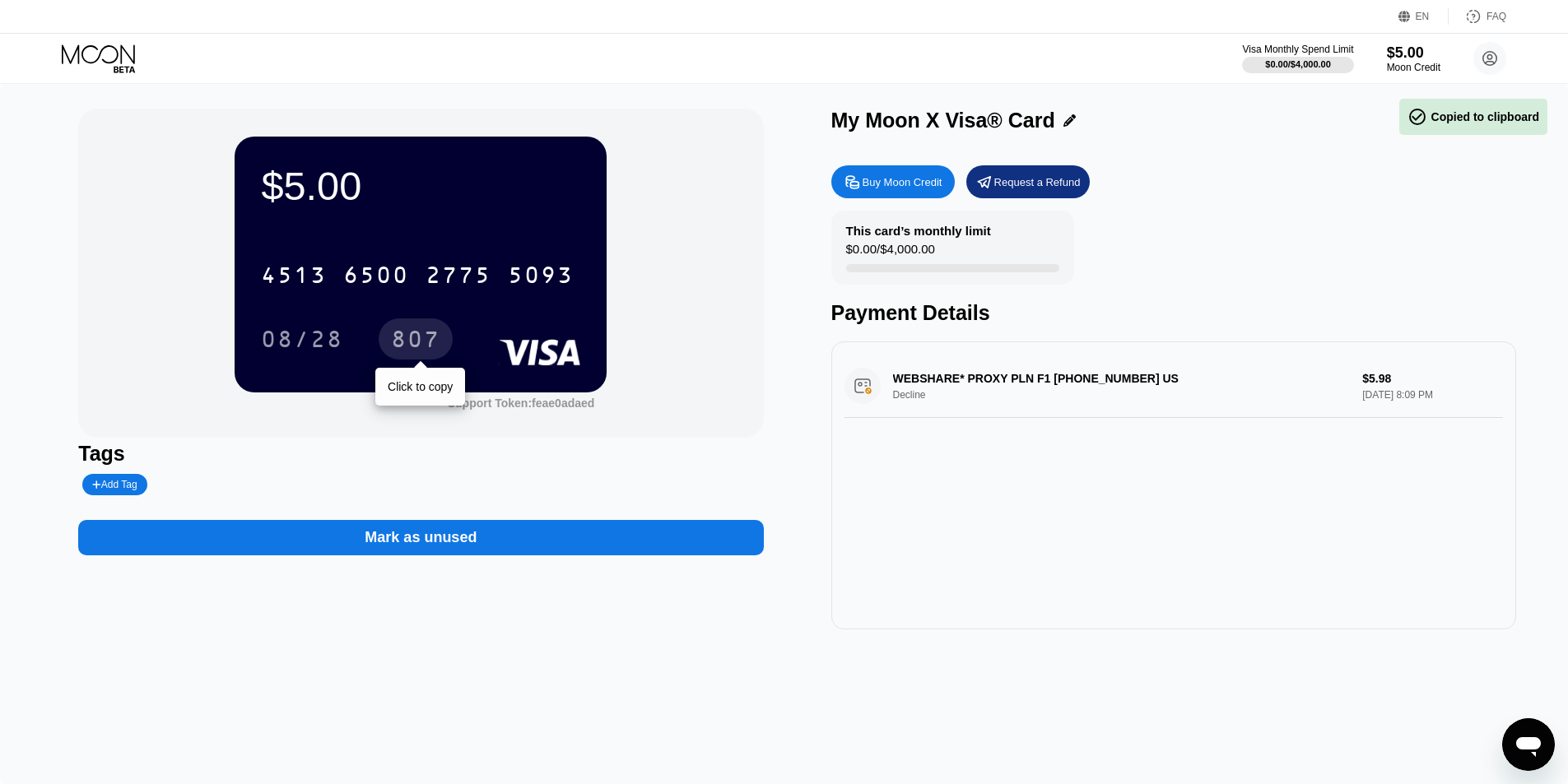
click at [413, 340] on div "807" at bounding box center [415, 341] width 49 height 26
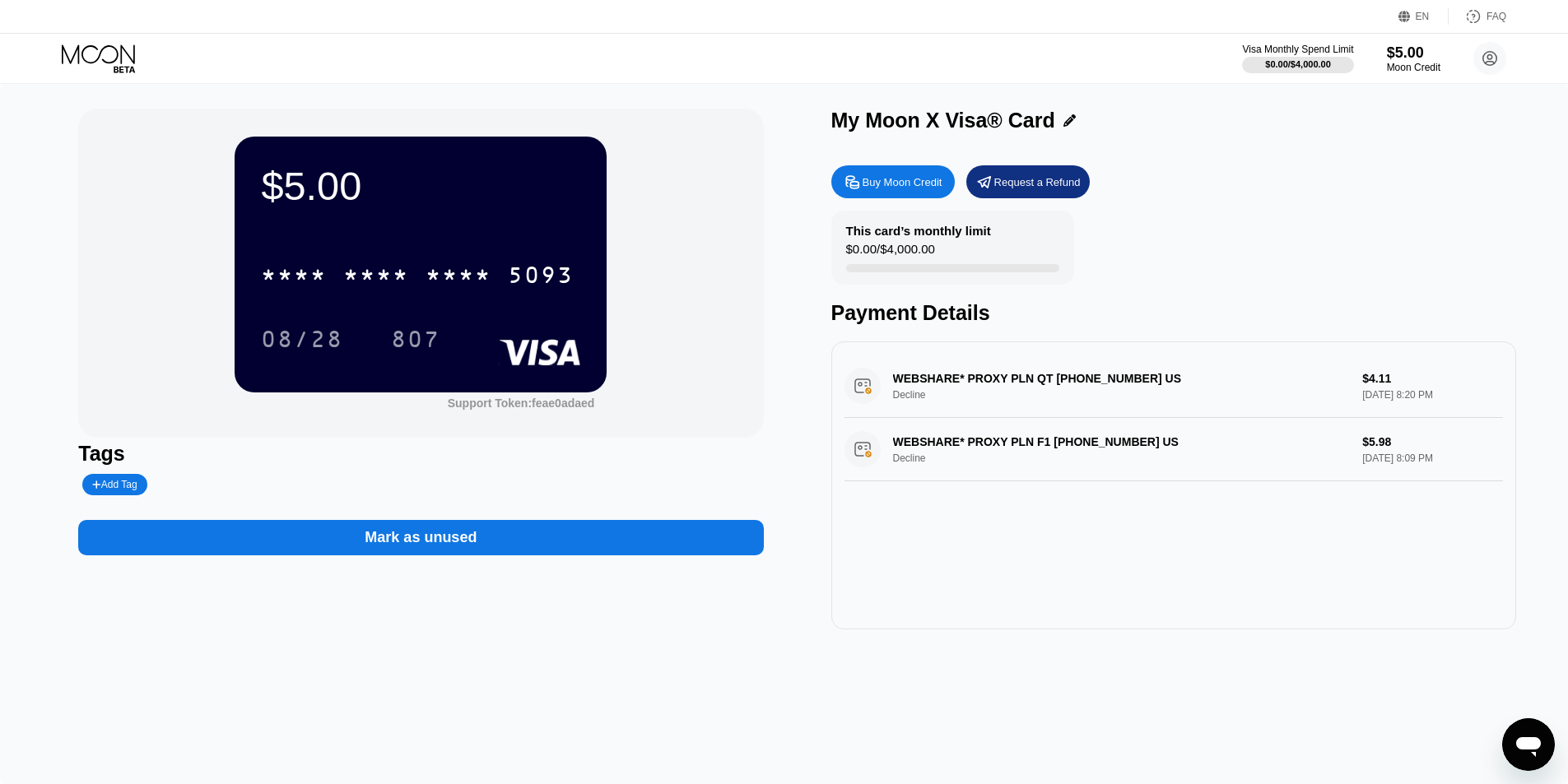
click at [969, 377] on div "WEBSHARE* PROXY PLN QT [PHONE_NUMBER] US Decline $4.11 [DATE] 8:20 PM" at bounding box center [1173, 386] width 658 height 63
click at [999, 688] on div "$5.00 * * * * * * * * * * * * 5093 08/28 807 Support Token: feae0adaed Tags Add…" at bounding box center [784, 434] width 1568 height 700
click at [1342, 660] on div "$5.00 * * * * * * * * * * * * 5093 08/28 807 Support Token: feae0adaed Tags Add…" at bounding box center [784, 434] width 1568 height 700
click at [1093, 448] on div "WEBSHARE* PROXY PLN F1 [PHONE_NUMBER] US Decline $5.98 [DATE] 8:09 PM" at bounding box center [1173, 449] width 658 height 63
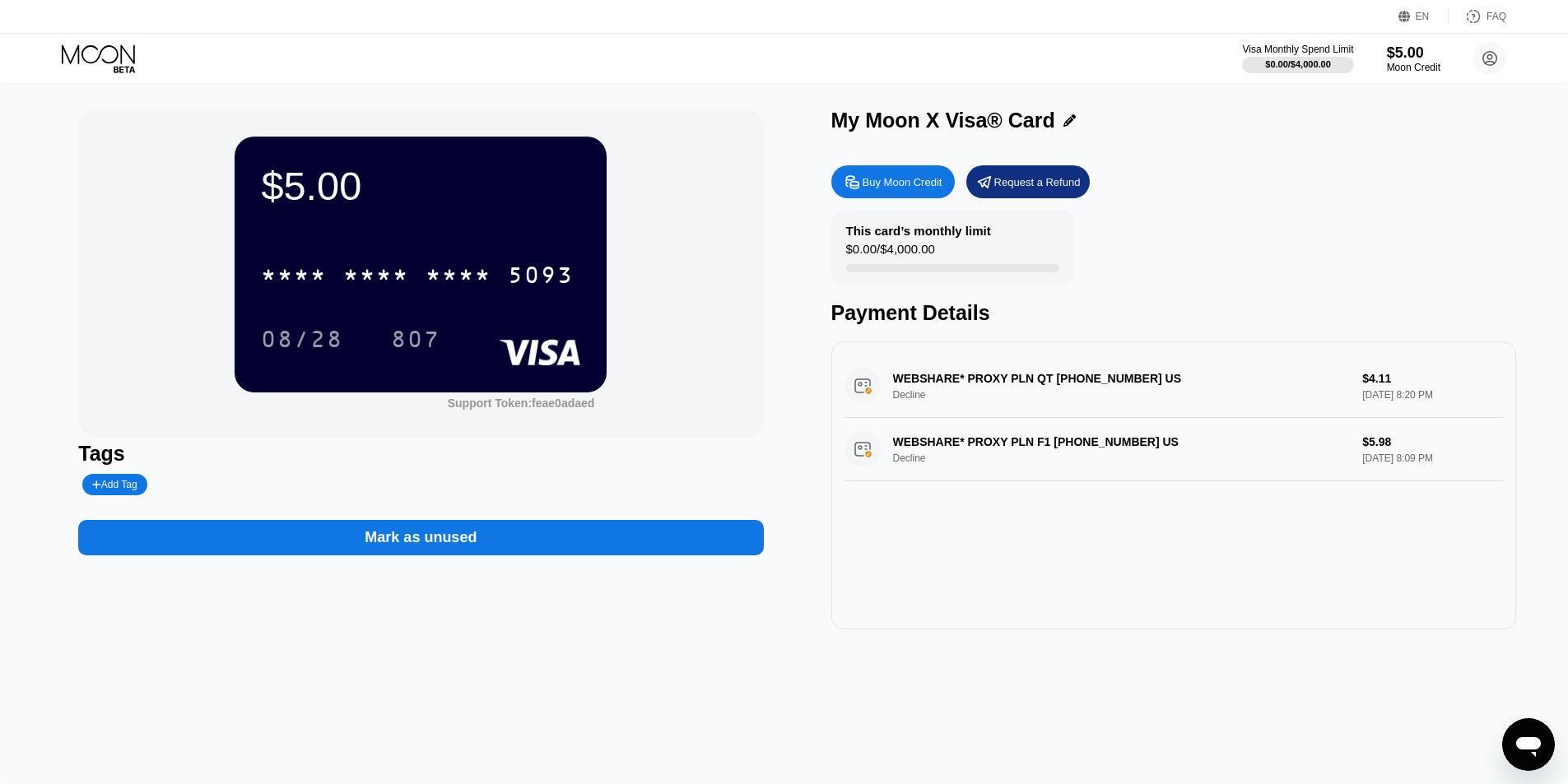
click at [1067, 395] on div "WEBSHARE* PROXY PLN QT [PHONE_NUMBER] US Decline $4.11 [DATE] 8:20 PM" at bounding box center [1173, 386] width 658 height 63
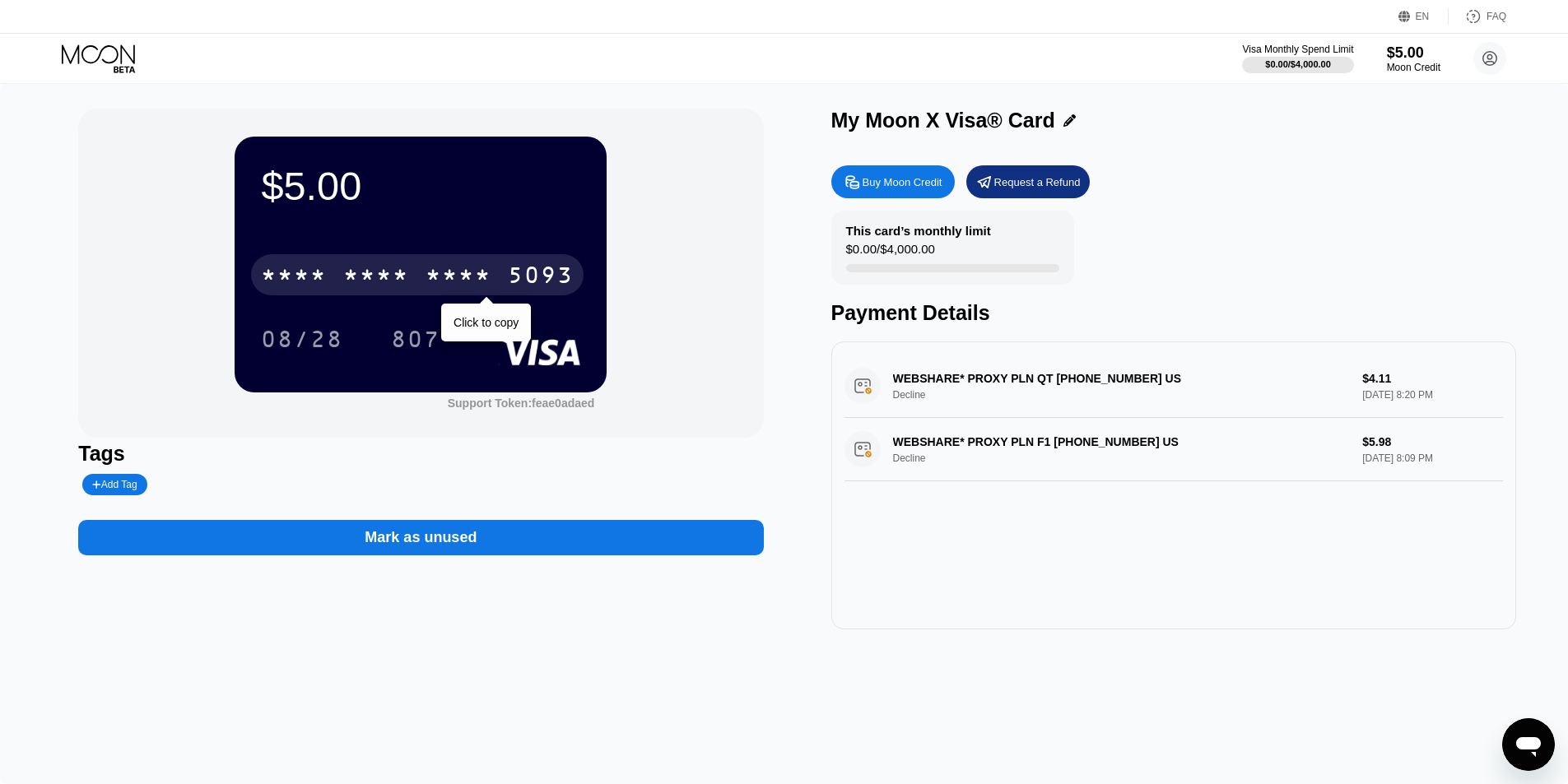
click at [481, 269] on div "* * * *" at bounding box center [458, 277] width 66 height 26
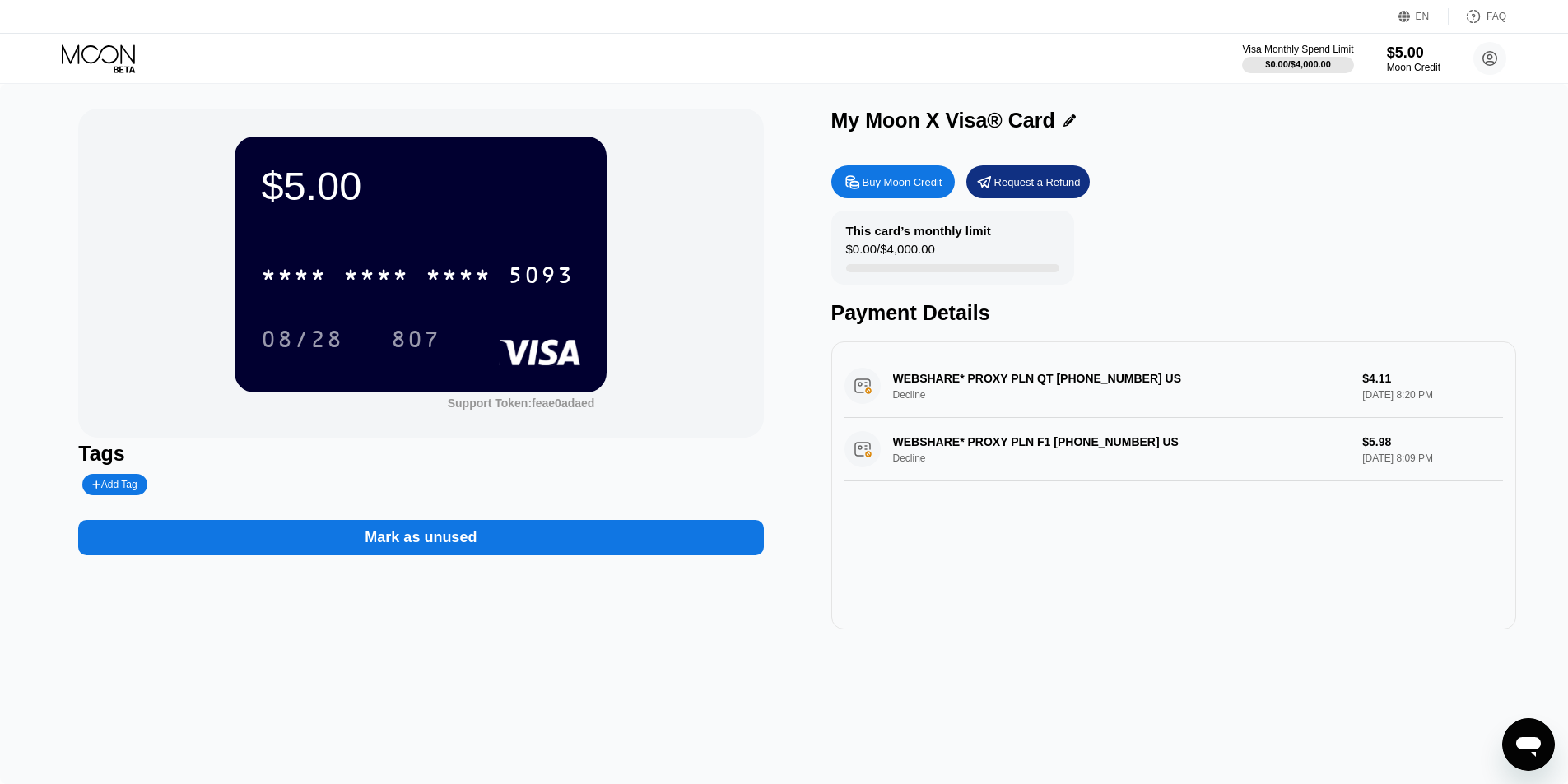
click at [1222, 383] on div "WEBSHARE* PROXY PLN QT +16506006199 US Decline $4.11 Sep 23, 2025 8:20 PM" at bounding box center [1173, 386] width 658 height 63
click at [874, 393] on div "WEBSHARE* PROXY PLN QT +16506006199 US Decline $4.11 Sep 23, 2025 8:20 PM" at bounding box center [1173, 386] width 658 height 63
click at [855, 393] on div "WEBSHARE* PROXY PLN QT +16506006199 US Decline $4.11 Sep 23, 2025 8:20 PM" at bounding box center [1173, 386] width 658 height 63
click at [884, 394] on div "WEBSHARE* PROXY PLN QT +16506006199 US Decline $4.11 Sep 23, 2025 8:20 PM" at bounding box center [1173, 386] width 658 height 63
click at [871, 387] on div "WEBSHARE* PROXY PLN QT +16506006199 US Decline $4.11 Sep 23, 2025 8:20 PM" at bounding box center [1173, 386] width 658 height 63
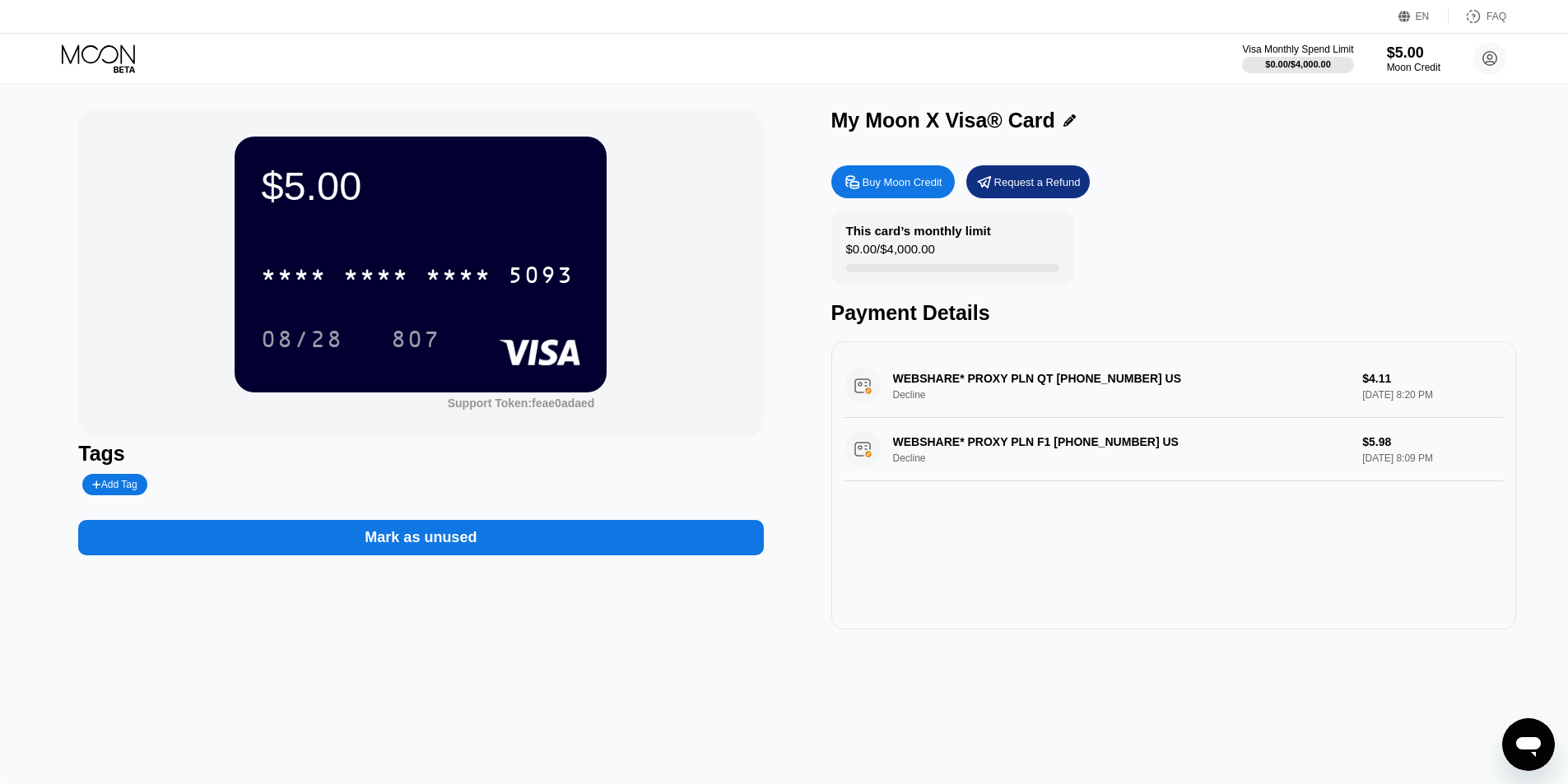
click at [871, 387] on div "WEBSHARE* PROXY PLN QT +16506006199 US Decline $4.11 Sep 23, 2025 8:20 PM" at bounding box center [1173, 386] width 658 height 63
click at [1031, 195] on div "Request a Refund" at bounding box center [1028, 181] width 123 height 33
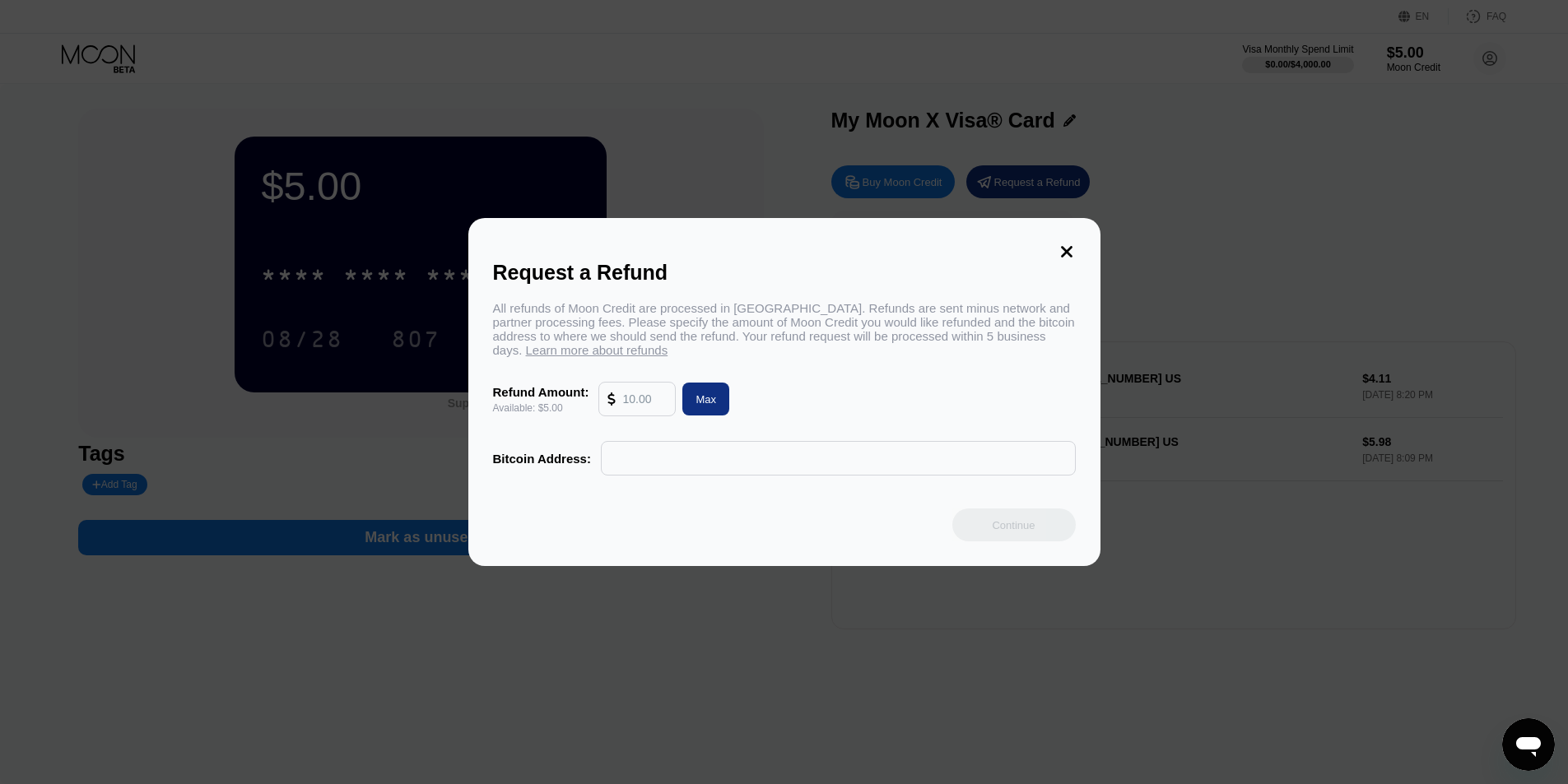
click at [656, 407] on input "text" at bounding box center [645, 399] width 45 height 33
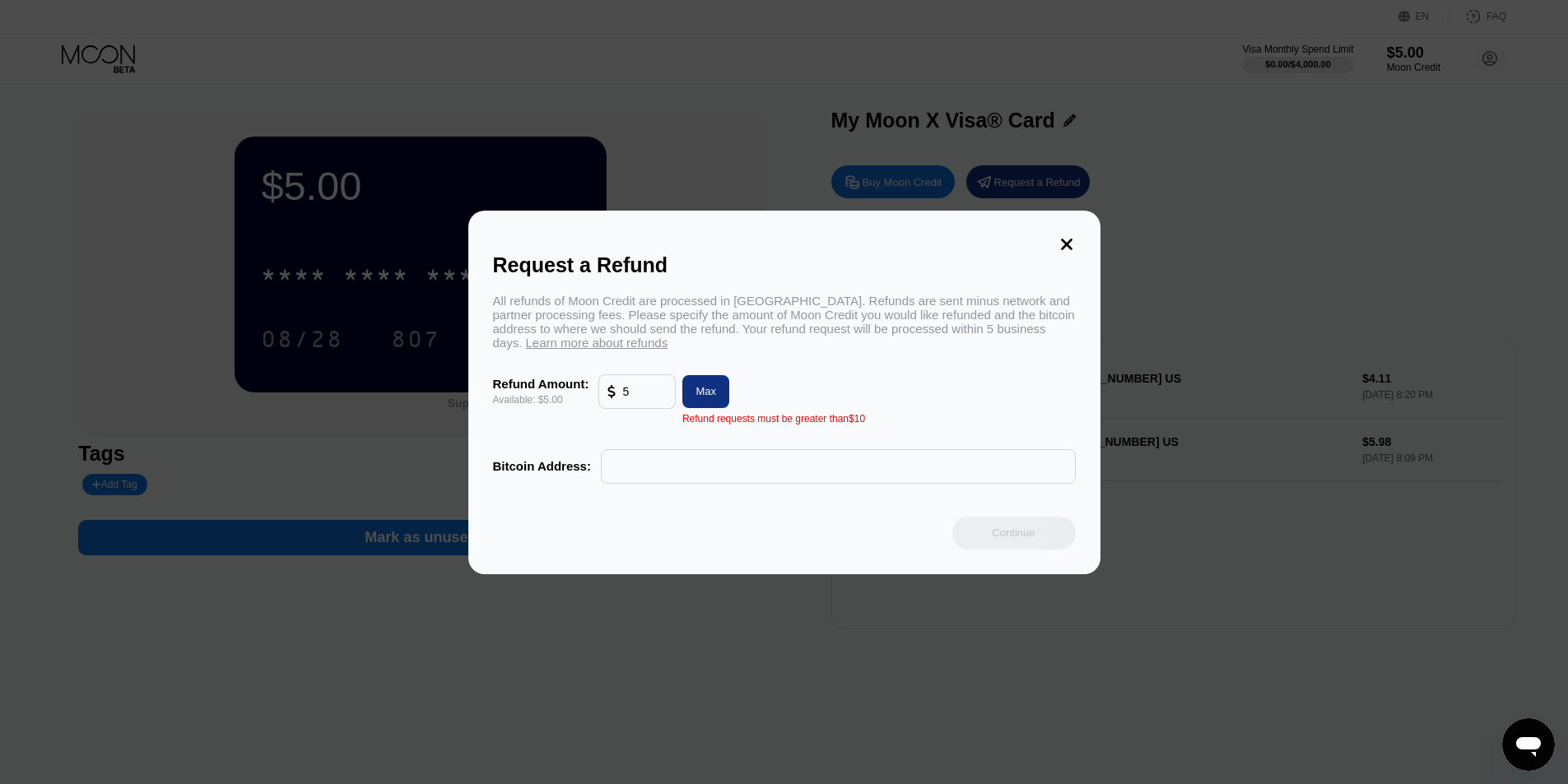
click at [794, 483] on input "text" at bounding box center [838, 466] width 457 height 33
click at [725, 385] on div "Max" at bounding box center [705, 391] width 47 height 33
type input "5.00"
click at [655, 438] on div "All refunds of Moon Credit are processed in Bitcoin. Refunds are sent minus net…" at bounding box center [784, 388] width 583 height 190
click at [634, 467] on input "text" at bounding box center [838, 466] width 457 height 33
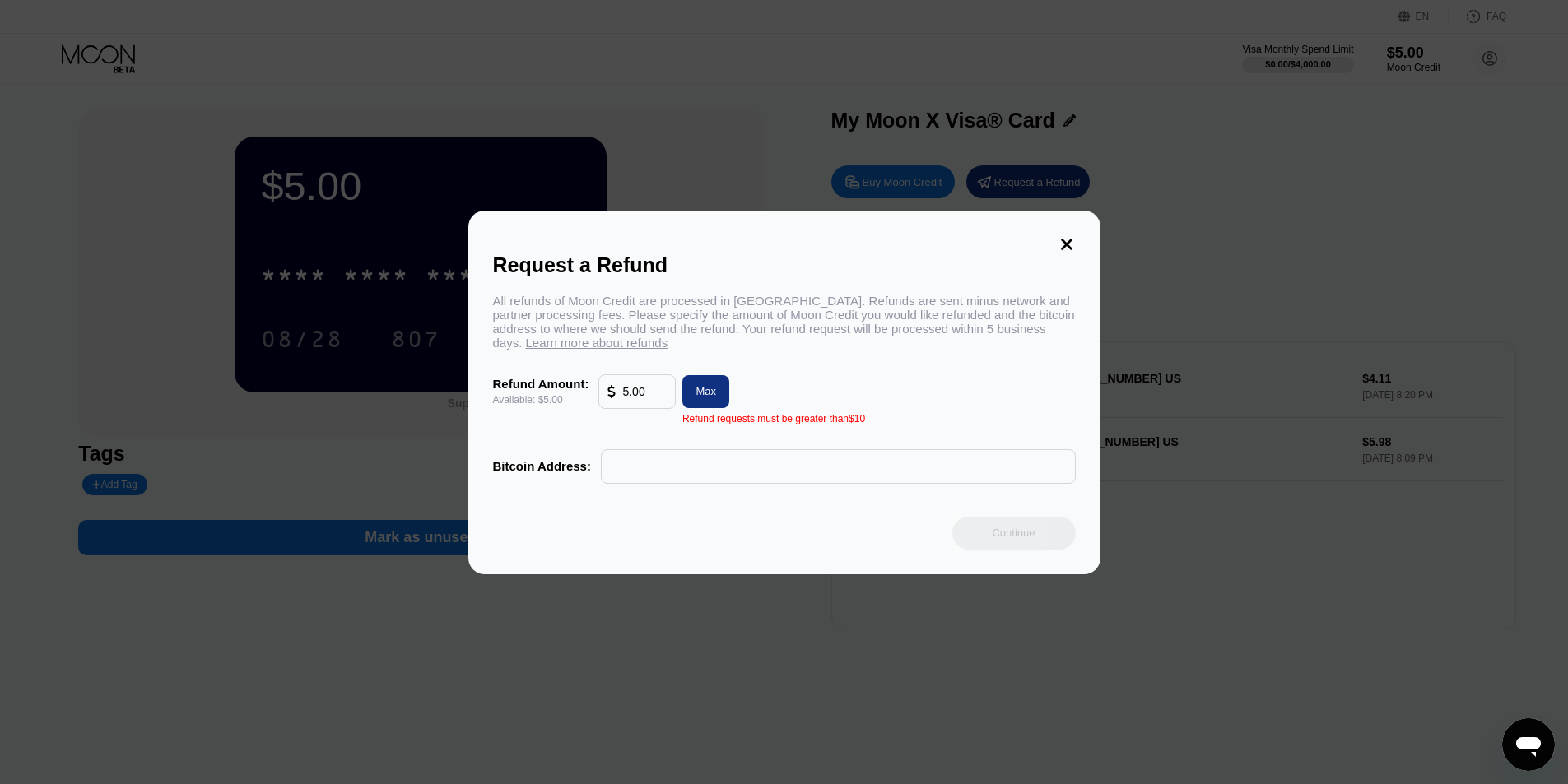
click at [1061, 239] on icon at bounding box center [1066, 245] width 18 height 18
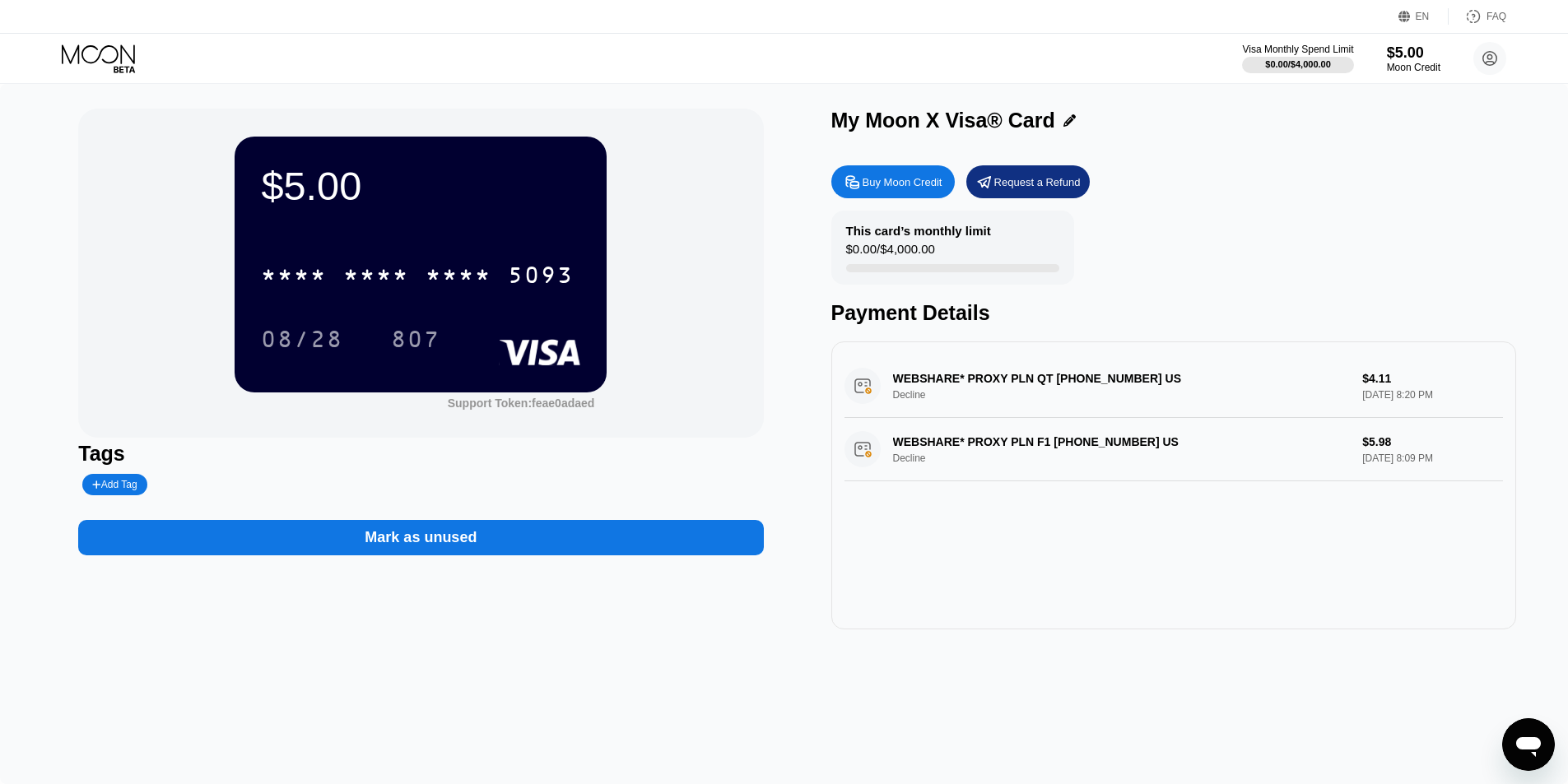
click at [1133, 397] on div "WEBSHARE* PROXY PLN QT +16506006199 US Decline $4.11 Sep 23, 2025 8:20 PM" at bounding box center [1173, 386] width 658 height 63
click at [909, 247] on div "$0.00 / $4,000.00" at bounding box center [890, 253] width 89 height 22
click at [1267, 310] on div "Payment Details" at bounding box center [1173, 313] width 685 height 24
click at [1447, 297] on div "This card’s monthly limit $0.00 / $4,000.00 Payment Details" at bounding box center [1173, 268] width 685 height 114
click at [682, 348] on div "$5.00 * * * * * * * * * * * * 5093 08/28 807 Support Token: feae0adaed" at bounding box center [421, 273] width 685 height 329
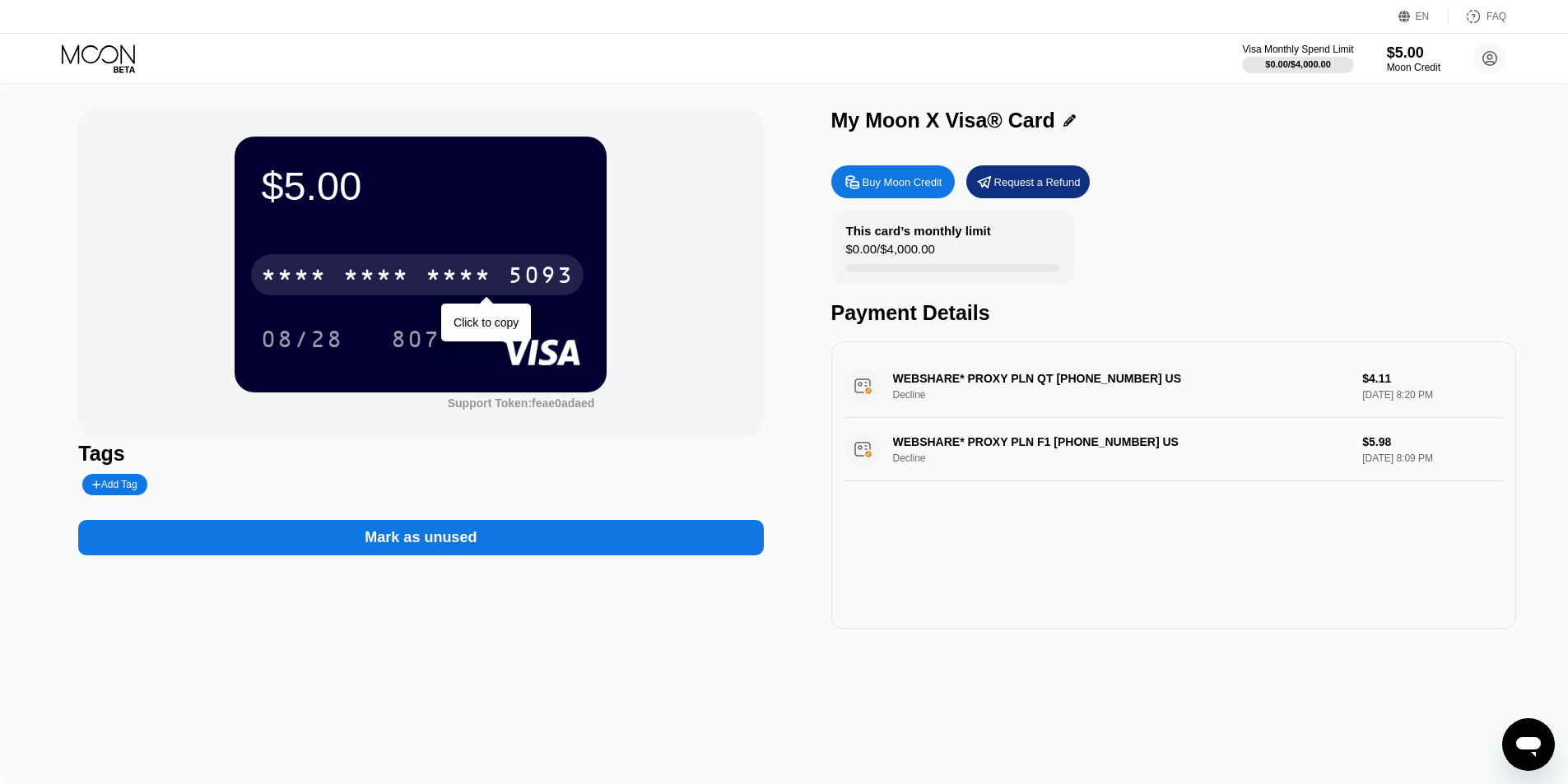
click at [505, 279] on div "* * * * * * * * * * * * 5093" at bounding box center [417, 275] width 332 height 41
click at [402, 271] on div "6500" at bounding box center [376, 277] width 66 height 26
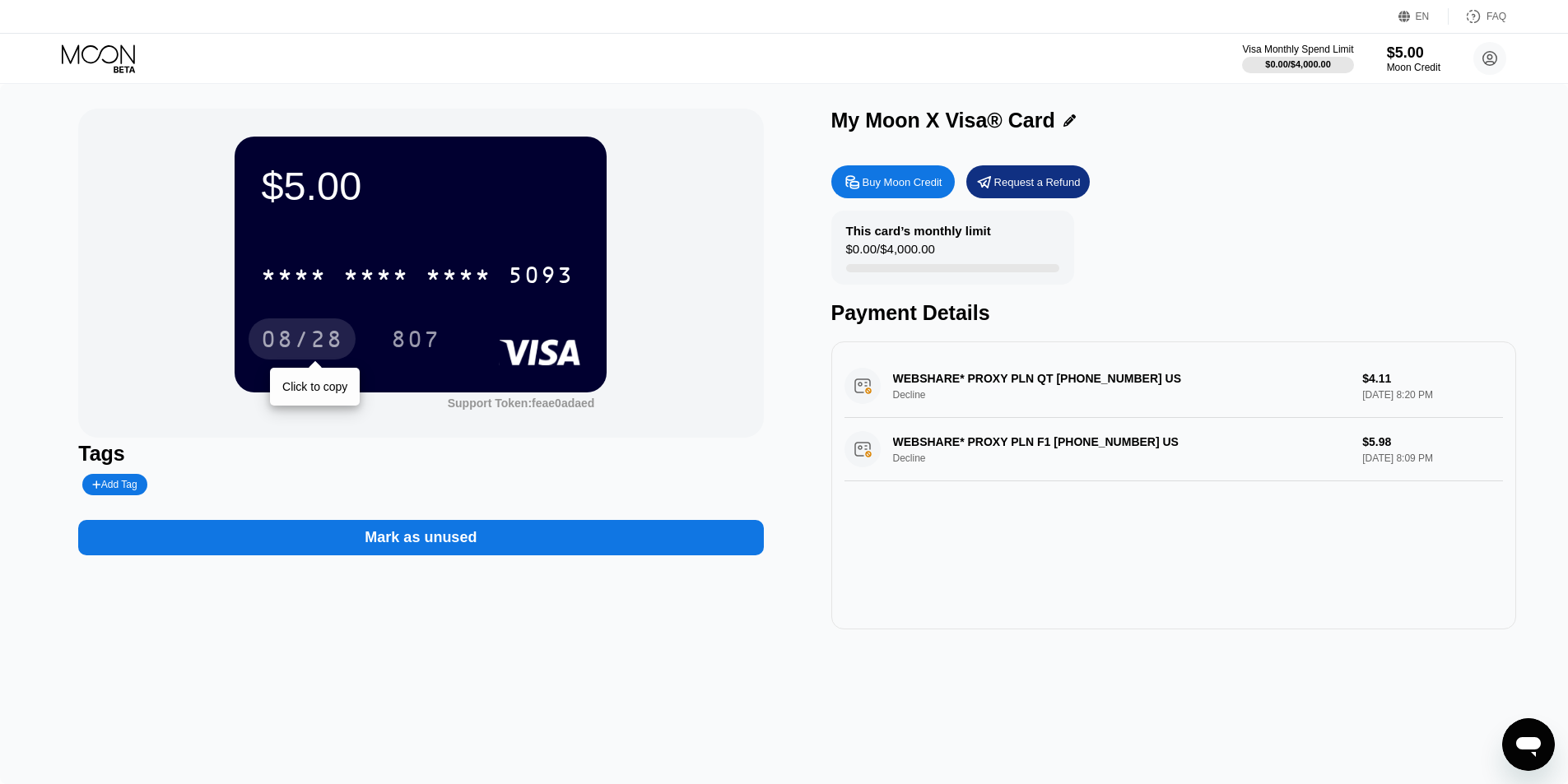
click at [326, 333] on div "08/28" at bounding box center [302, 341] width 82 height 26
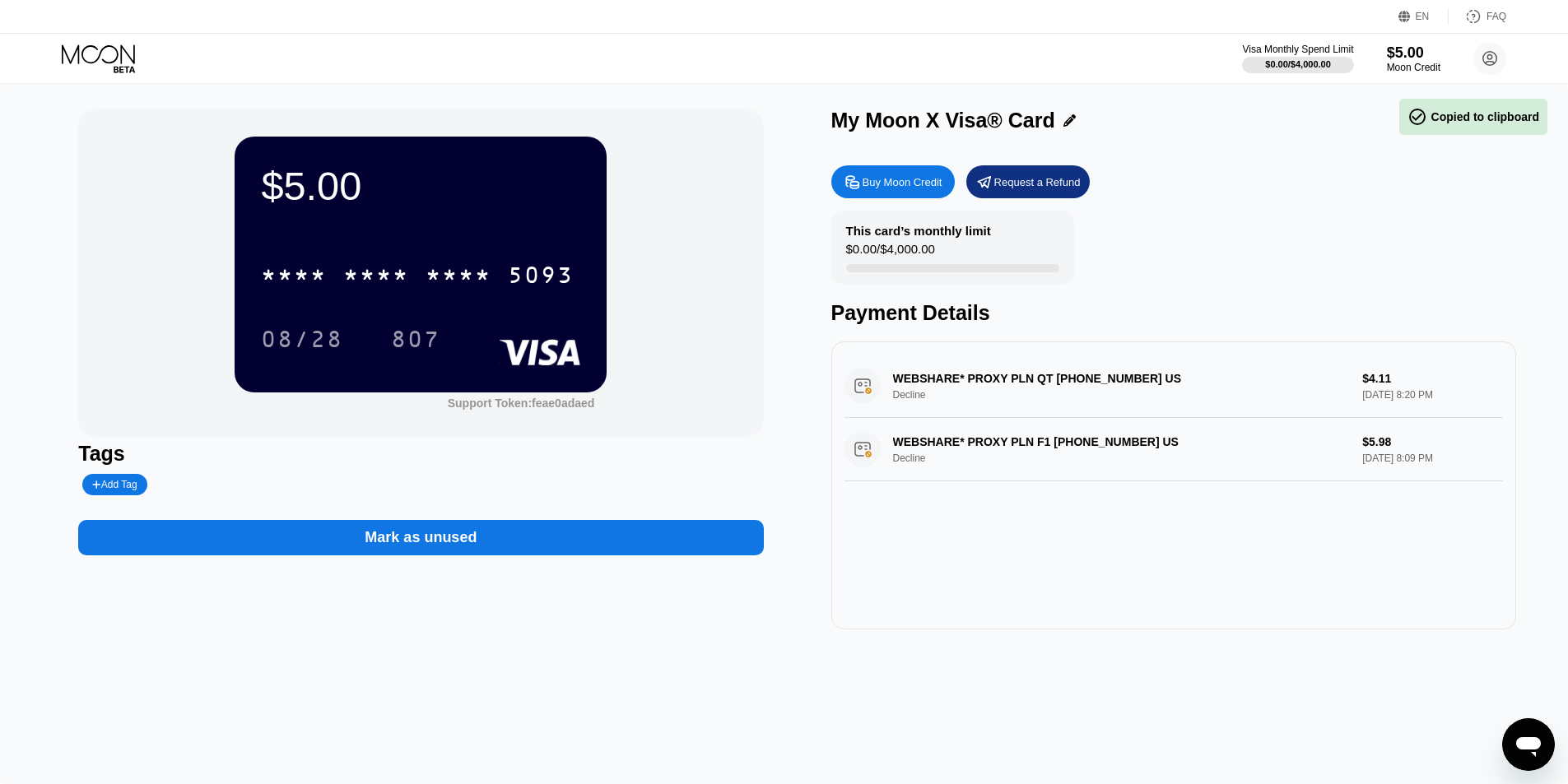
click at [458, 348] on div "807" at bounding box center [428, 339] width 74 height 41
click at [440, 336] on div "807" at bounding box center [415, 341] width 49 height 26
click at [871, 579] on div "WEBSHARE* PROXY PLN QT [PHONE_NUMBER] US Decline $4.11 [DATE] 8:20 PM WEBSHARE*…" at bounding box center [1173, 485] width 685 height 288
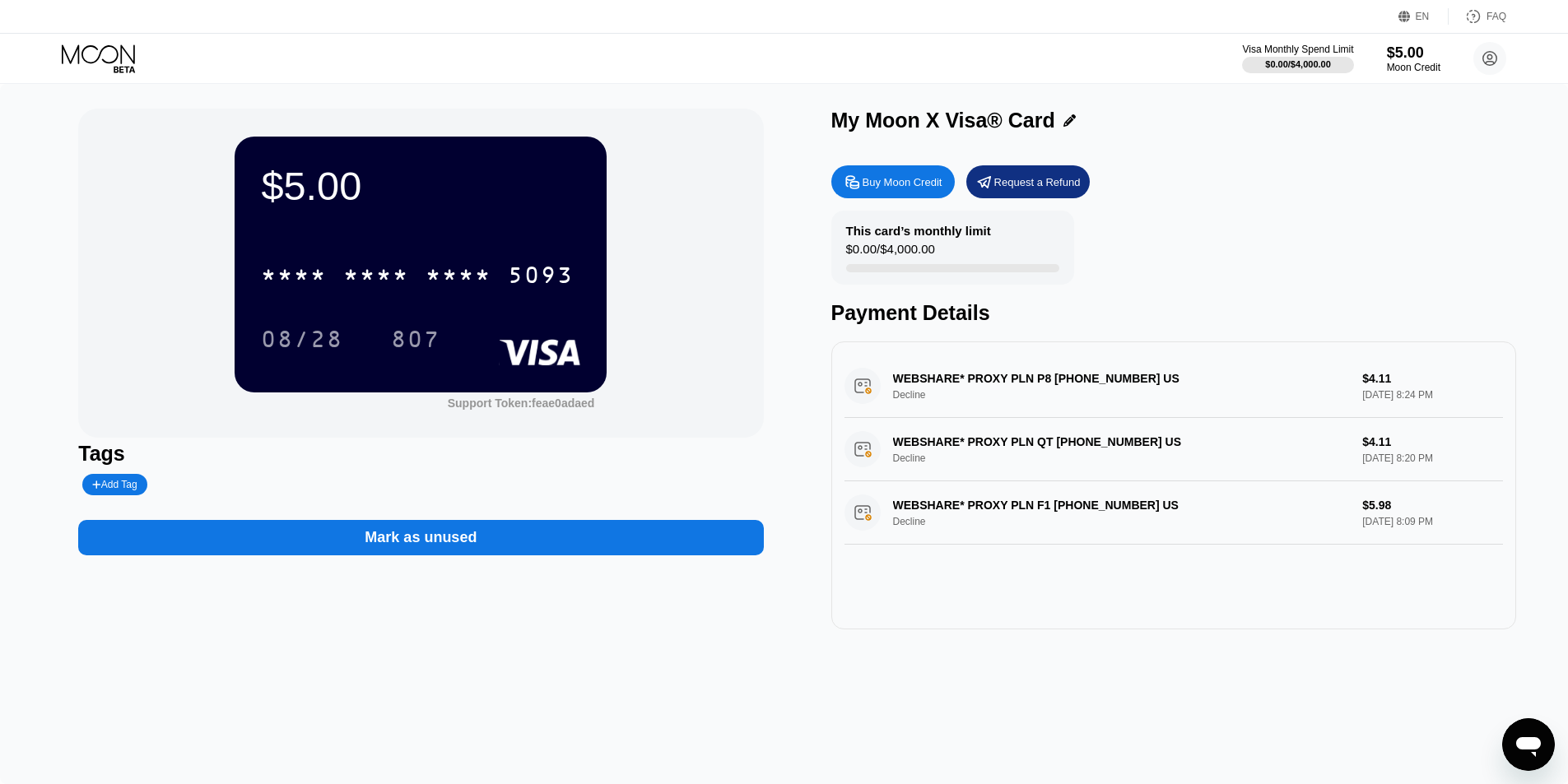
click at [1113, 383] on div "WEBSHARE* PROXY PLN P8 [PHONE_NUMBER] US Decline $4.11 [DATE] 8:24 PM" at bounding box center [1173, 386] width 658 height 63
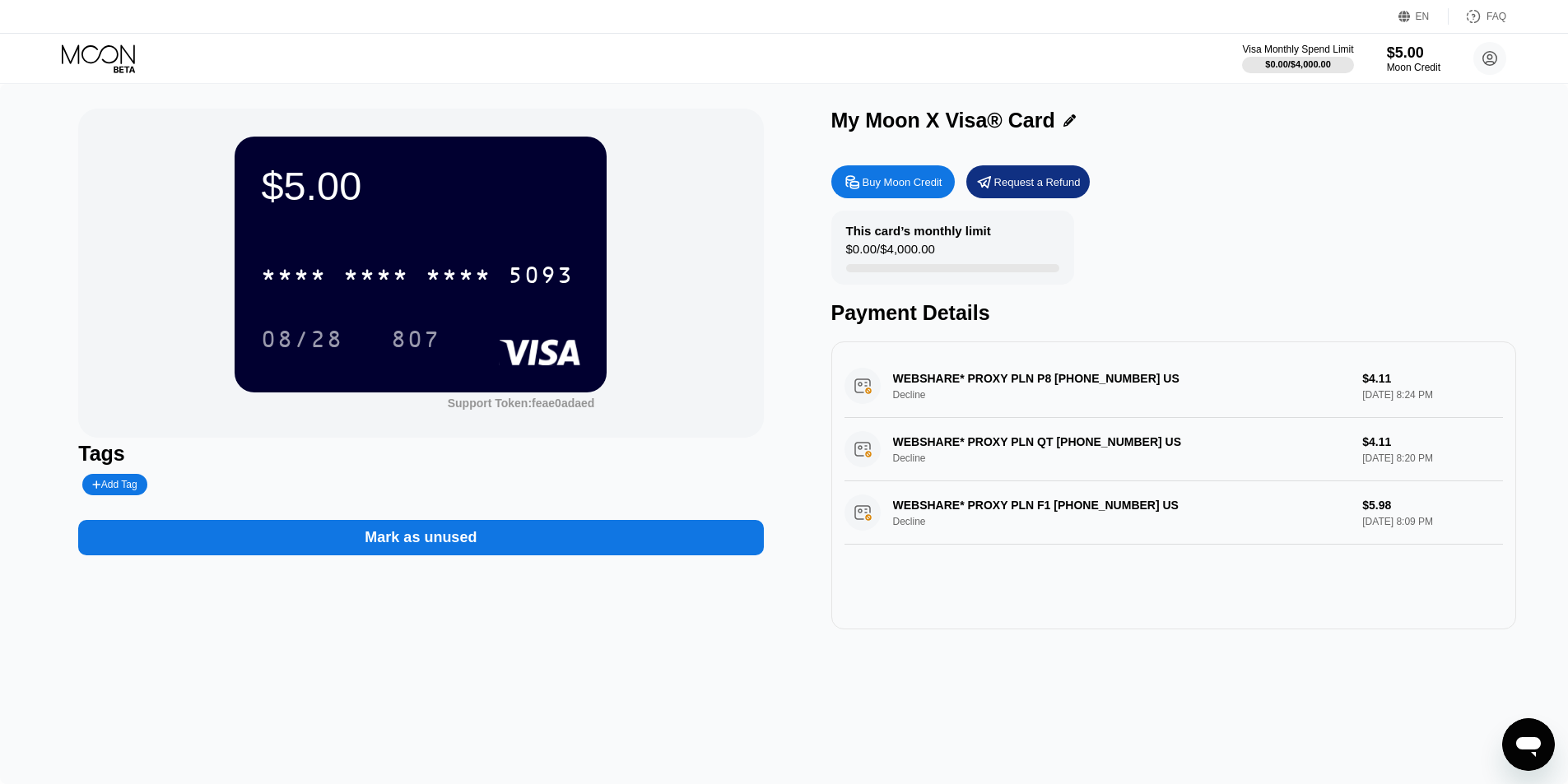
click at [1113, 383] on div "WEBSHARE* PROXY PLN P8 [PHONE_NUMBER] US Decline $4.11 [DATE] 8:24 PM" at bounding box center [1173, 386] width 658 height 63
click at [872, 514] on div "WEBSHARE* PROXY PLN F1 [PHONE_NUMBER] US Decline $5.98 [DATE] 8:09 PM" at bounding box center [1173, 513] width 658 height 63
click at [1204, 268] on div "This card’s monthly limit $0.00 / $4,000.00 Payment Details" at bounding box center [1173, 268] width 685 height 114
click at [1414, 61] on div "$5.00" at bounding box center [1414, 52] width 55 height 17
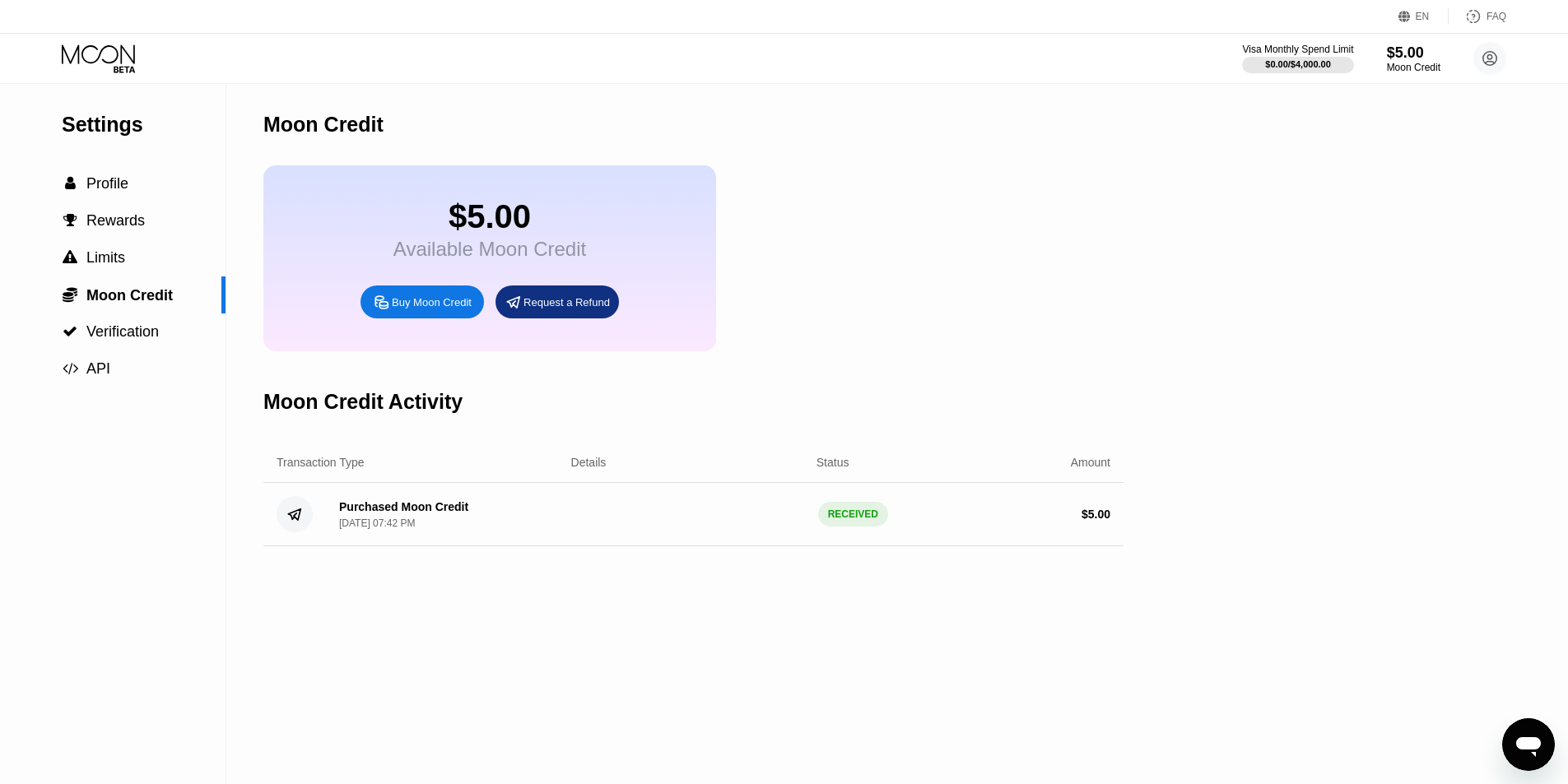
click at [436, 310] on div "Buy Moon Credit" at bounding box center [431, 303] width 79 height 14
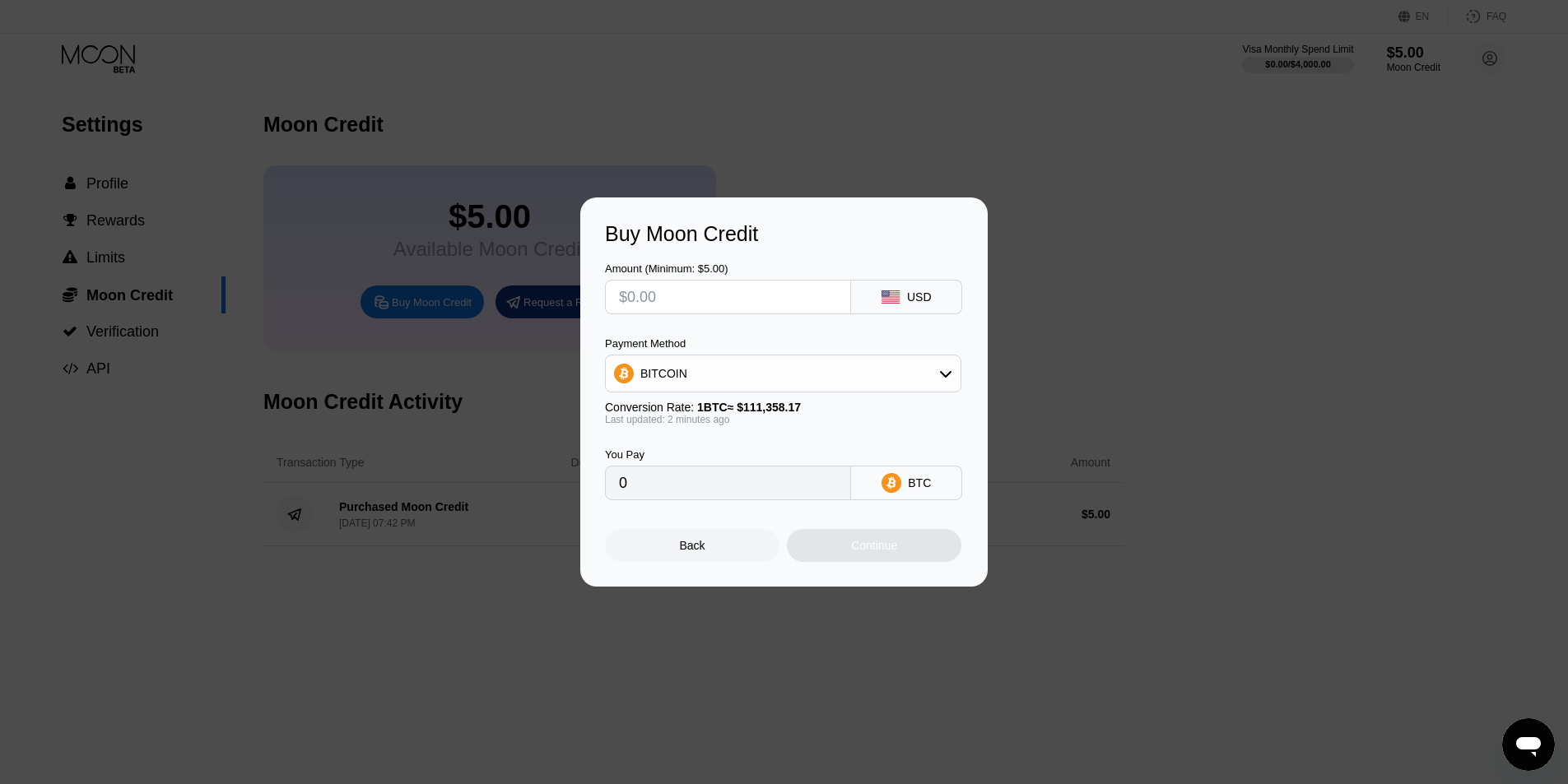
click at [1052, 324] on div "Buy Moon Credit Amount (Minimum: $5.00) USD Payment Method BITCOIN Conversion R…" at bounding box center [784, 392] width 1568 height 389
click at [677, 544] on div "Back" at bounding box center [691, 546] width 174 height 33
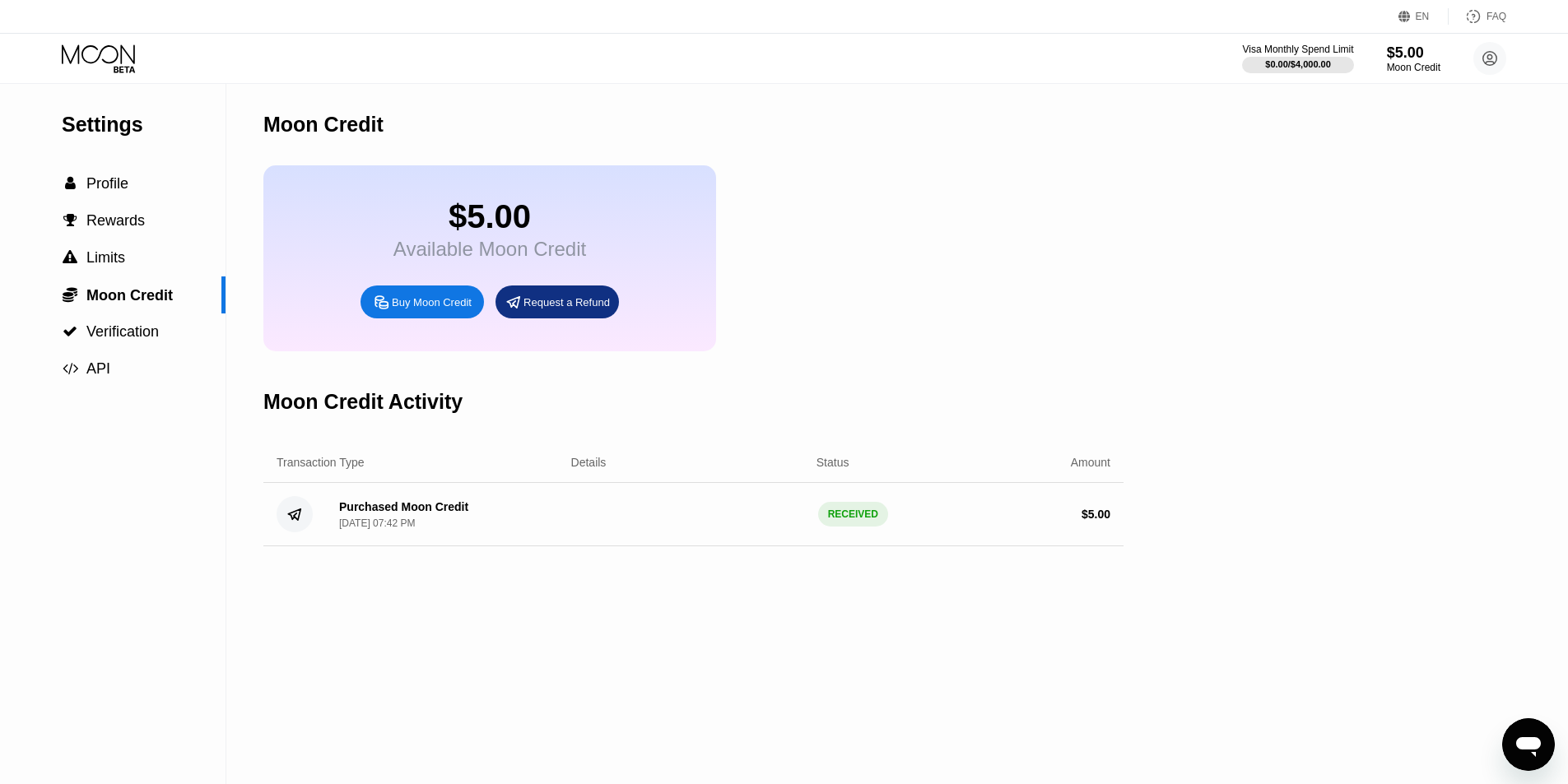
click at [865, 527] on div "RECEIVED" at bounding box center [853, 514] width 70 height 25
click at [100, 42] on div "Visa Monthly Spend Limit $0.00 / $4,000.00 $5.00 Moon Credit SnappySquirrel SPD…" at bounding box center [784, 58] width 1568 height 49
click at [98, 58] on icon at bounding box center [98, 54] width 73 height 19
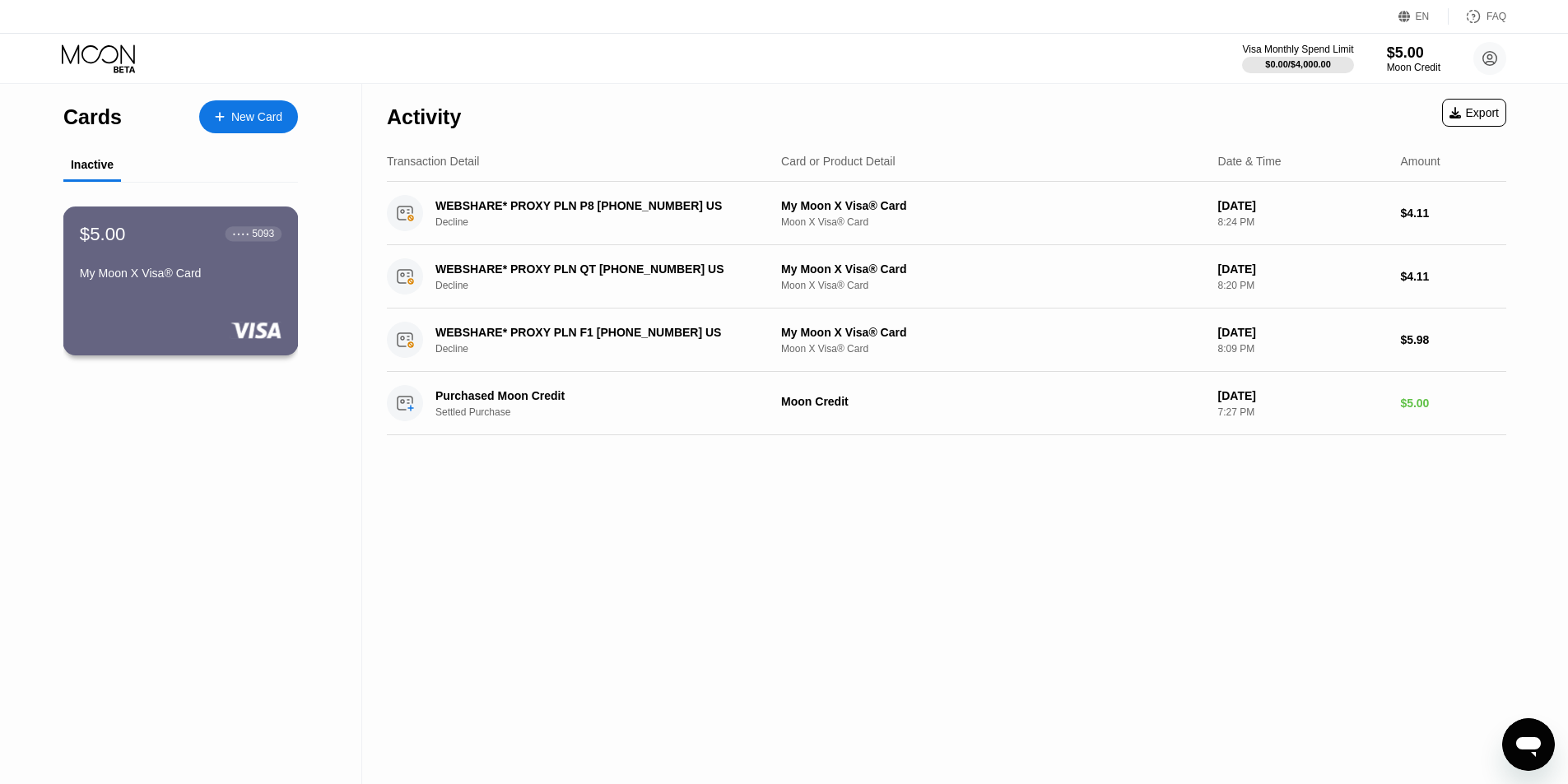
click at [199, 287] on div "My Moon X Visa® Card" at bounding box center [180, 277] width 202 height 20
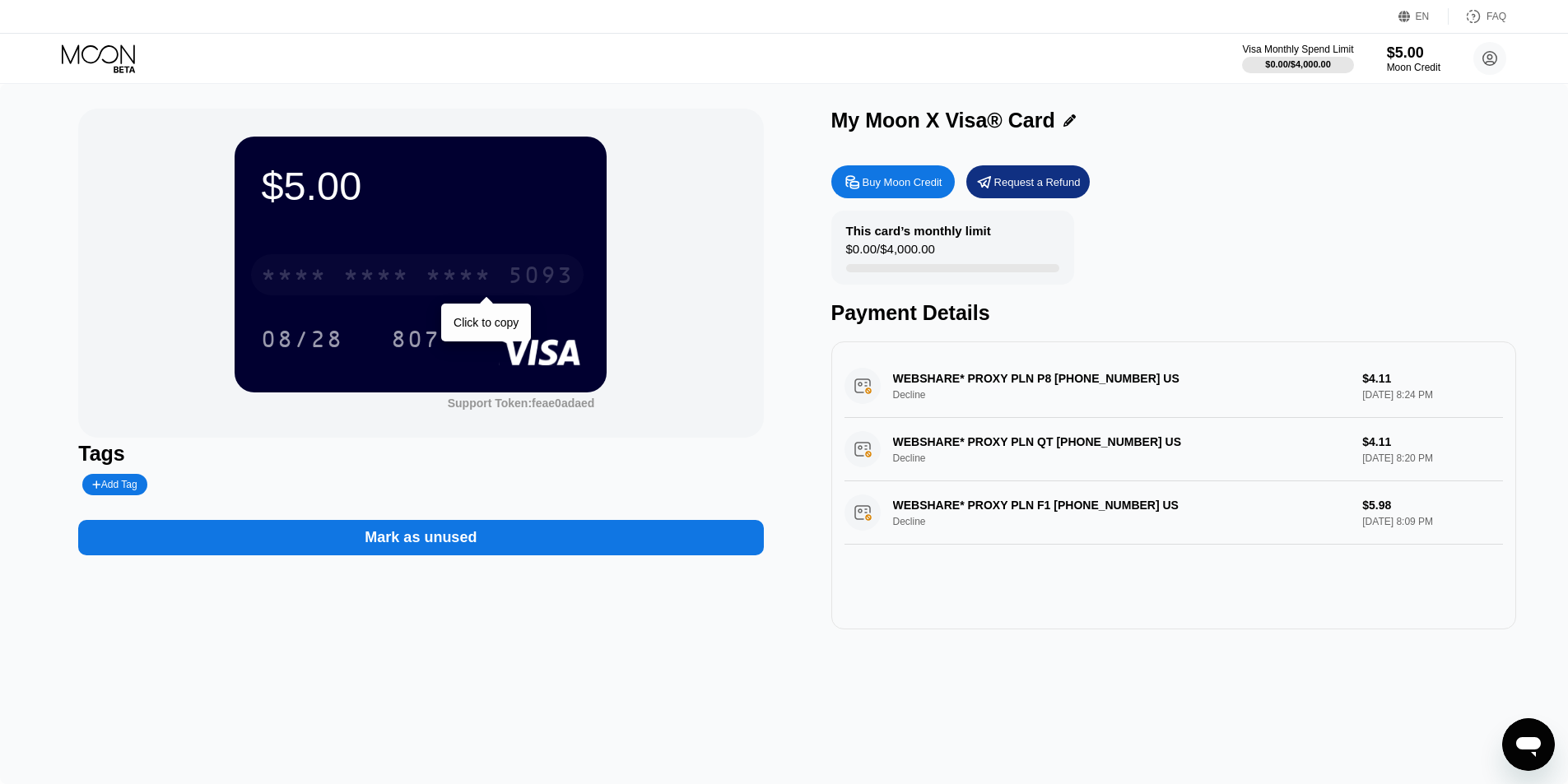
click at [491, 281] on div "* * * *" at bounding box center [458, 277] width 66 height 26
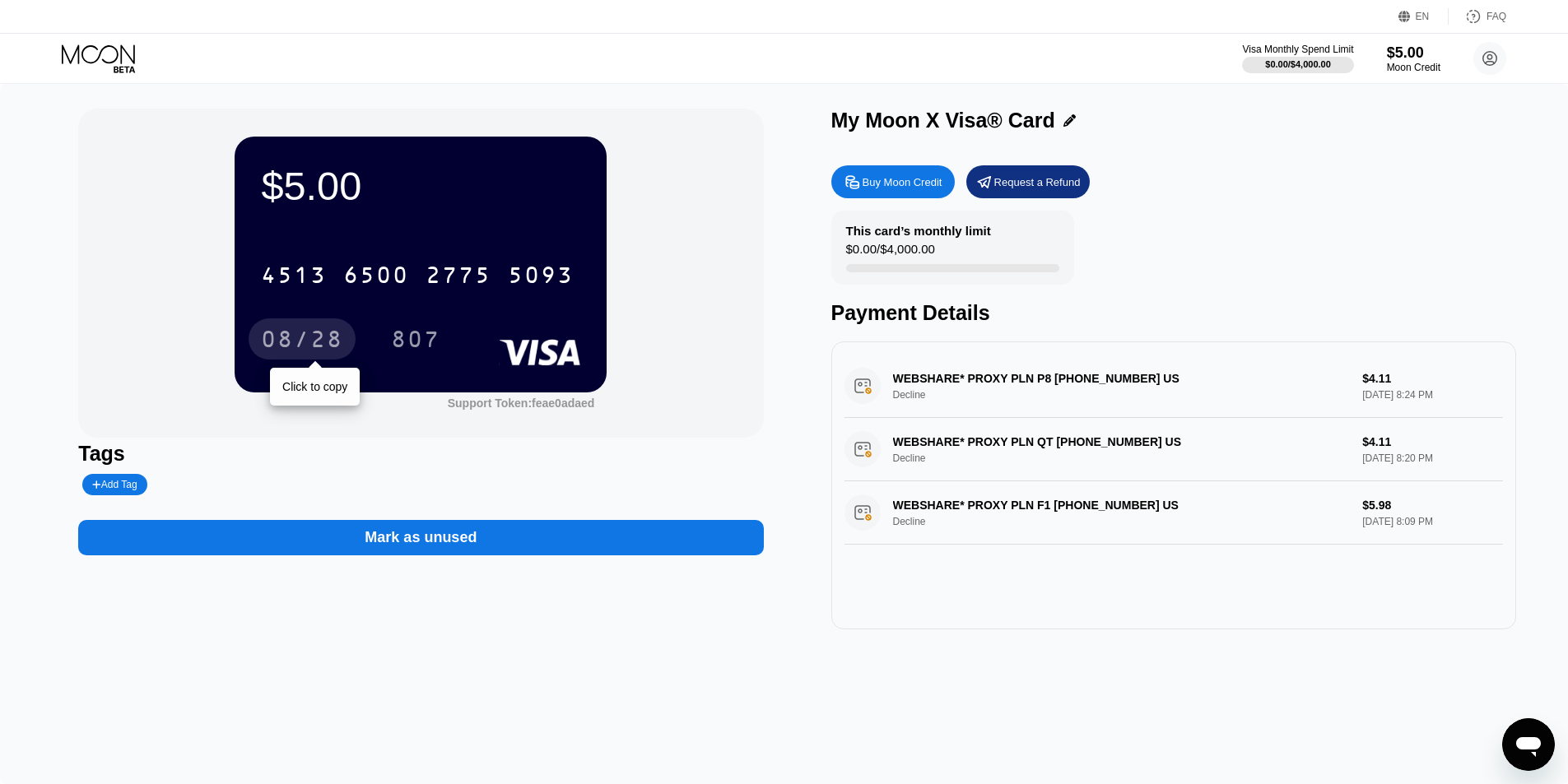
click at [317, 342] on div "08/28" at bounding box center [302, 341] width 82 height 26
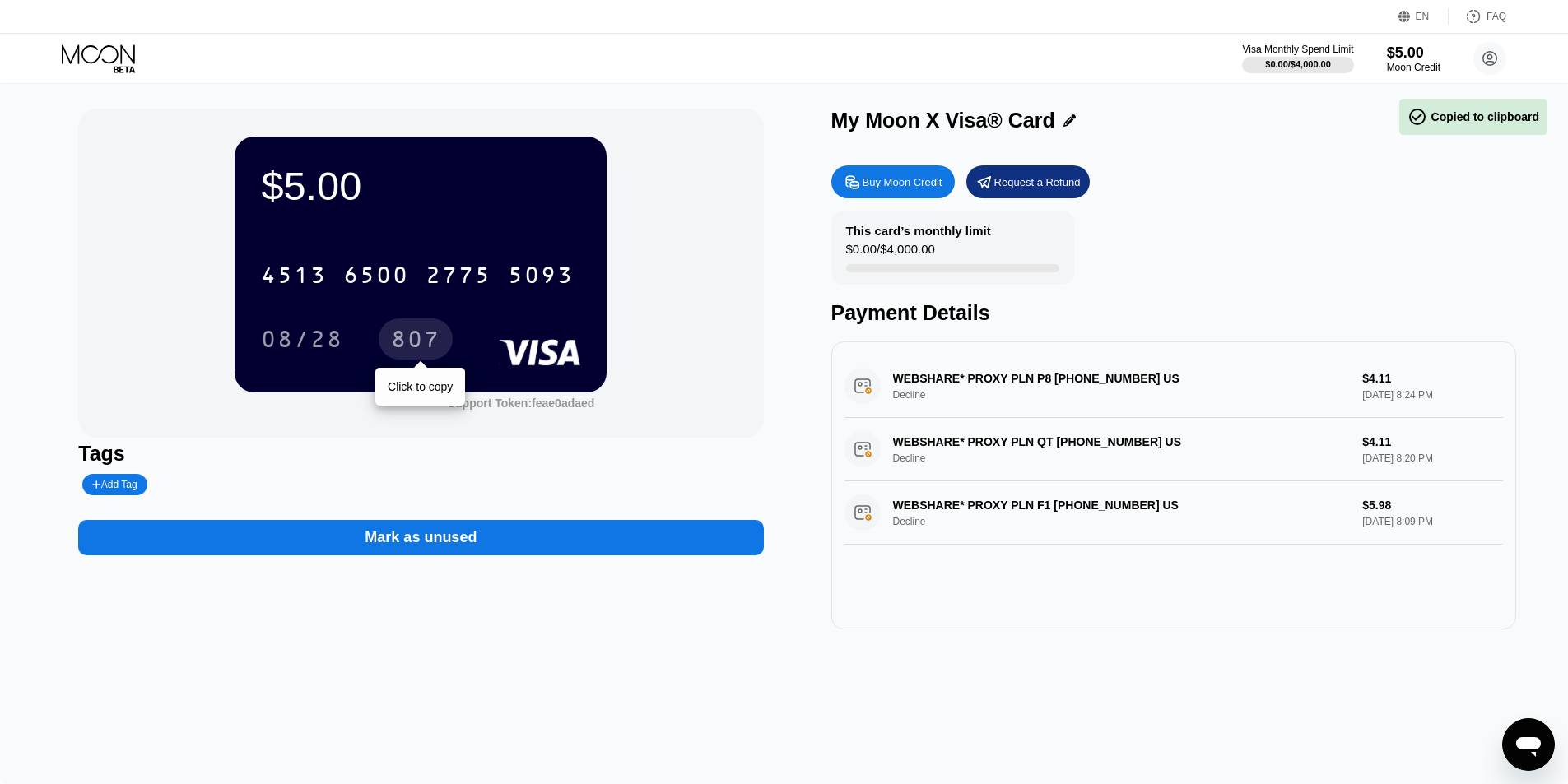
click at [419, 345] on div "807" at bounding box center [415, 341] width 49 height 26
